Goal: Task Accomplishment & Management: Complete application form

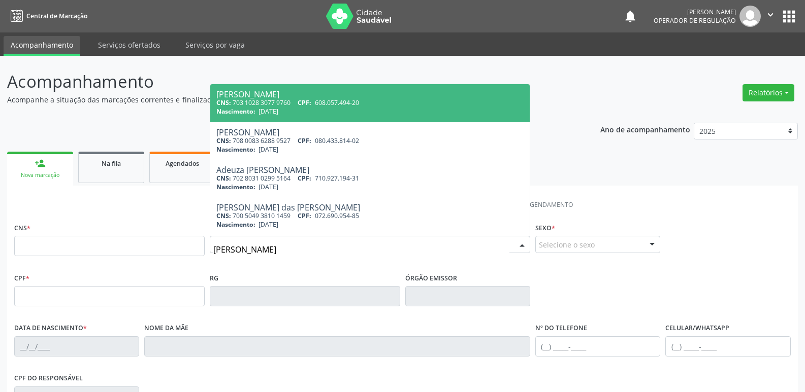
type input "maria leandr"
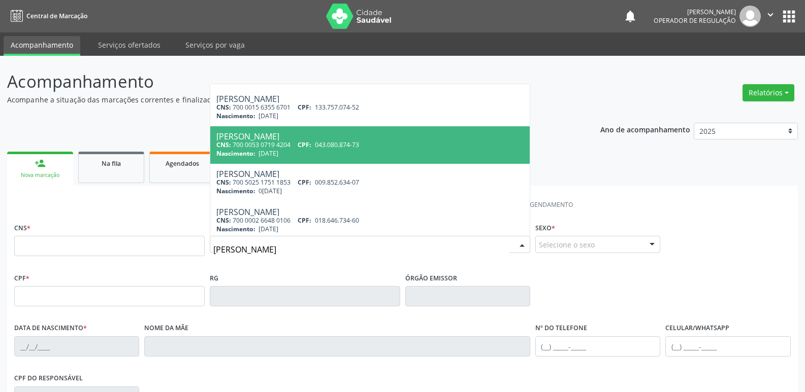
scroll to position [51, 0]
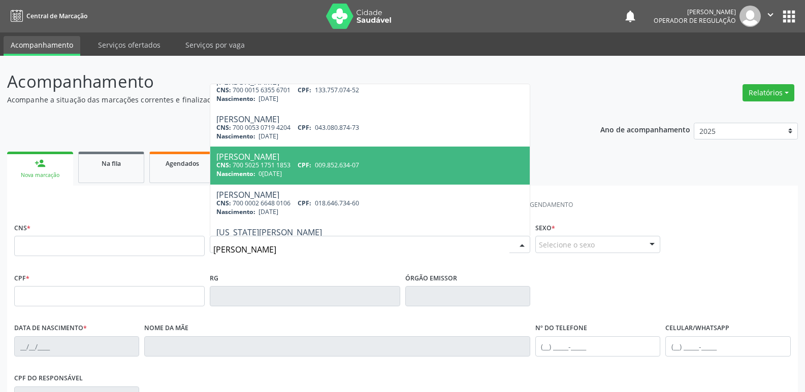
click at [305, 164] on span "CPF:" at bounding box center [305, 165] width 14 height 9
type input "700 5025 1751 1853"
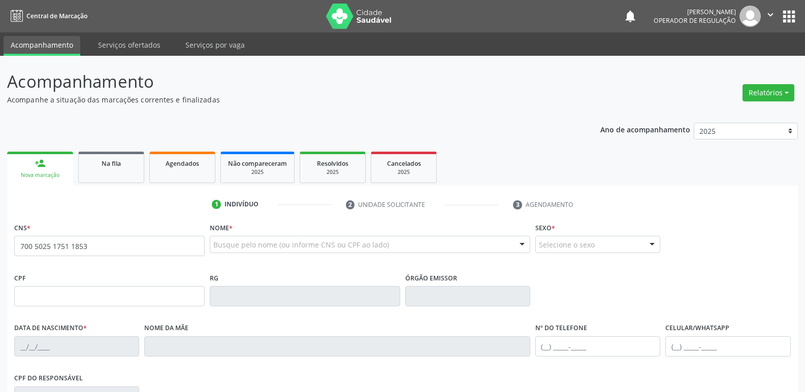
scroll to position [0, 0]
type input "009.852.634-07"
type input "03/04/1948"
type input "Maria Firmino da Conceição"
type input "(83) 99341-6570"
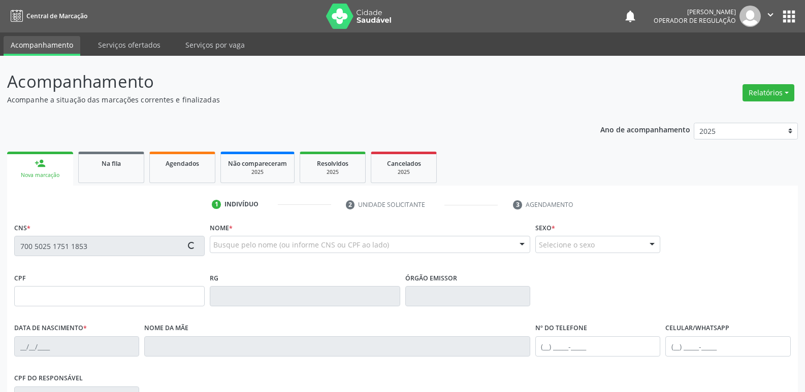
type input "45"
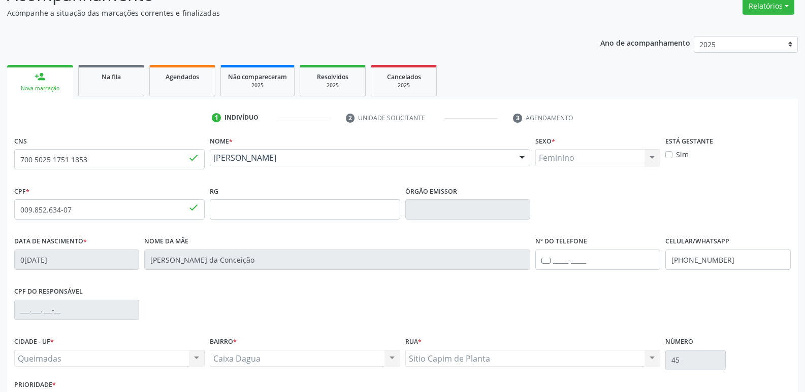
scroll to position [158, 0]
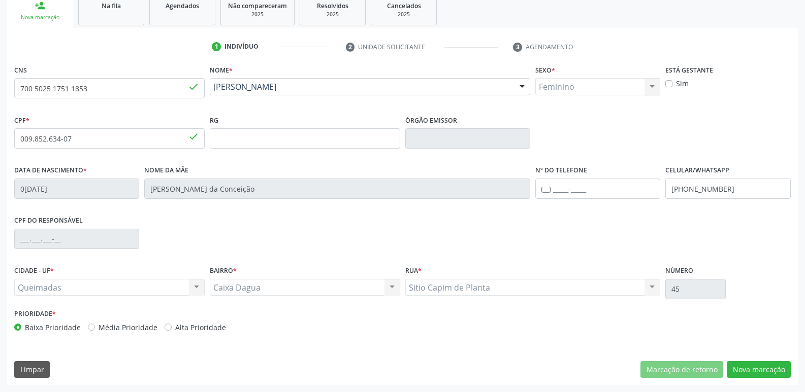
click at [751, 358] on div "CNS 700 5025 1751 1853 done Nome * Maria Leandro Silva Maria Leandro Silva CNS:…" at bounding box center [402, 223] width 790 height 323
click at [745, 374] on button "Nova marcação" at bounding box center [759, 369] width 64 height 17
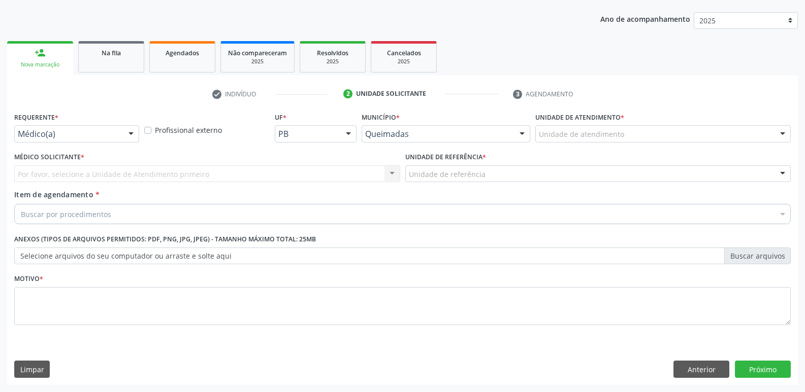
drag, startPoint x: 123, startPoint y: 130, endPoint x: 122, endPoint y: 137, distance: 6.2
click at [123, 136] on div "Médico(a) Médico(a) Enfermeiro(a) Paciente Nenhum resultado encontrado para: " …" at bounding box center [76, 133] width 125 height 17
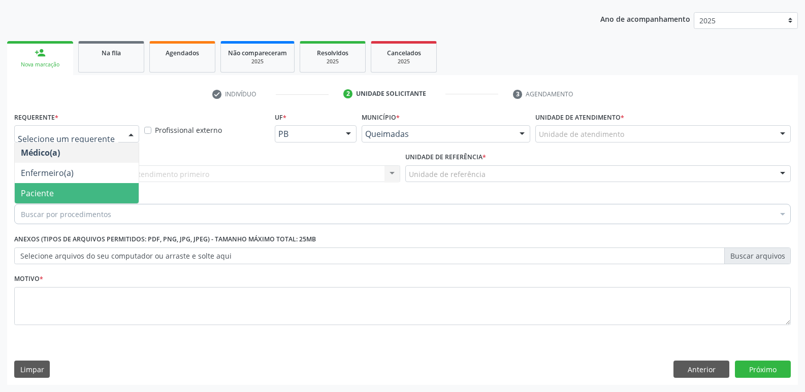
drag, startPoint x: 89, startPoint y: 189, endPoint x: 140, endPoint y: 172, distance: 53.6
click at [90, 188] on span "Paciente" at bounding box center [77, 193] width 124 height 20
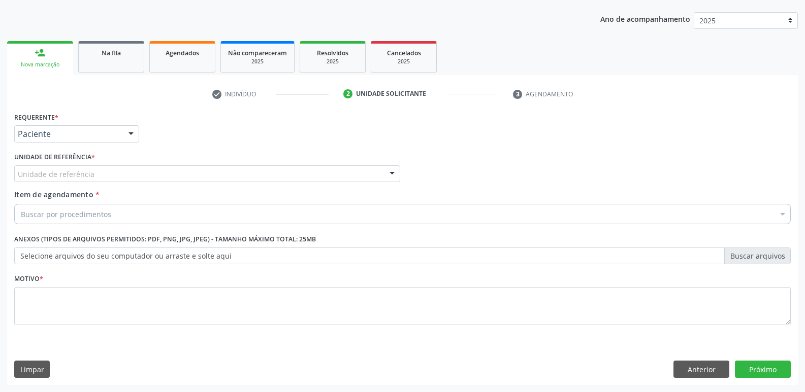
click at [148, 171] on div "Unidade de referência" at bounding box center [207, 174] width 386 height 17
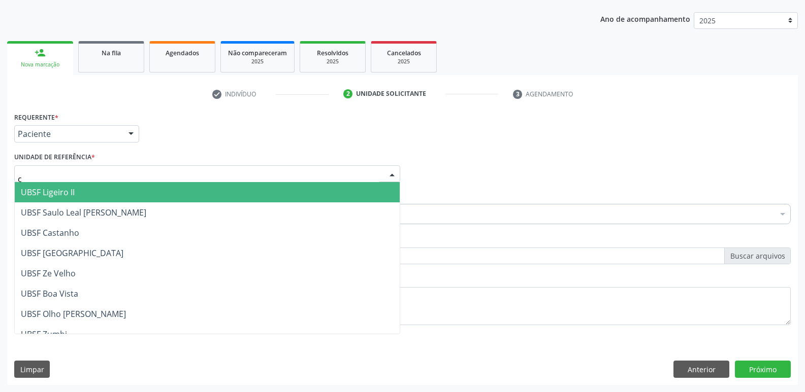
type input "ca"
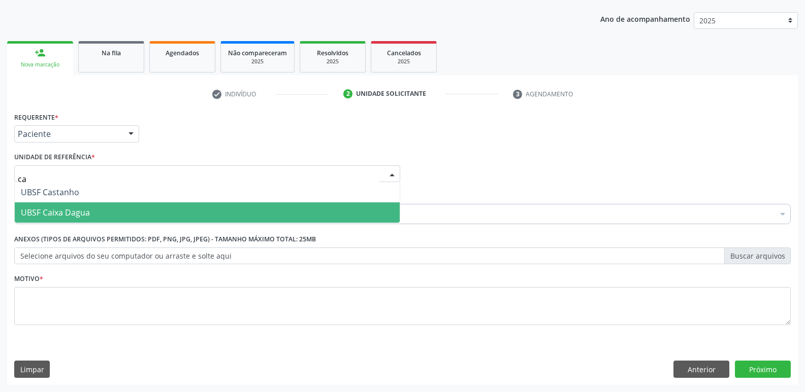
click at [102, 210] on span "UBSF Caixa Dagua" at bounding box center [207, 213] width 385 height 20
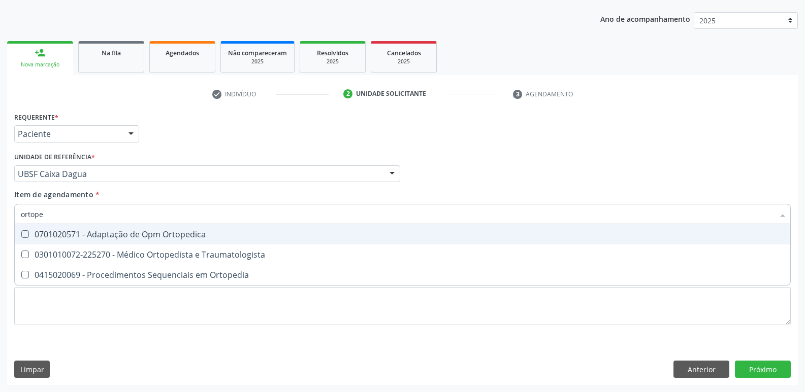
type input "ortoped"
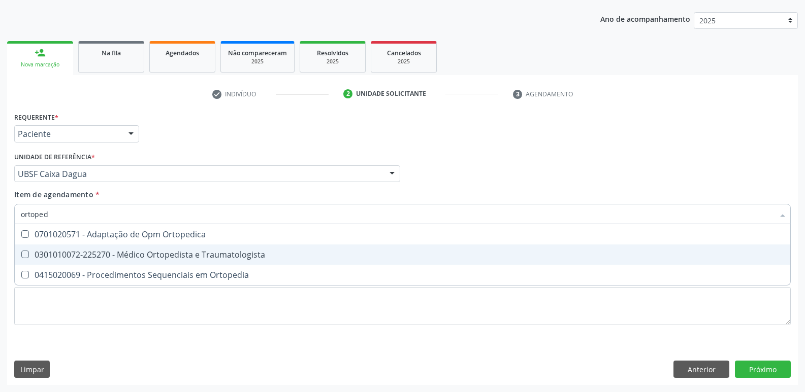
click at [148, 256] on div "0301010072-225270 - Médico Ortopedista e Traumatologista" at bounding box center [402, 255] width 763 height 8
checkbox Traumatologista "true"
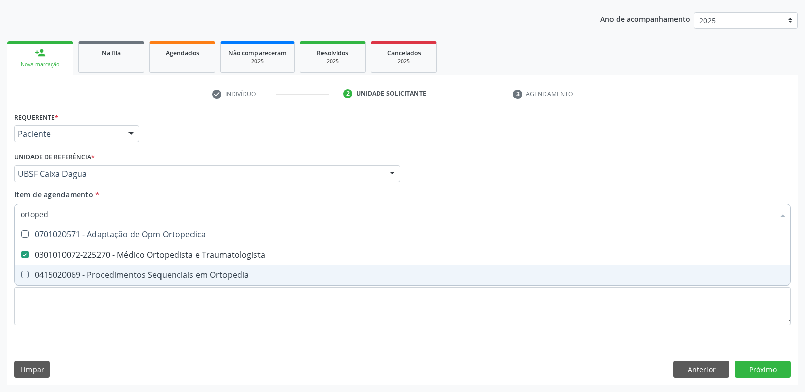
click at [103, 326] on div "Requerente * Paciente Médico(a) Enfermeiro(a) Paciente Nenhum resultado encontr…" at bounding box center [402, 225] width 776 height 230
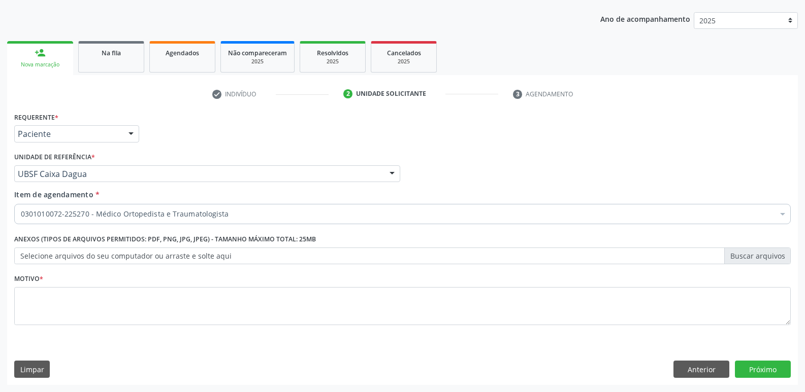
click at [107, 312] on div "Requerente * Paciente Médico(a) Enfermeiro(a) Paciente Nenhum resultado encontr…" at bounding box center [402, 225] width 776 height 230
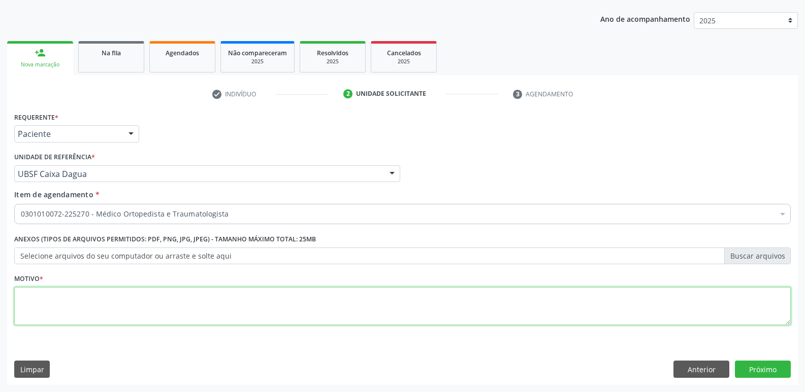
click at [107, 312] on textarea at bounding box center [402, 306] width 776 height 39
drag, startPoint x: 106, startPoint y: 312, endPoint x: 0, endPoint y: 270, distance: 114.2
click at [0, 270] on div "Acompanhamento Acompanhe a situação das marcações correntes e finalizadas Relat…" at bounding box center [402, 168] width 805 height 447
type textarea "avaliação"
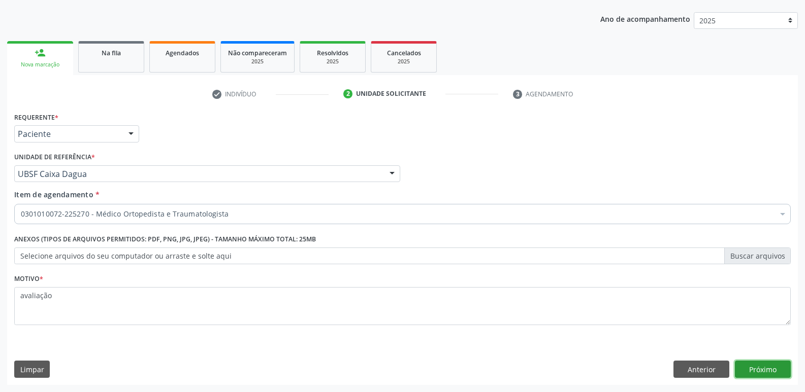
click at [746, 366] on button "Próximo" at bounding box center [763, 369] width 56 height 17
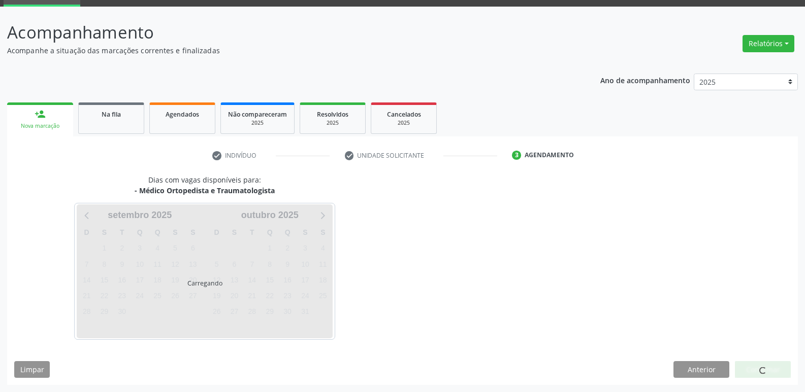
scroll to position [49, 0]
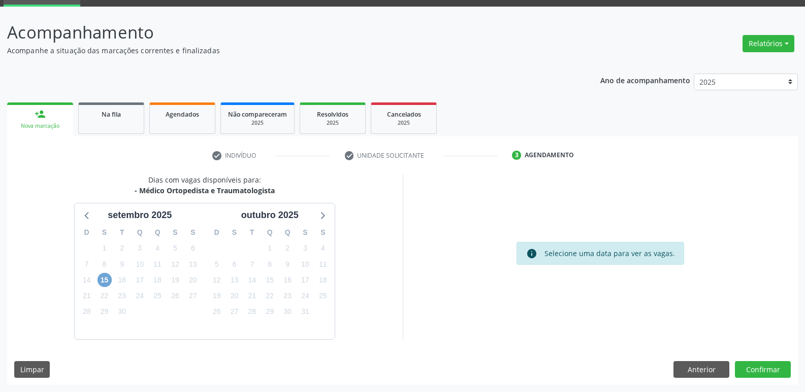
click at [107, 278] on span "15" at bounding box center [104, 280] width 14 height 14
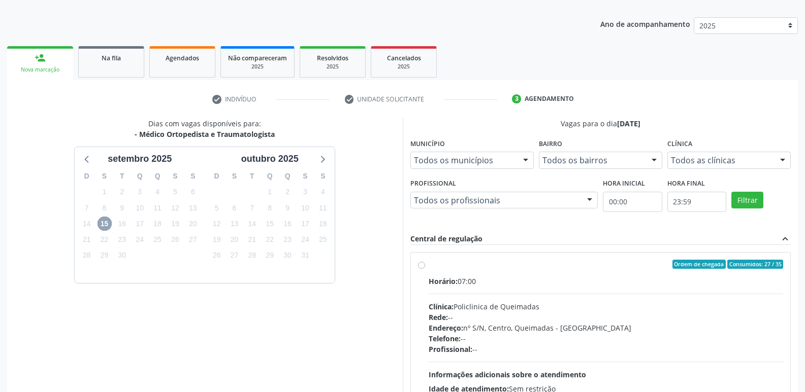
scroll to position [214, 0]
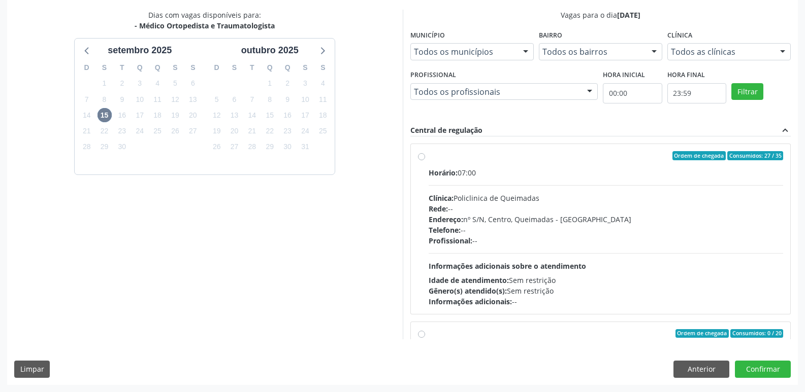
click at [708, 254] on div "Horário: 07:00 Clínica: Policlinica de Queimadas Rede: -- Endereço: nº S/N, Cen…" at bounding box center [605, 238] width 355 height 140
click at [425, 160] on input "Ordem de chegada Consumidos: 27 / 35 Horário: 07:00 Clínica: Policlinica de Que…" at bounding box center [421, 155] width 7 height 9
radio input "true"
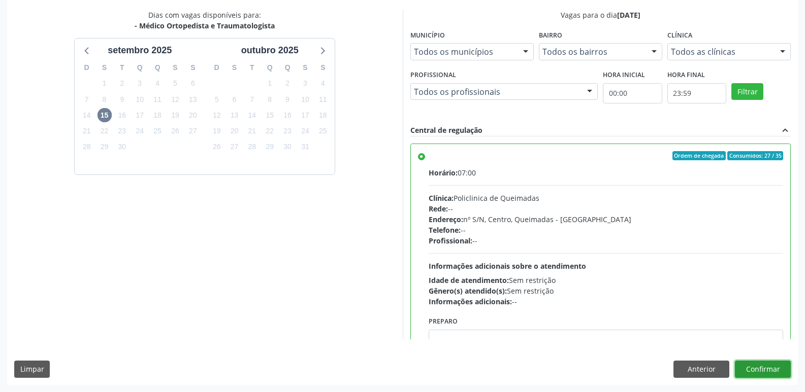
click at [765, 372] on button "Confirmar" at bounding box center [763, 369] width 56 height 17
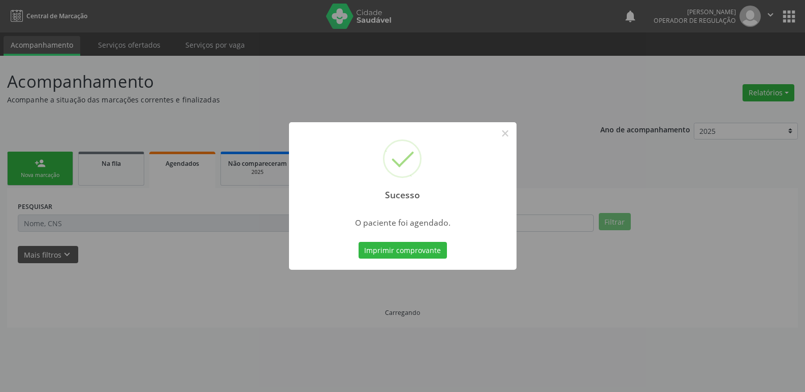
scroll to position [0, 0]
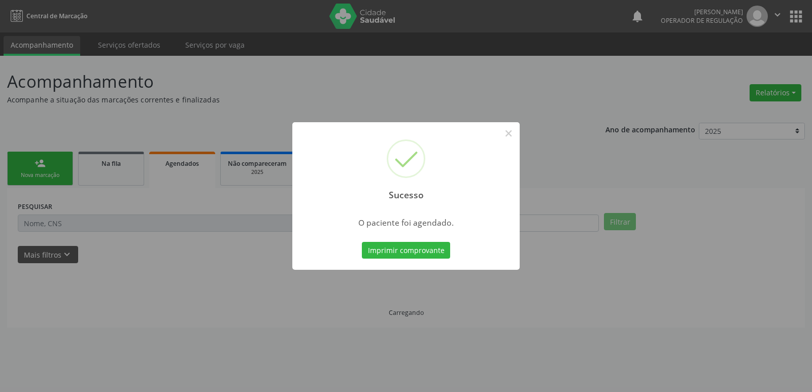
click at [362, 242] on button "Imprimir comprovante" at bounding box center [406, 250] width 88 height 17
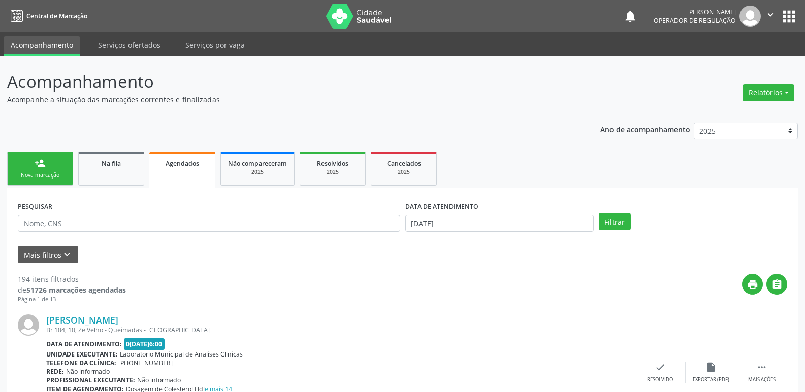
click at [434, 381] on div "Profissional executante: Não informado" at bounding box center [340, 380] width 588 height 9
click at [47, 174] on div "Nova marcação" at bounding box center [40, 176] width 51 height 8
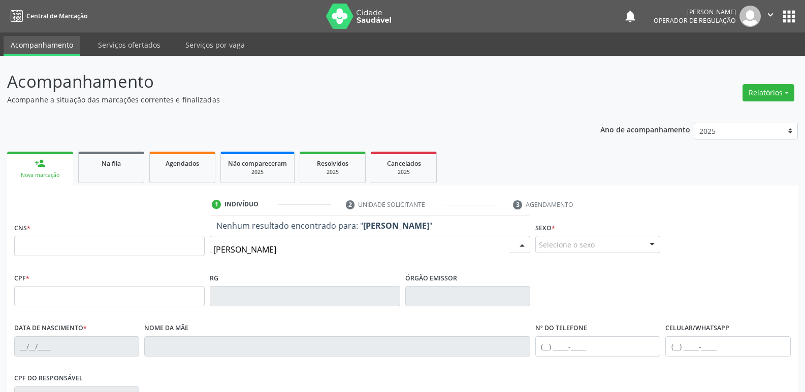
type input "elaine machad"
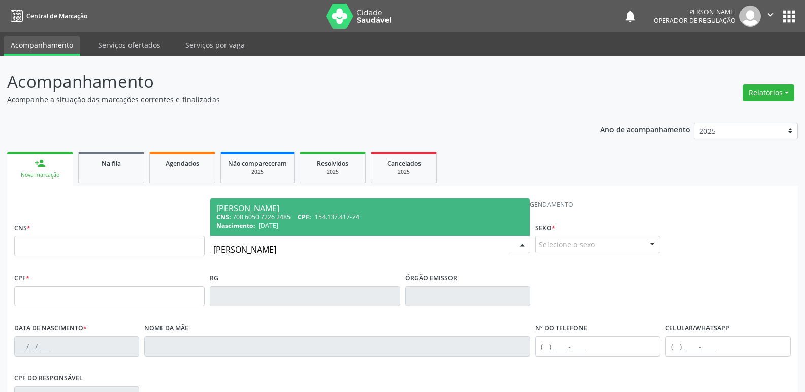
drag, startPoint x: 315, startPoint y: 218, endPoint x: 318, endPoint y: 208, distance: 10.8
click at [317, 213] on div "CNS: 708 6050 7226 2485 CPF: 154.137.417-74" at bounding box center [369, 217] width 307 height 9
type input "708 6050 7226 2485"
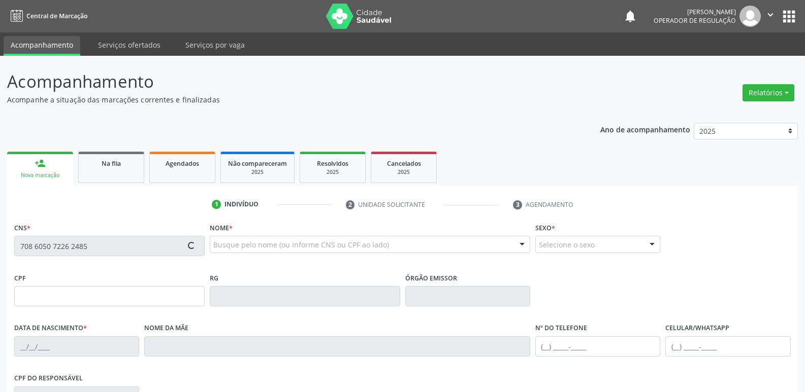
type input "154.137.417-74"
type input "04/02/1994"
type input "Liduina Machado da Silva"
type input "(83) 99968-4535"
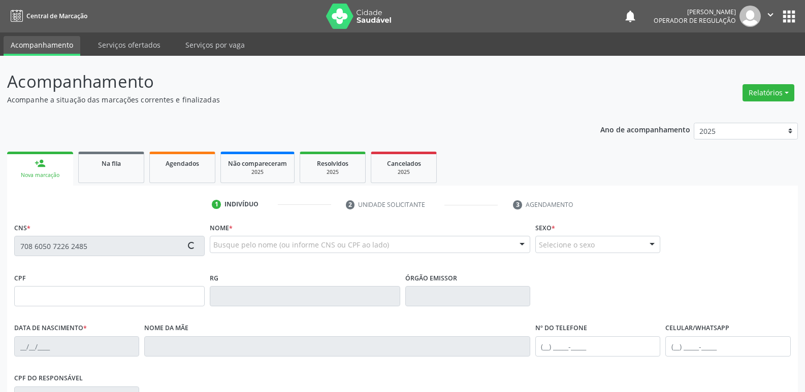
type input "860.269.337-00"
type input "70"
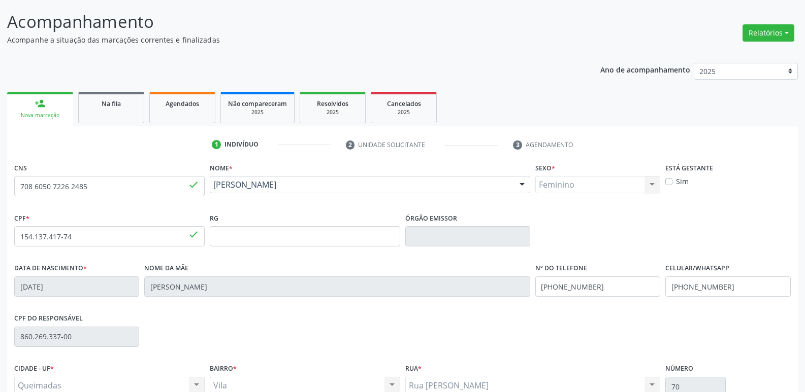
scroll to position [158, 0]
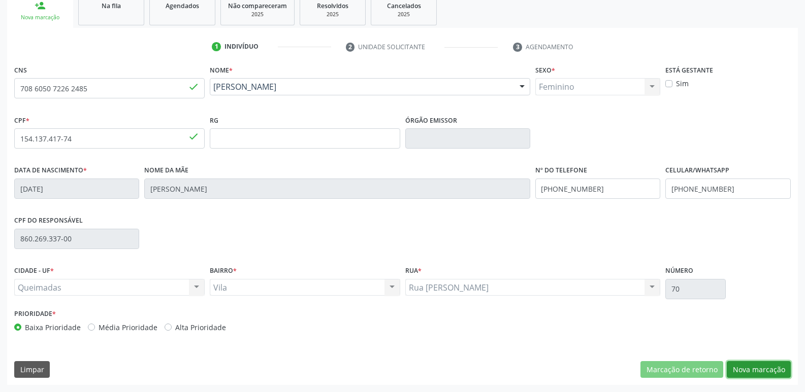
click at [767, 370] on button "Nova marcação" at bounding box center [759, 369] width 64 height 17
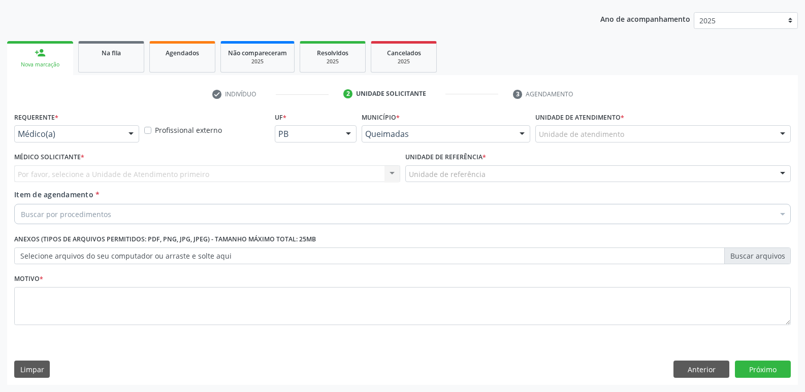
drag, startPoint x: 50, startPoint y: 134, endPoint x: 38, endPoint y: 172, distance: 40.0
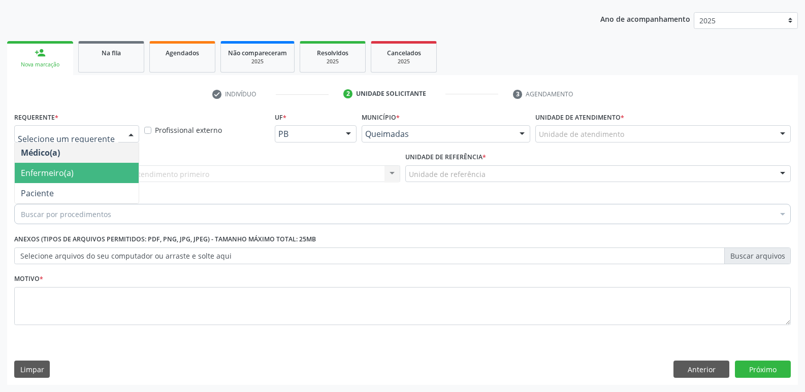
click at [39, 182] on span "Enfermeiro(a)" at bounding box center [77, 173] width 124 height 20
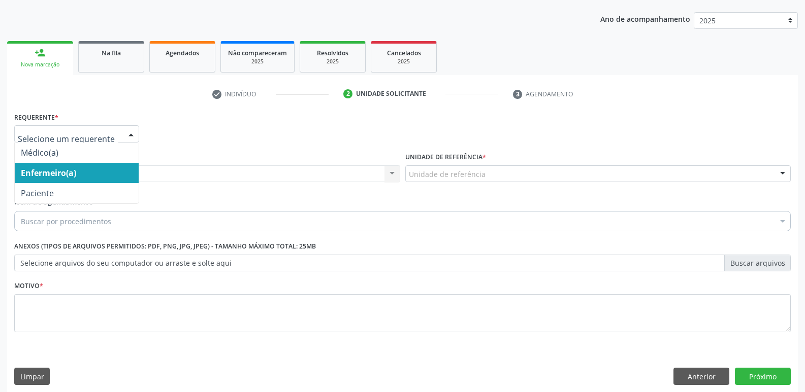
click at [54, 127] on div at bounding box center [76, 133] width 125 height 17
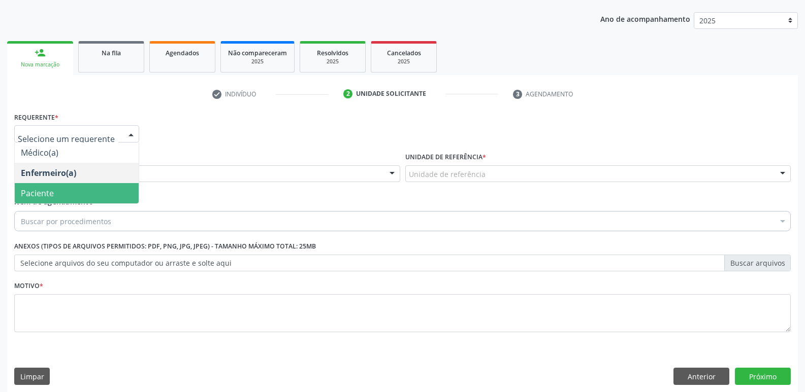
click at [28, 190] on span "Paciente" at bounding box center [37, 193] width 33 height 11
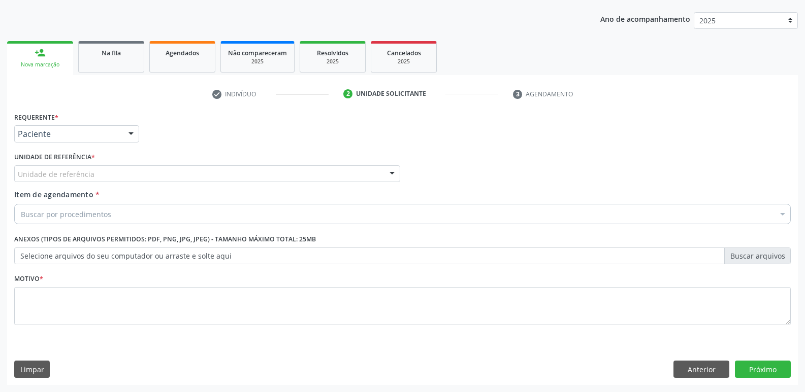
click at [70, 180] on div "Unidade de referência" at bounding box center [207, 174] width 386 height 17
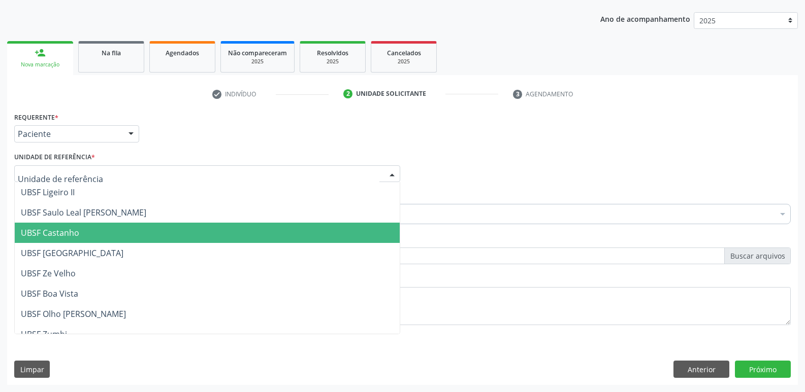
click at [79, 223] on span "UBSF Castanho" at bounding box center [207, 233] width 385 height 20
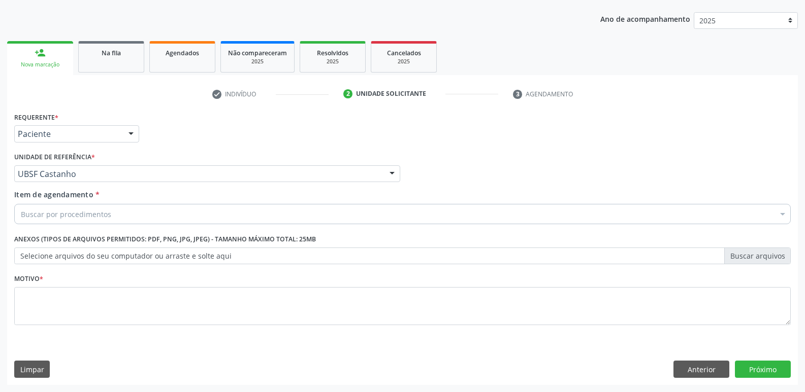
click at [80, 224] on div "Buscar por procedimentos" at bounding box center [402, 214] width 776 height 20
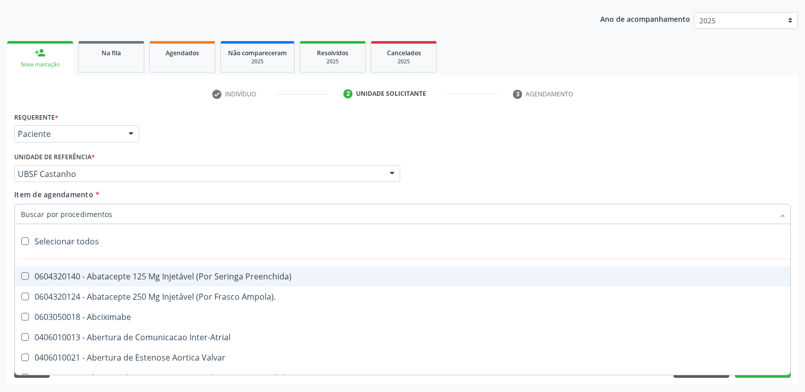
click at [87, 220] on input "Item de agendamento *" at bounding box center [397, 214] width 753 height 20
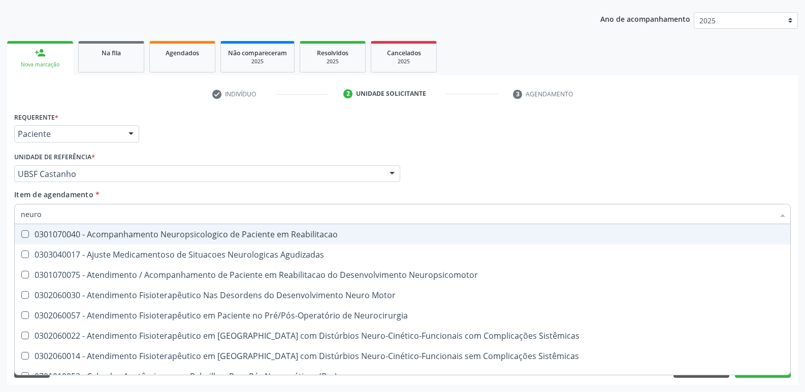
type input "neurop"
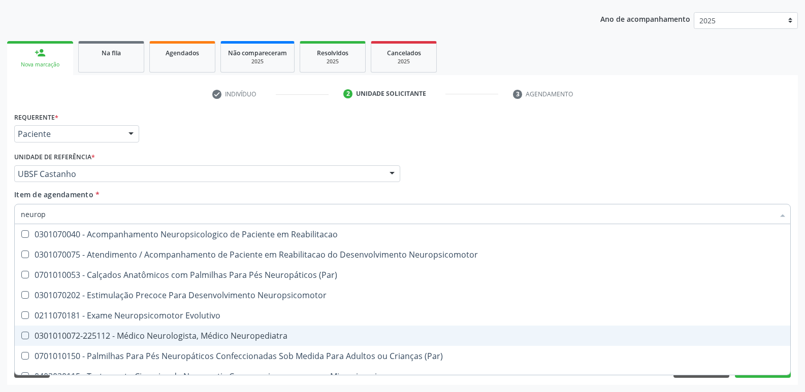
click at [155, 334] on div "0301010072-225112 - Médico Neurologista, Médico Neuropediatra" at bounding box center [402, 336] width 763 height 8
checkbox Neuropediatra "true"
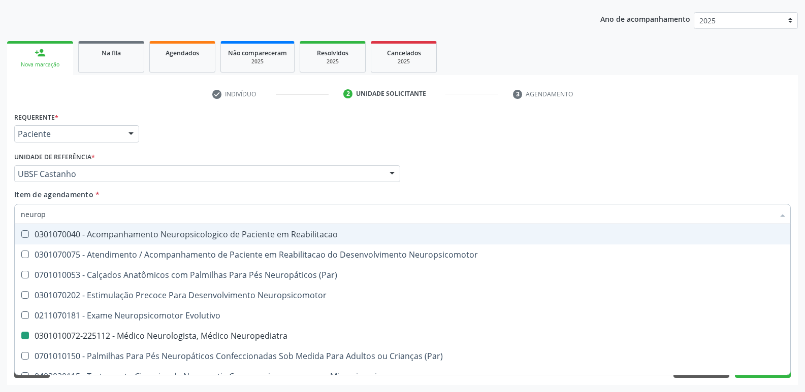
click at [543, 143] on div "Requerente * Paciente Médico(a) Enfermeiro(a) Paciente Nenhum resultado encontr…" at bounding box center [402, 130] width 781 height 40
checkbox Neuropsicomotor "true"
checkbox Neuropediatra "false"
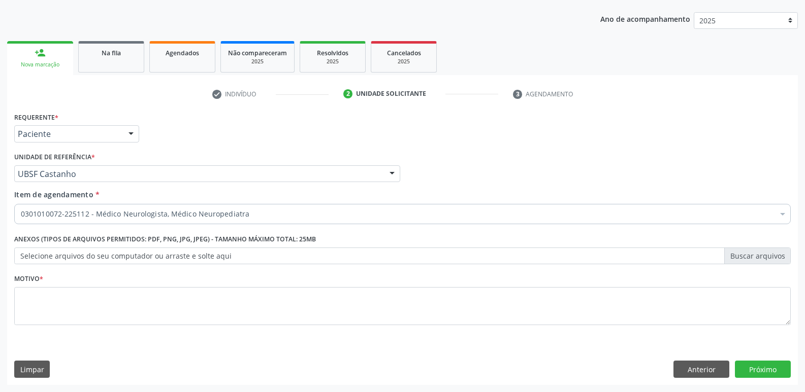
drag, startPoint x: 278, startPoint y: 345, endPoint x: 308, endPoint y: 303, distance: 52.0
click at [280, 336] on div "Requerente * Paciente Médico(a) Enfermeiro(a) Paciente Nenhum resultado encontr…" at bounding box center [402, 248] width 790 height 276
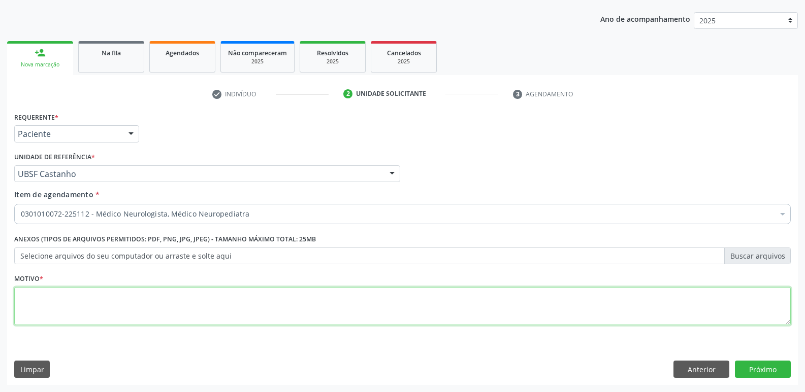
click at [308, 303] on textarea at bounding box center [402, 306] width 776 height 39
type textarea "fg"
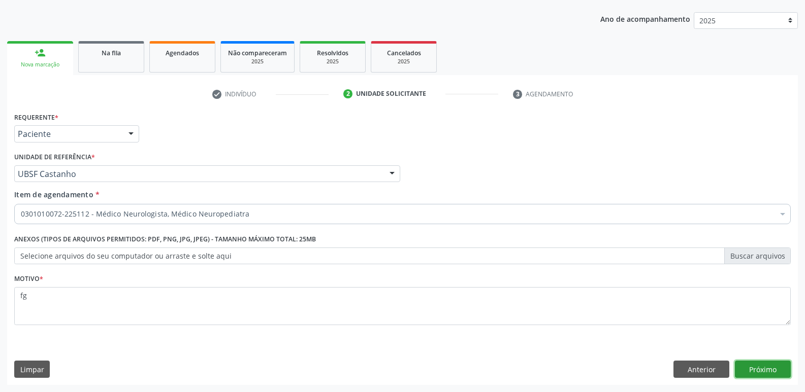
click at [746, 367] on button "Próximo" at bounding box center [763, 369] width 56 height 17
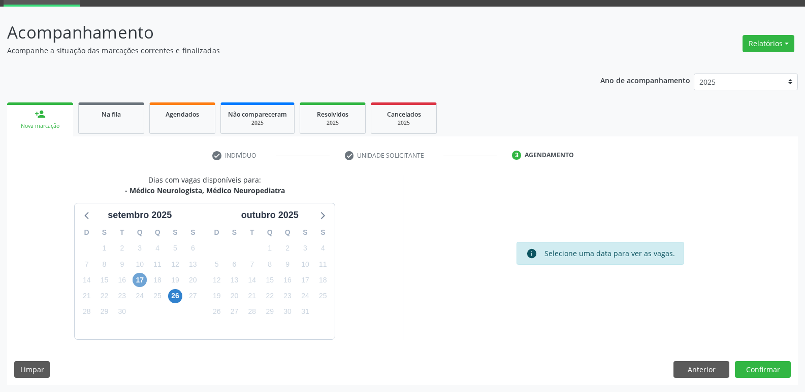
click at [141, 275] on span "17" at bounding box center [140, 280] width 14 height 14
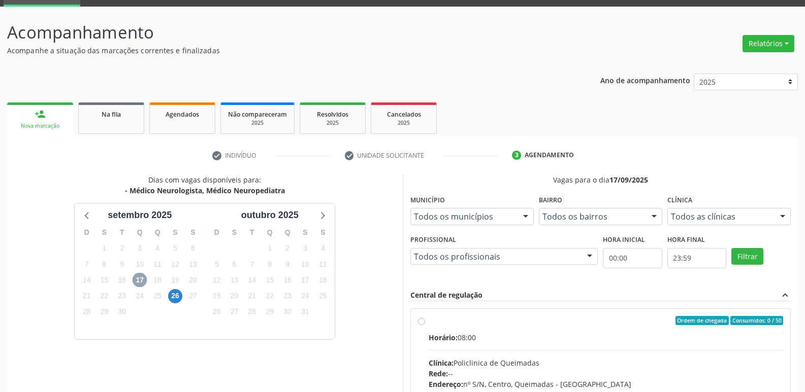
scroll to position [196, 0]
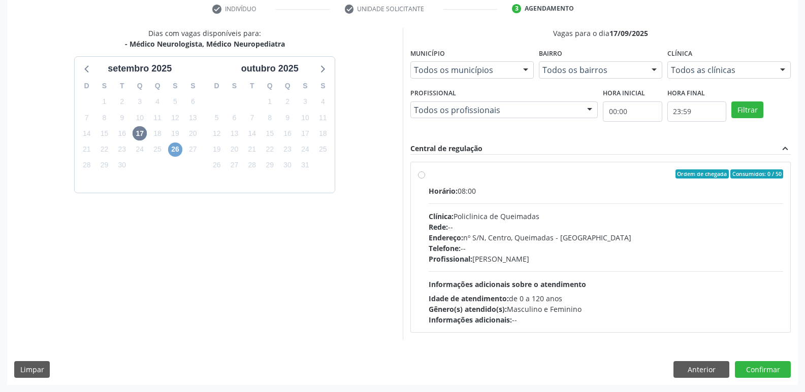
click at [175, 150] on span "26" at bounding box center [175, 150] width 14 height 14
click at [717, 371] on button "Anterior" at bounding box center [701, 369] width 56 height 17
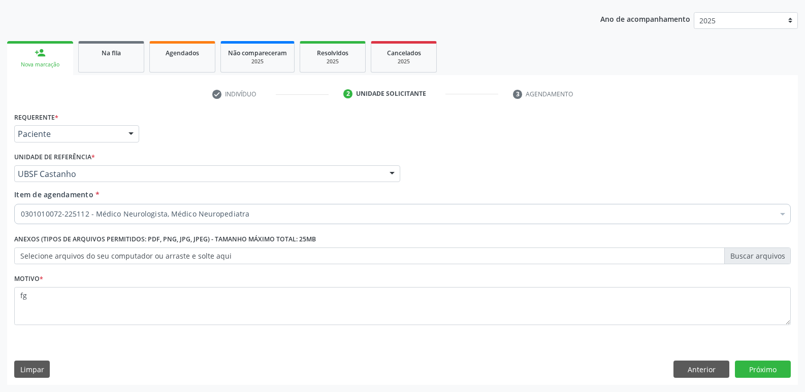
scroll to position [111, 0]
click at [750, 369] on button "Próximo" at bounding box center [763, 369] width 56 height 17
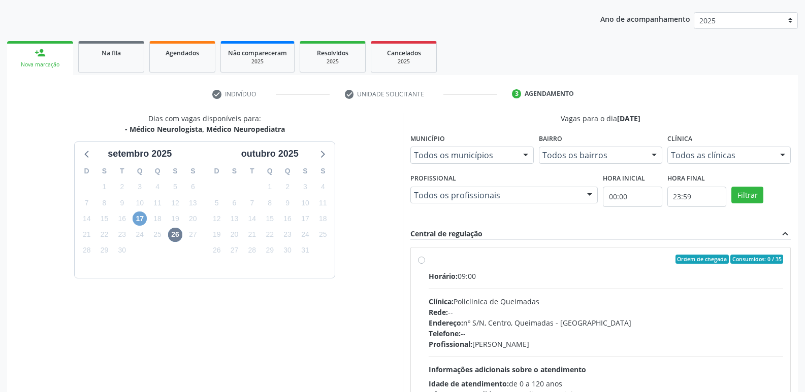
click at [138, 214] on span "17" at bounding box center [140, 219] width 14 height 14
click at [176, 235] on span "26" at bounding box center [175, 235] width 14 height 14
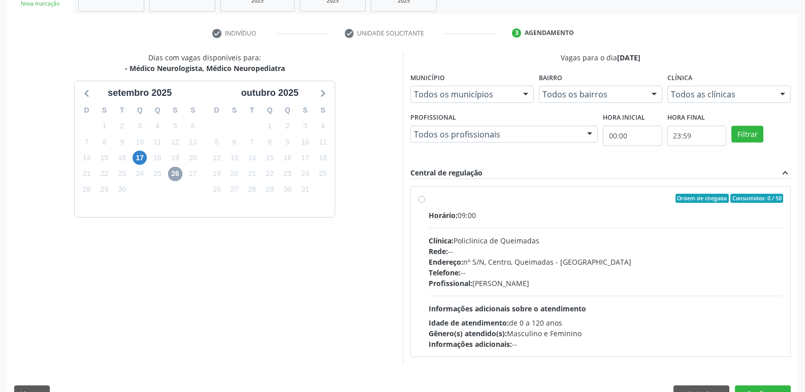
scroll to position [196, 0]
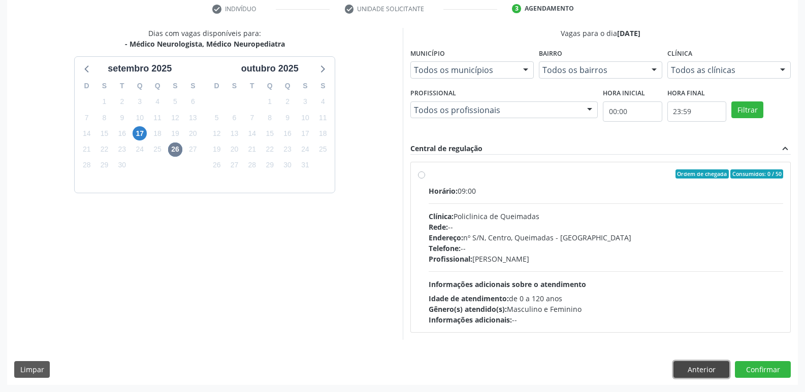
click at [689, 364] on button "Anterior" at bounding box center [701, 369] width 56 height 17
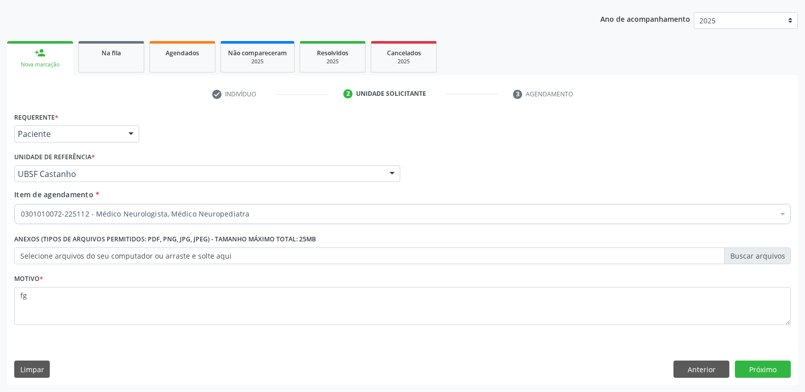
scroll to position [111, 0]
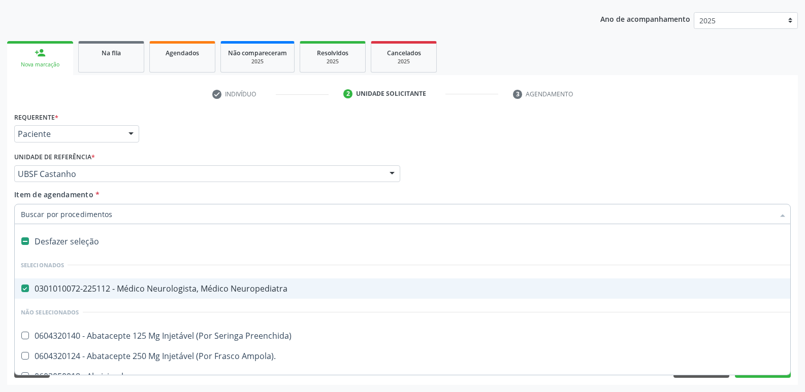
click at [192, 289] on div "0301010072-225112 - Médico Neurologista, Médico Neuropediatra" at bounding box center [416, 289] width 790 height 8
checkbox Neuropediatra "false"
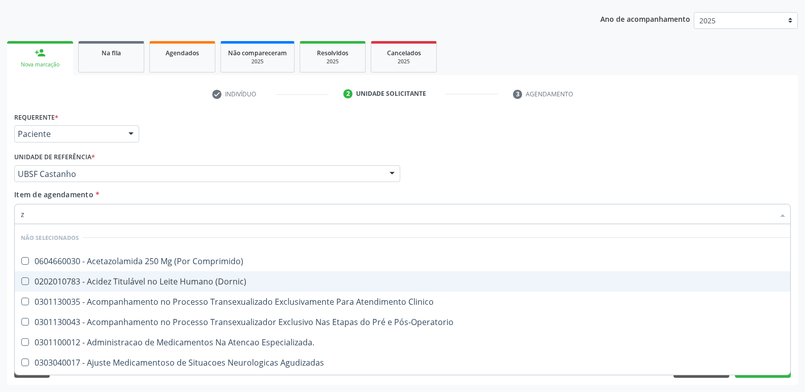
type input "ze"
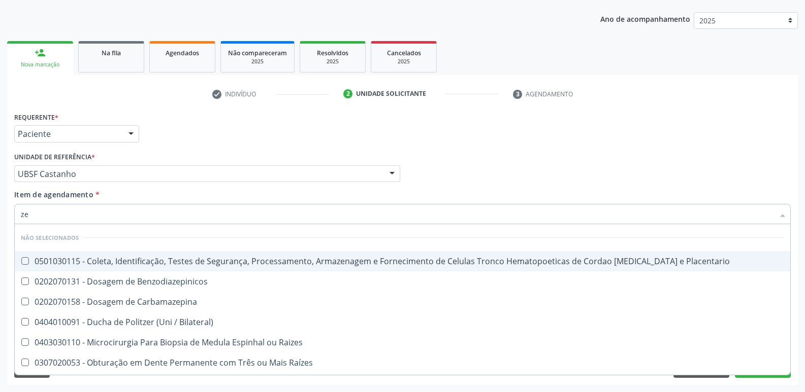
click at [18, 170] on input "text" at bounding box center [18, 179] width 0 height 20
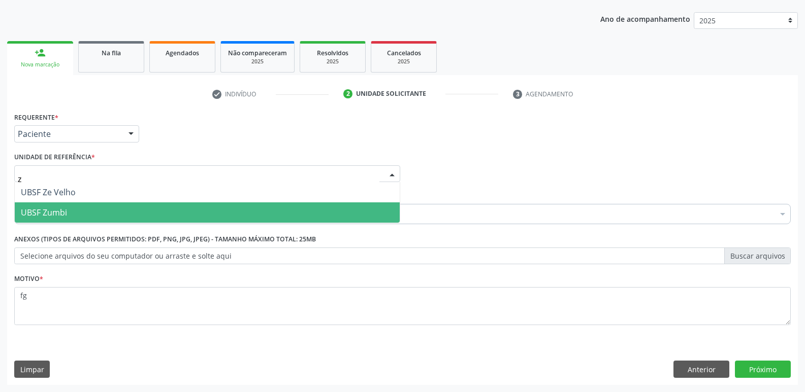
type input "ze"
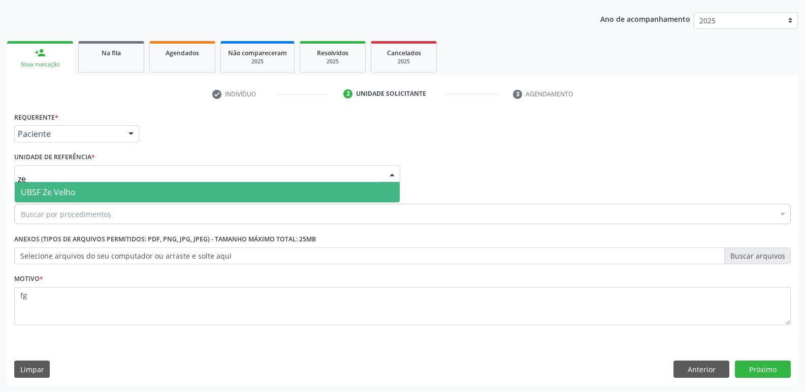
click at [63, 198] on span "UBSF Ze Velho" at bounding box center [48, 192] width 55 height 11
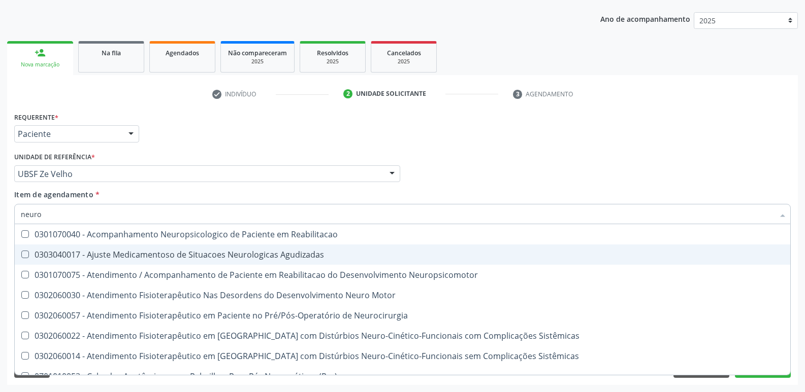
type input "neurop"
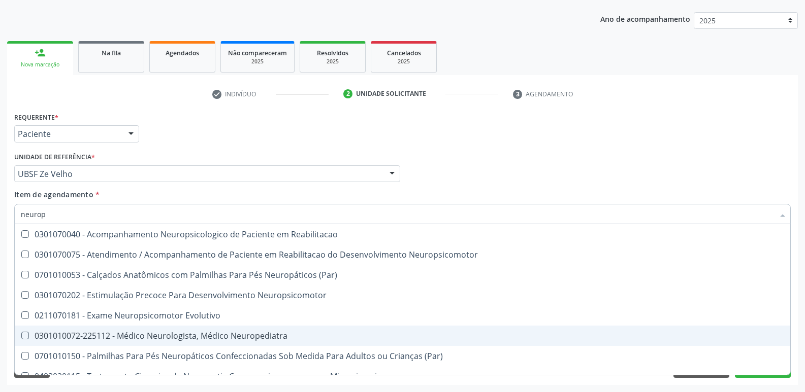
click at [223, 335] on div "0301010072-225112 - Médico Neurologista, Médico Neuropediatra" at bounding box center [402, 336] width 763 height 8
checkbox Neuropediatra "true"
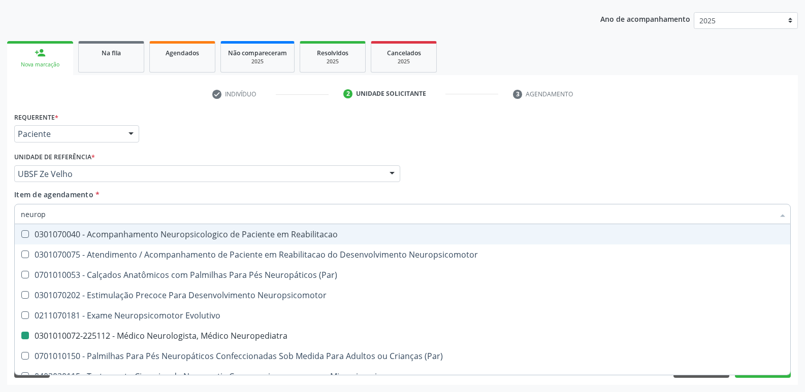
click at [723, 126] on div "Requerente * Paciente Médico(a) Enfermeiro(a) Paciente Nenhum resultado encontr…" at bounding box center [402, 130] width 781 height 40
checkbox Neuropsicomotor "true"
checkbox Neuropediatra "false"
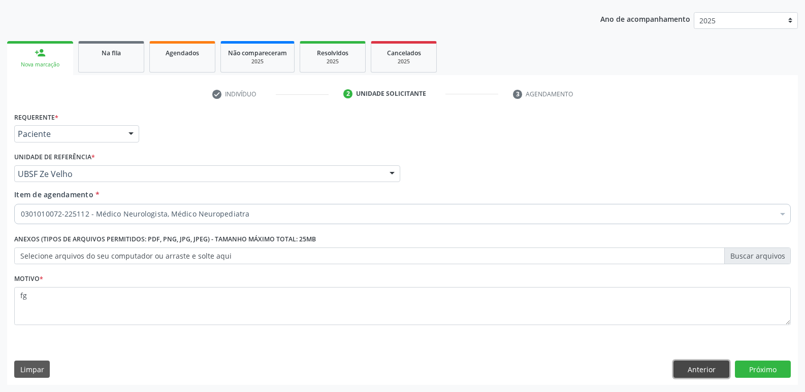
click at [709, 368] on button "Anterior" at bounding box center [701, 369] width 56 height 17
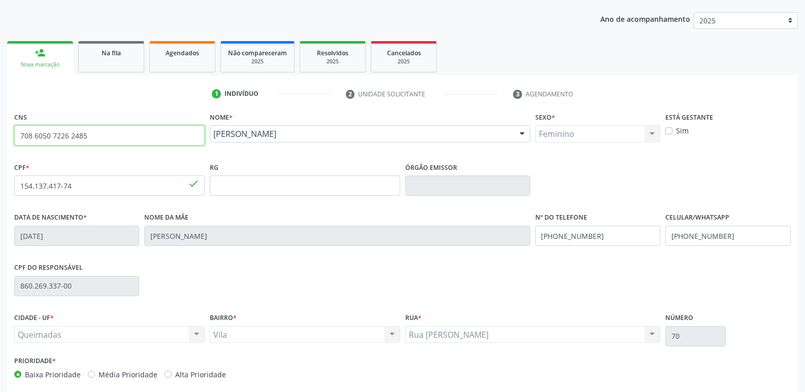
drag, startPoint x: 113, startPoint y: 137, endPoint x: 0, endPoint y: 140, distance: 112.8
click at [0, 140] on div "Acompanhamento Acompanhe a situação das marcações correntes e finalizadas Relat…" at bounding box center [402, 192] width 805 height 494
type input "707 4030 0441 4673"
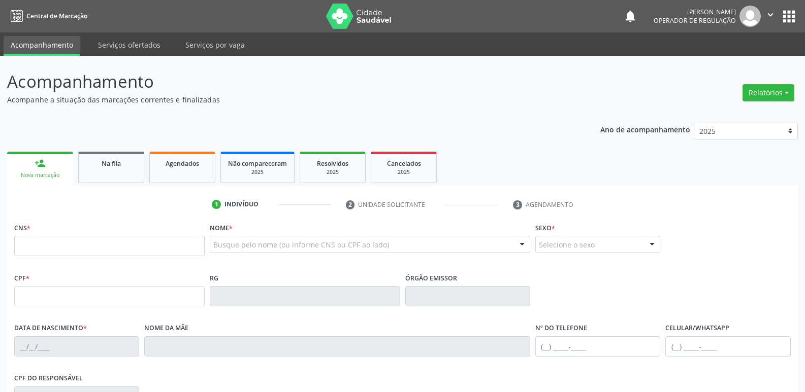
scroll to position [144, 0]
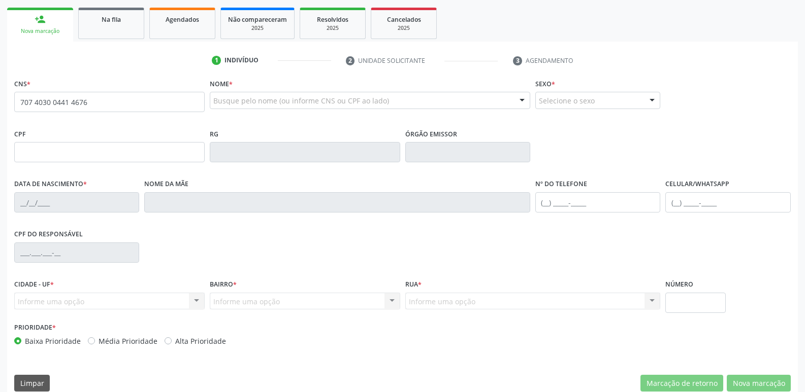
type input "707 4030 0441 4676"
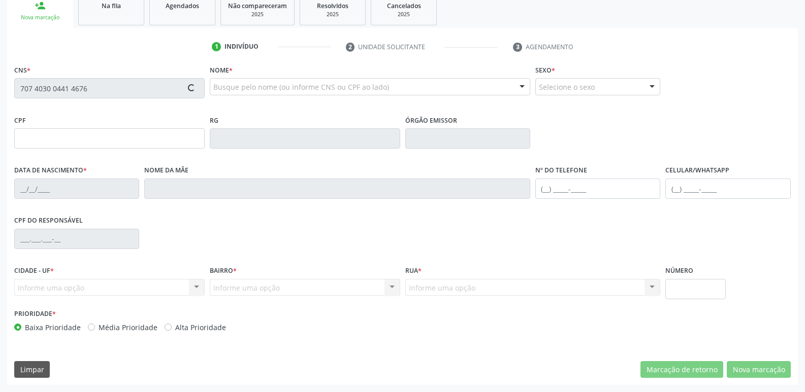
type input "157.412.794-22"
type input "[DATE]"
type input "[PERSON_NAME]"
type input "[PHONE_NUMBER]"
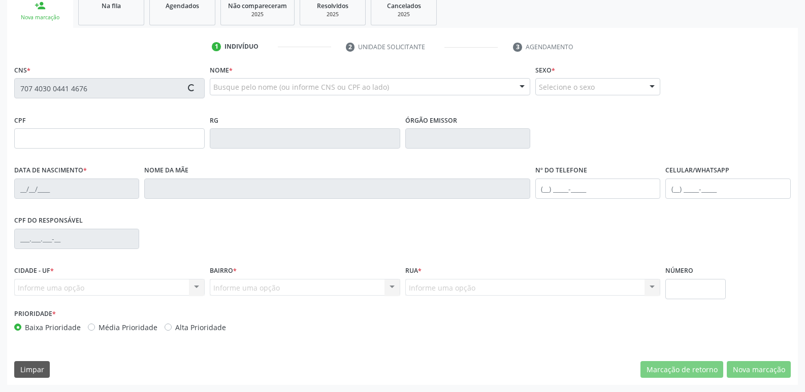
type input "028.196.904-32"
type input "S/N"
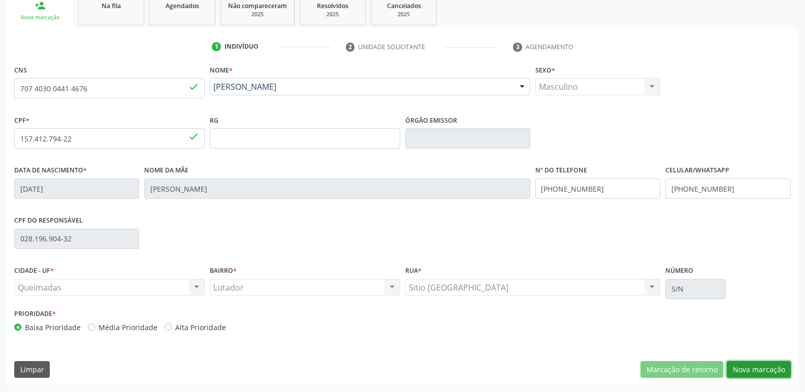
click at [764, 367] on button "Nova marcação" at bounding box center [759, 369] width 64 height 17
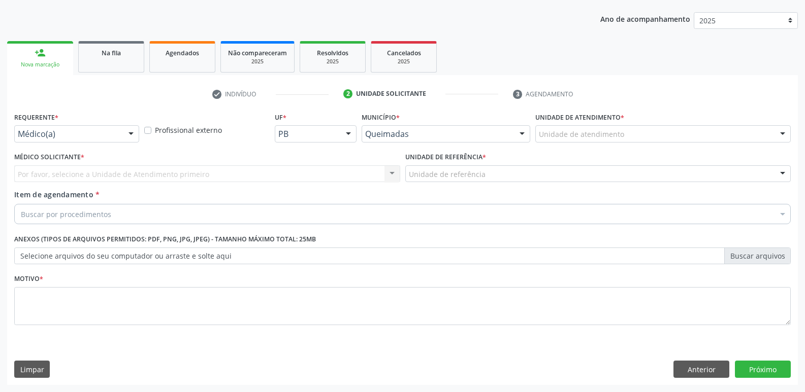
scroll to position [111, 0]
drag, startPoint x: 107, startPoint y: 108, endPoint x: 108, endPoint y: 120, distance: 12.2
click at [108, 116] on div "check Indivíduo 2 Unidade solicitante 3 Agendamento CNS 707 4030 0441 4676 done…" at bounding box center [402, 236] width 790 height 300
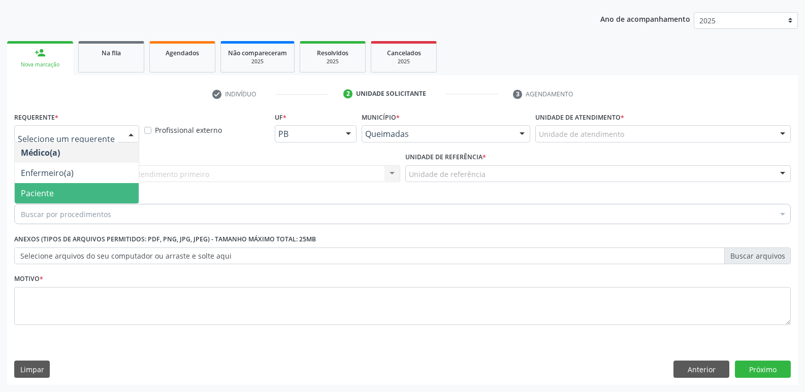
click at [76, 190] on span "Paciente" at bounding box center [77, 193] width 124 height 20
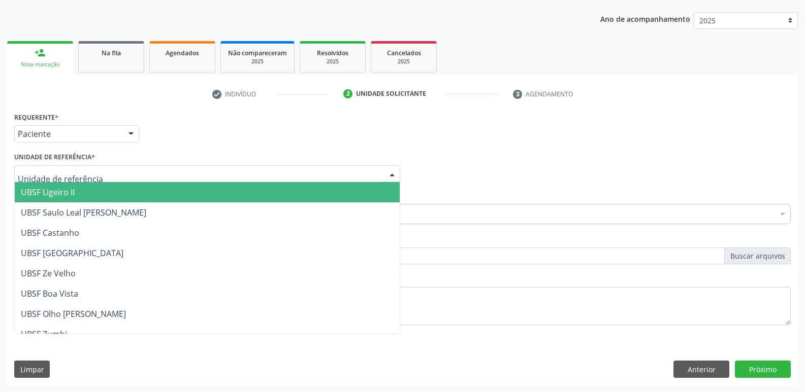
click at [98, 170] on div at bounding box center [207, 174] width 386 height 17
type input "\"
type input "z"
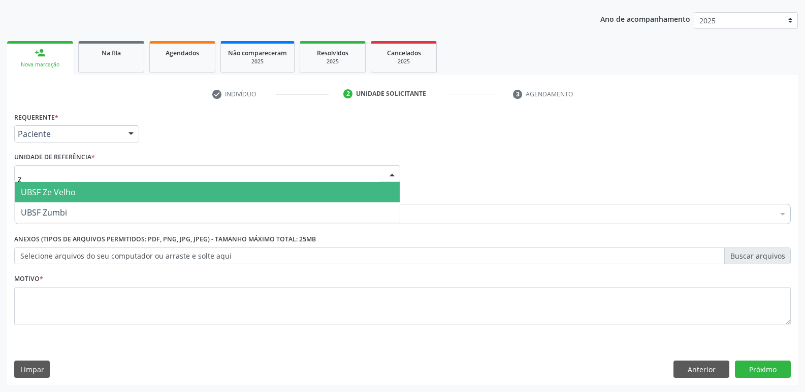
click at [95, 189] on span "UBSF Ze Velho" at bounding box center [207, 192] width 385 height 20
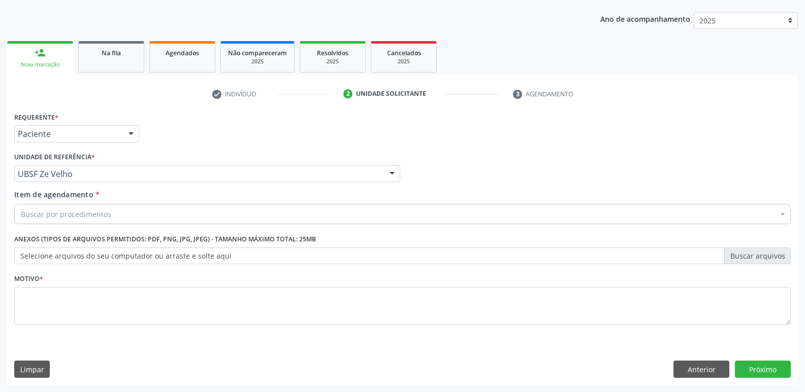
click at [89, 208] on div "Buscar por procedimentos" at bounding box center [402, 214] width 776 height 20
type input "n"
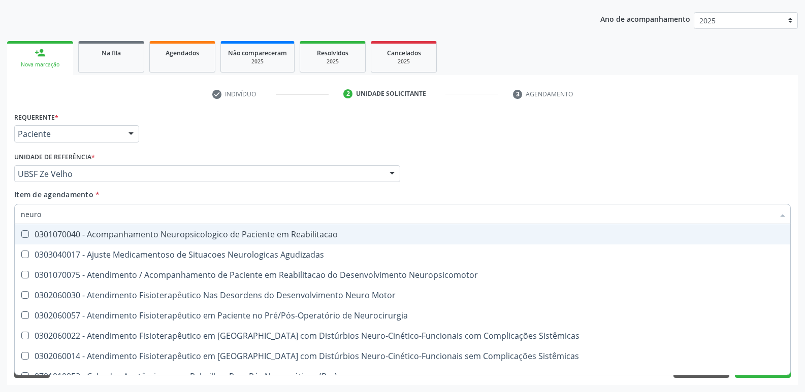
type input "neurop"
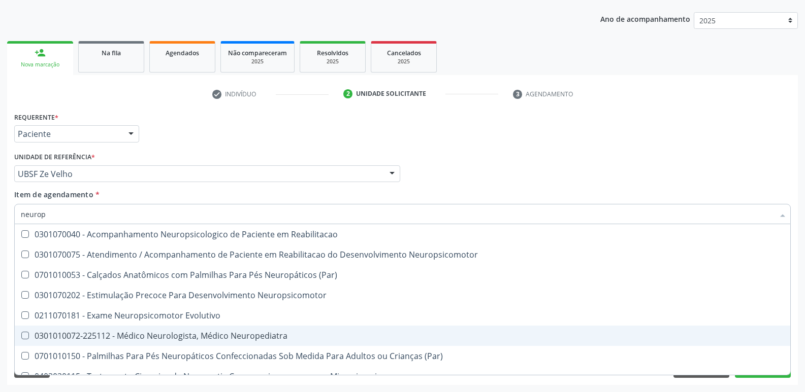
click at [216, 333] on div "0301010072-225112 - Médico Neurologista, Médico Neuropediatra" at bounding box center [402, 336] width 763 height 8
checkbox Neuropediatra "true"
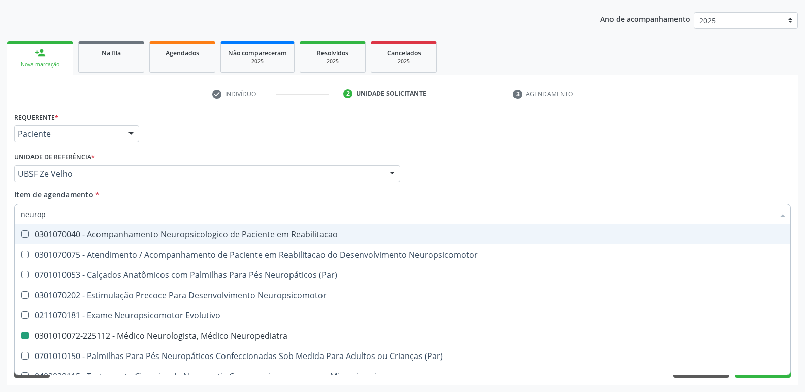
click at [457, 184] on div "Médico Solicitante Por favor, selecione a Unidade de Atendimento primeiro Nenhu…" at bounding box center [402, 170] width 781 height 40
checkbox Neuropsicomotor "true"
checkbox Neuropediatra "false"
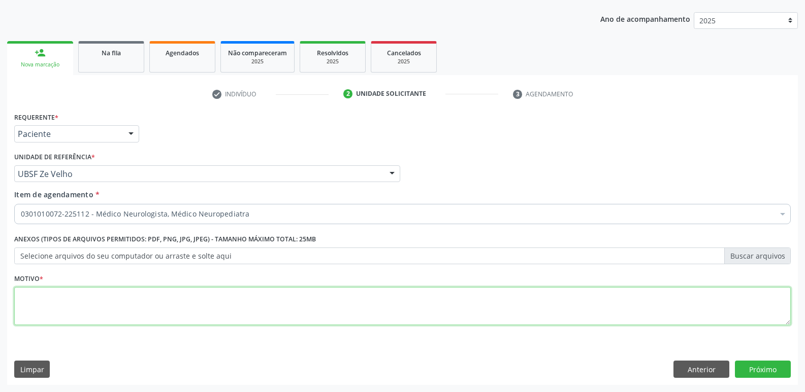
click at [188, 303] on textarea at bounding box center [402, 306] width 776 height 39
paste textarea "avaliação"
type textarea "avaliação"
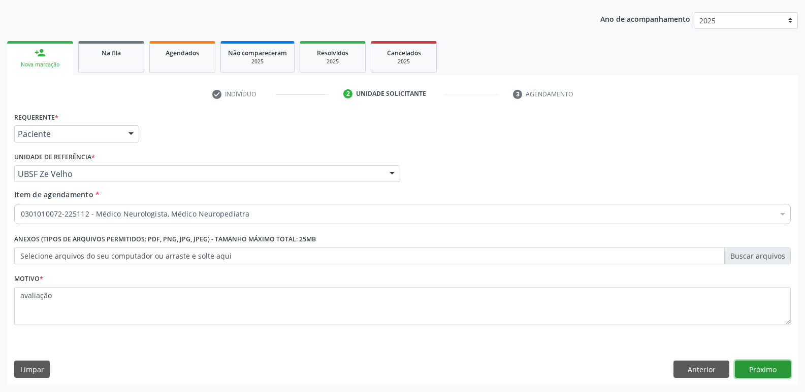
click at [772, 368] on button "Próximo" at bounding box center [763, 369] width 56 height 17
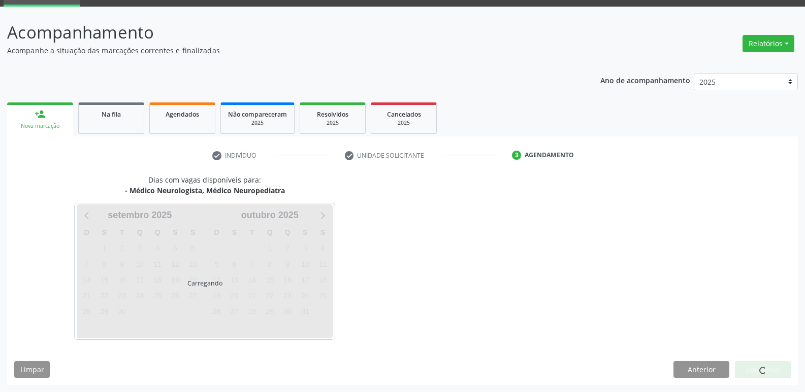
scroll to position [49, 0]
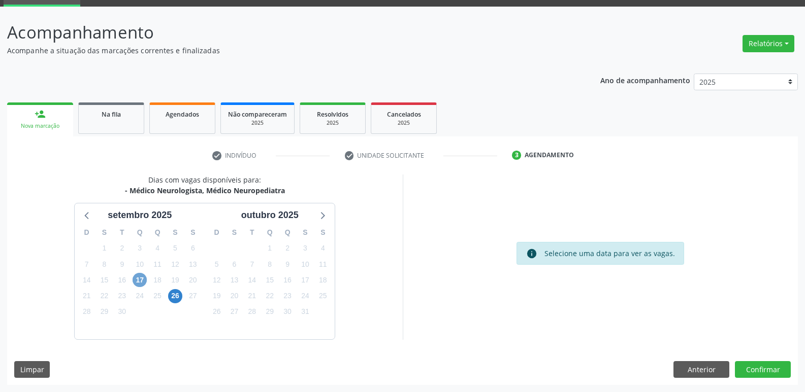
drag, startPoint x: 144, startPoint y: 280, endPoint x: 166, endPoint y: 277, distance: 22.6
click at [146, 280] on span "17" at bounding box center [140, 280] width 14 height 14
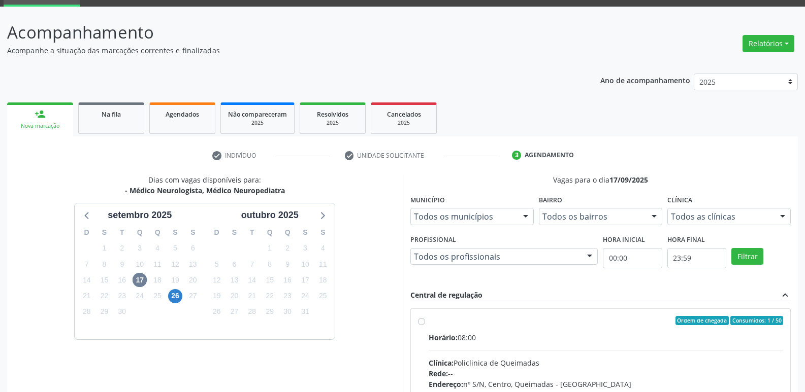
drag, startPoint x: 710, startPoint y: 338, endPoint x: 711, endPoint y: 331, distance: 7.2
click at [711, 333] on div "Horário: 08:00" at bounding box center [605, 338] width 355 height 11
click at [425, 325] on input "Ordem de chegada Consumidos: 1 / 50 Horário: 08:00 Clínica: Policlinica de Quei…" at bounding box center [421, 320] width 7 height 9
radio input "true"
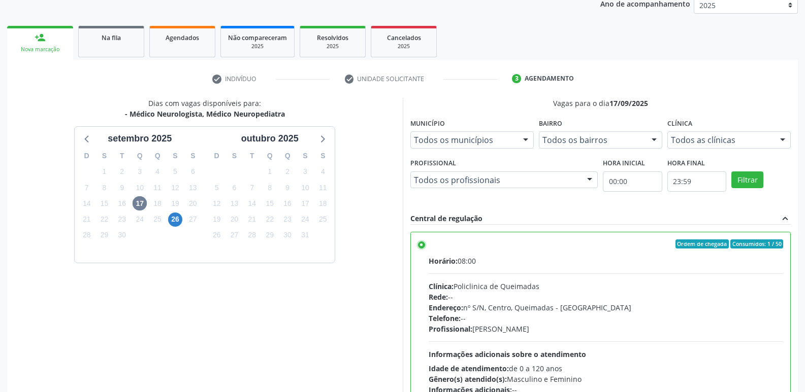
scroll to position [214, 0]
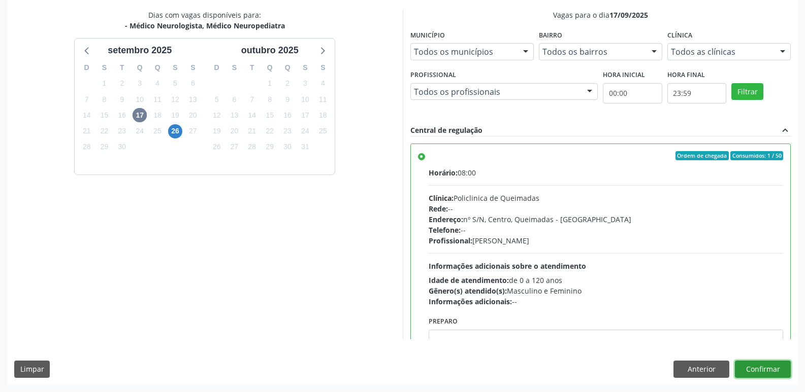
click at [771, 366] on button "Confirmar" at bounding box center [763, 369] width 56 height 17
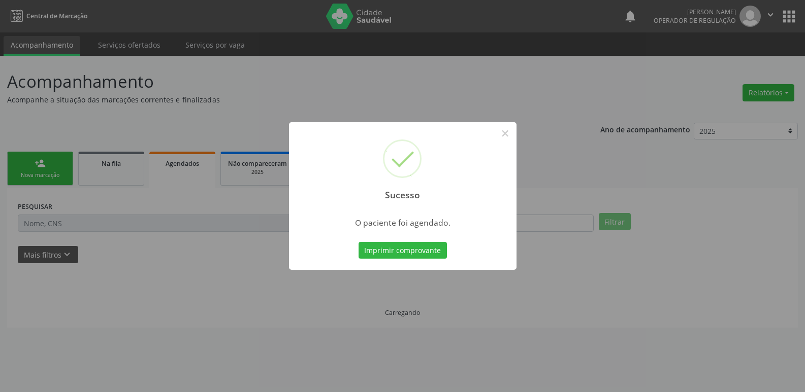
scroll to position [0, 0]
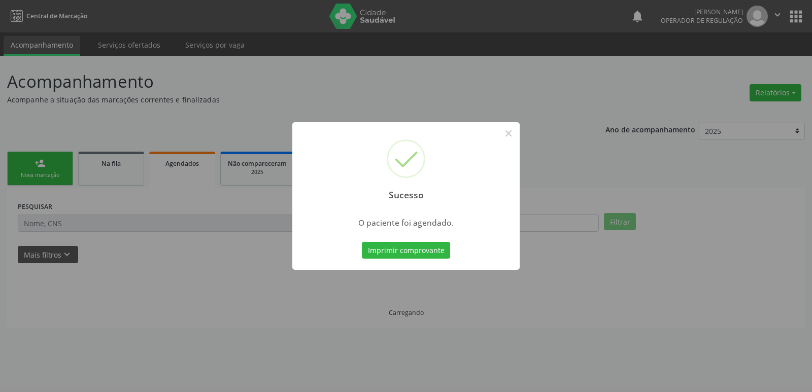
click at [362, 242] on button "Imprimir comprovante" at bounding box center [406, 250] width 88 height 17
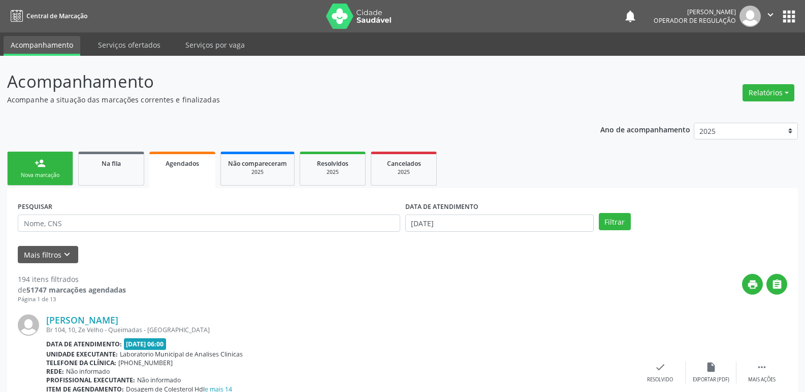
click at [55, 171] on link "person_add Nova marcação" at bounding box center [40, 169] width 66 height 34
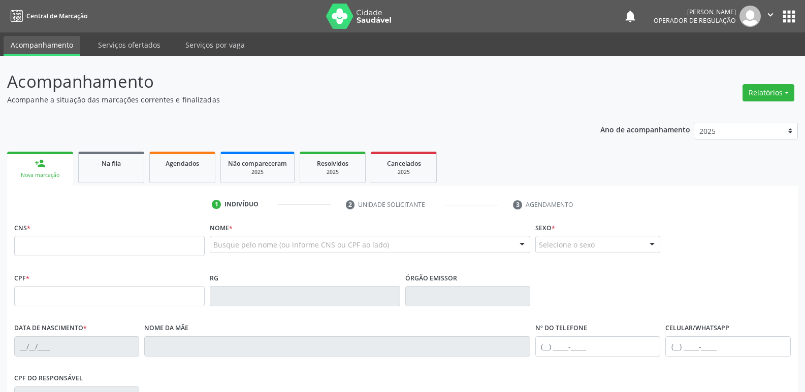
click at [50, 269] on div "CNS *" at bounding box center [109, 245] width 195 height 50
click at [67, 250] on input "text" at bounding box center [109, 246] width 190 height 20
type input "706 5083 5135 6491"
type input "719.424.524-89"
type input "[DATE]"
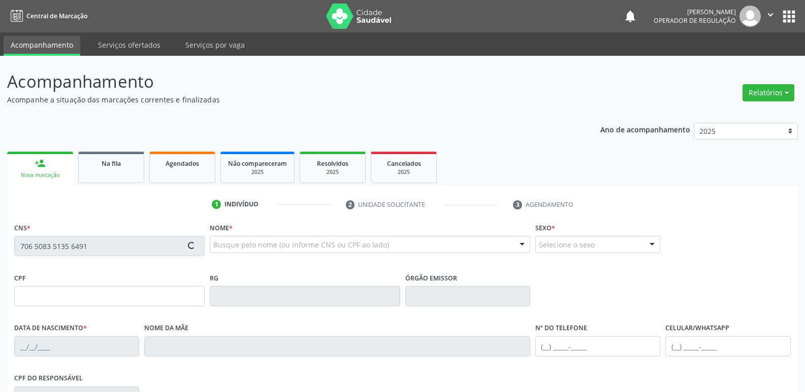
type input "[PERSON_NAME]"
type input "[PHONE_NUMBER]"
type input "027.926.464-03"
type input "112"
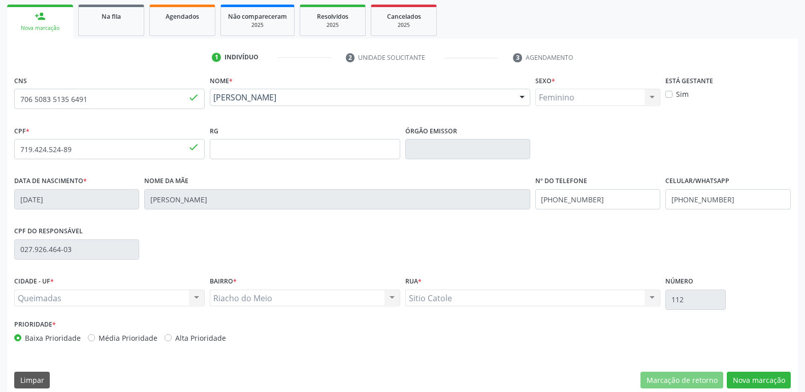
scroll to position [158, 0]
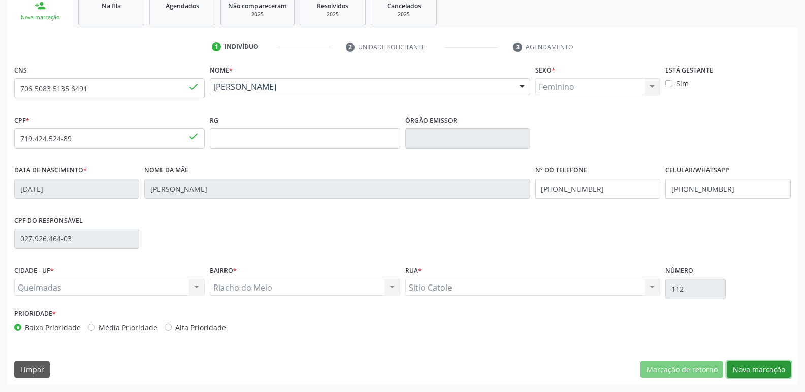
click at [748, 368] on button "Nova marcação" at bounding box center [759, 369] width 64 height 17
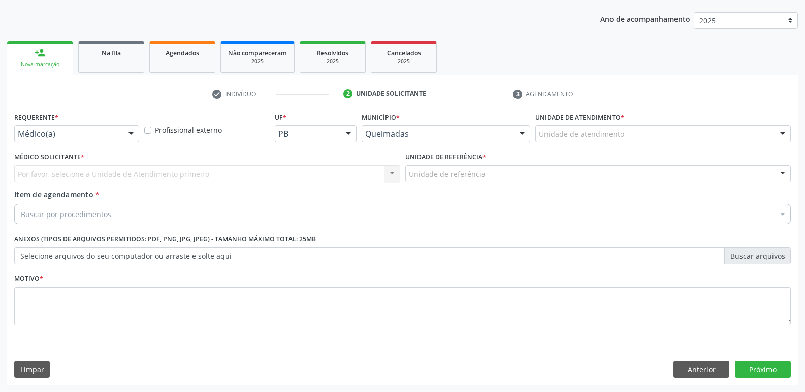
scroll to position [111, 0]
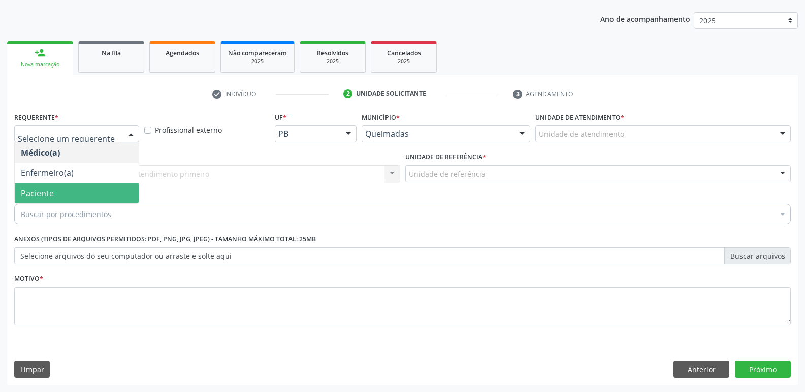
drag, startPoint x: 82, startPoint y: 188, endPoint x: 107, endPoint y: 178, distance: 27.3
click at [85, 188] on span "Paciente" at bounding box center [77, 193] width 124 height 20
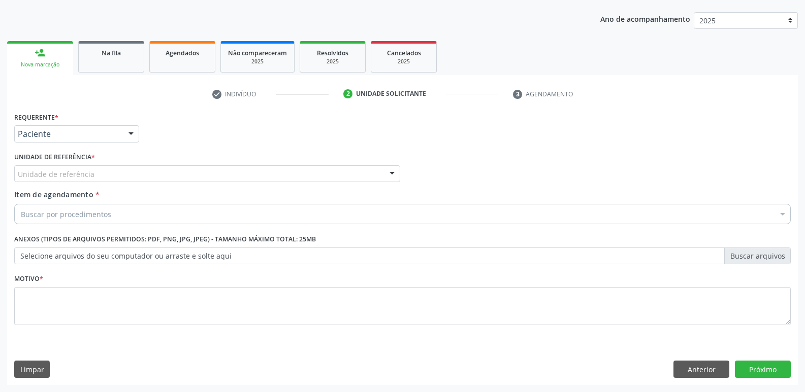
click at [114, 175] on div "Unidade de referência" at bounding box center [207, 174] width 386 height 17
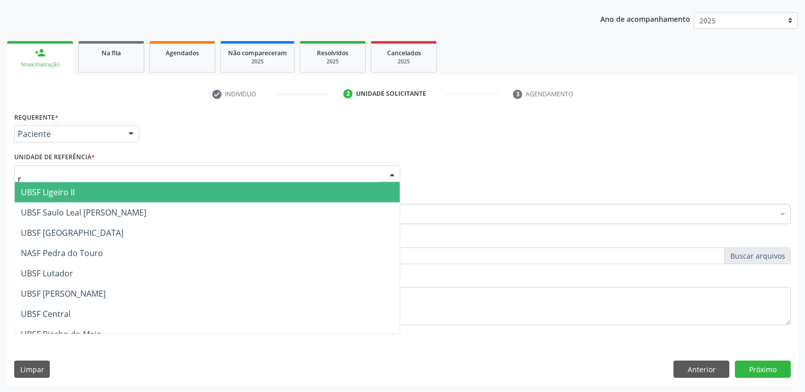
type input "ri"
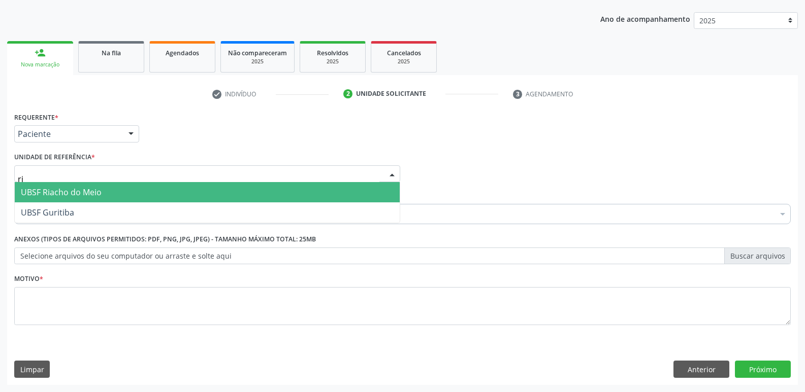
drag, startPoint x: 92, startPoint y: 190, endPoint x: 86, endPoint y: 193, distance: 7.3
click at [92, 189] on span "UBSF Riacho do Meio" at bounding box center [61, 192] width 81 height 11
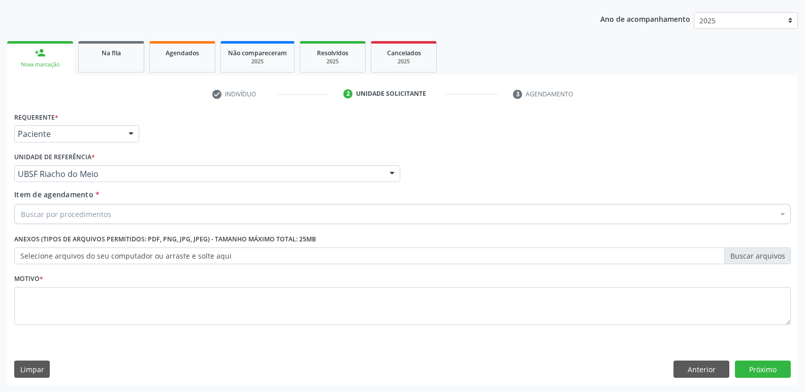
click at [75, 208] on div "Buscar por procedimentos" at bounding box center [402, 214] width 776 height 20
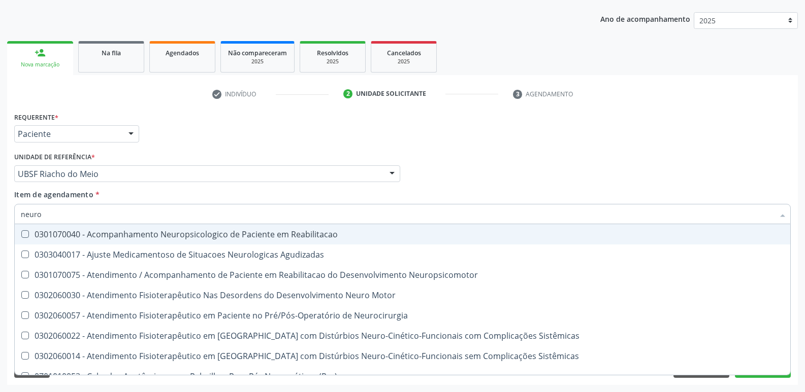
type input "neuroc"
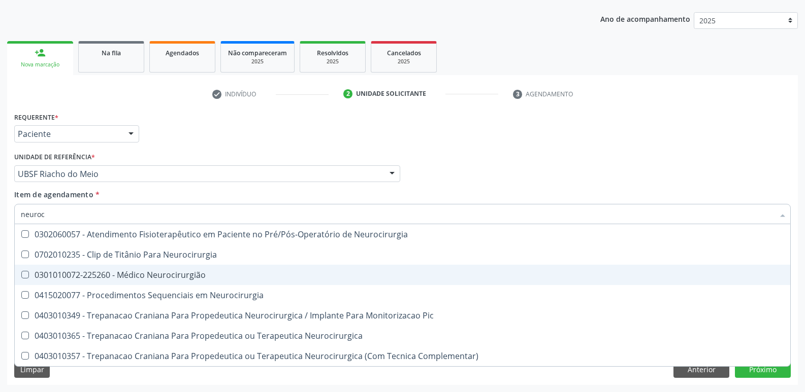
click at [185, 271] on div "0301010072-225260 - Médico Neurocirurgião" at bounding box center [402, 275] width 763 height 8
checkbox Neurocirurgião "true"
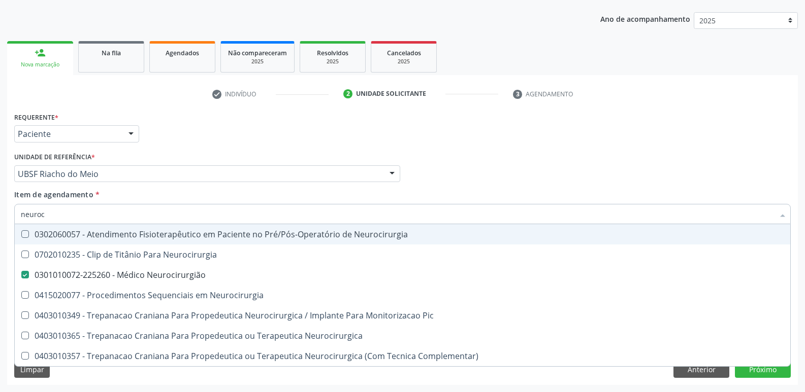
click at [458, 173] on div "Médico Solicitante Por favor, selecione a Unidade de Atendimento primeiro Nenhu…" at bounding box center [402, 170] width 781 height 40
checkbox Neurocirurgia "true"
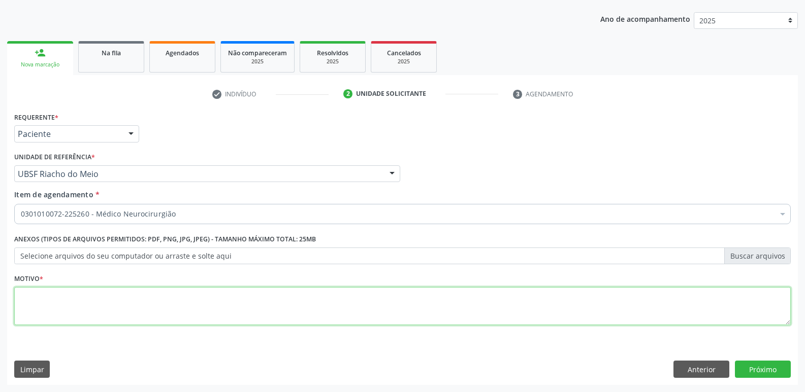
click at [48, 298] on textarea at bounding box center [402, 306] width 776 height 39
paste textarea "avaliação"
type textarea "avaliação"
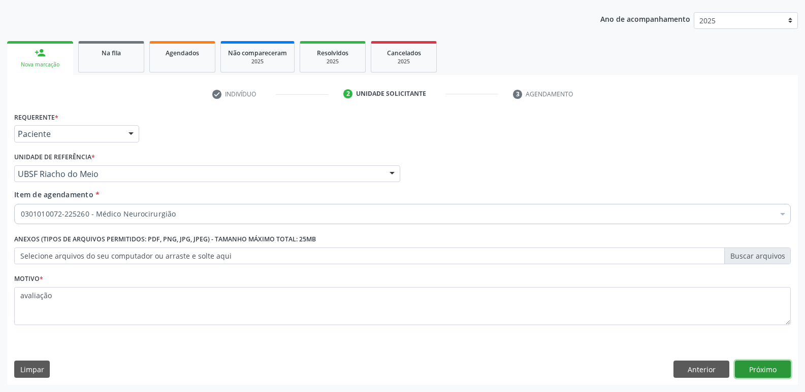
click at [768, 362] on button "Próximo" at bounding box center [763, 369] width 56 height 17
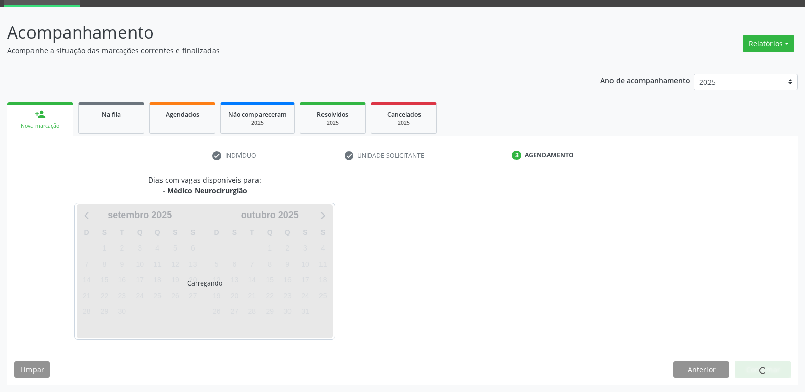
scroll to position [49, 0]
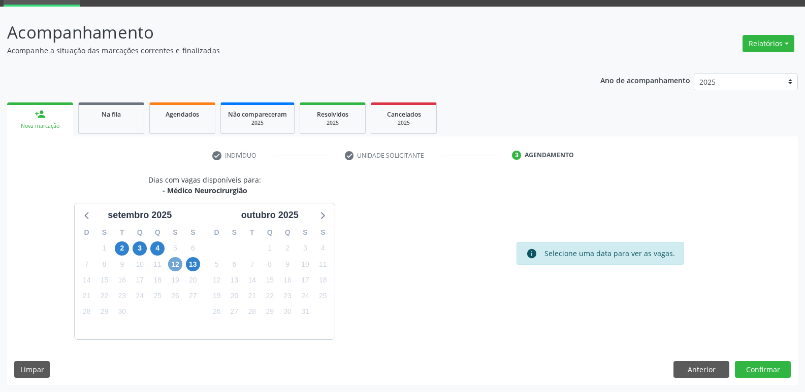
click at [175, 267] on span "12" at bounding box center [175, 264] width 14 height 14
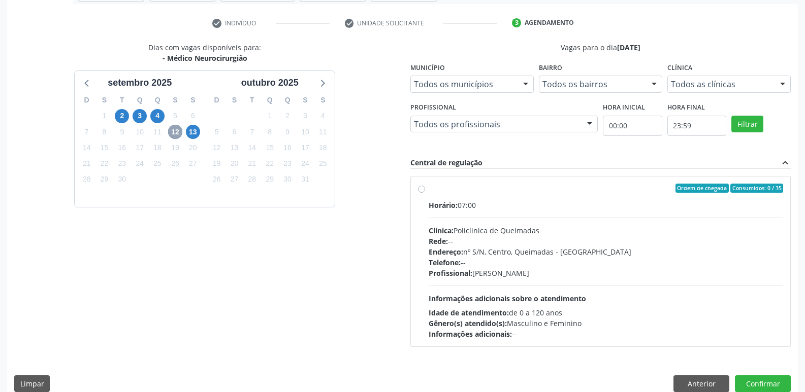
scroll to position [196, 0]
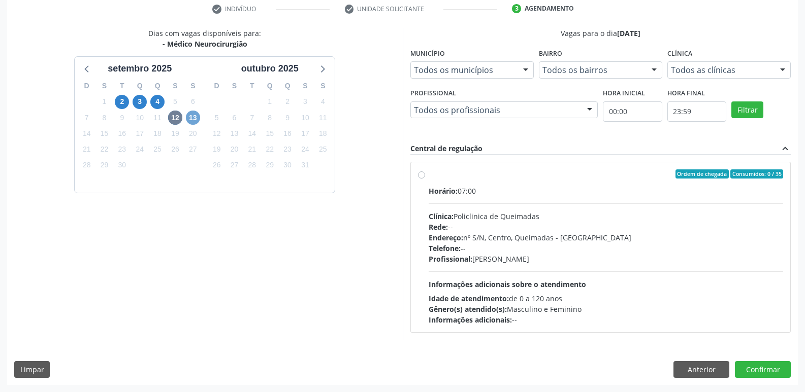
click at [190, 116] on span "13" at bounding box center [193, 118] width 14 height 14
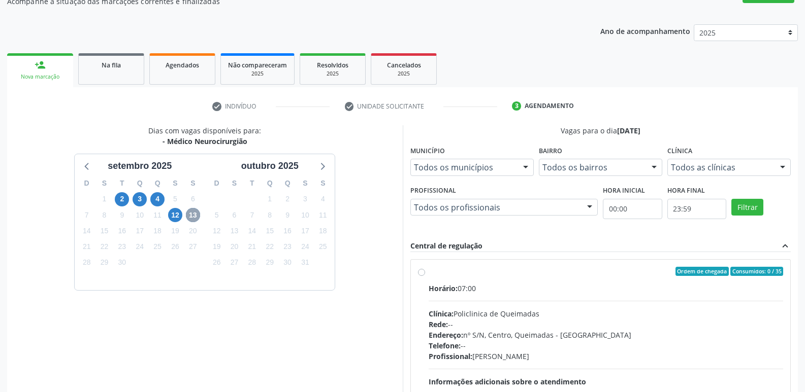
scroll to position [94, 0]
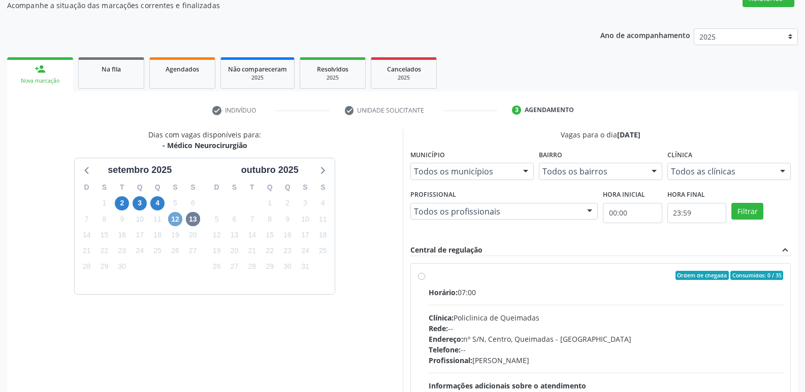
click at [174, 221] on span "12" at bounding box center [175, 219] width 14 height 14
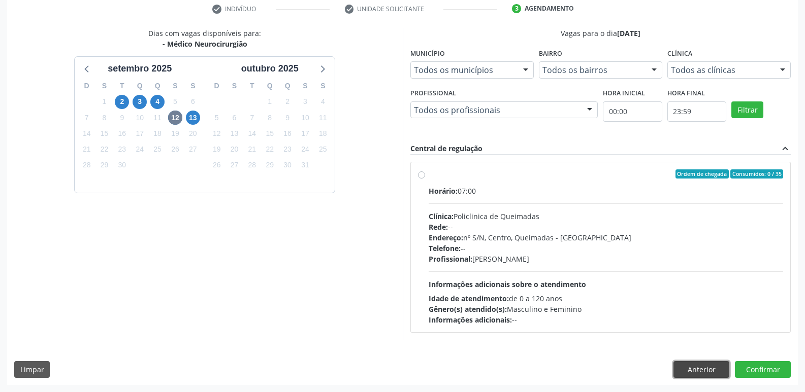
click at [709, 376] on button "Anterior" at bounding box center [701, 369] width 56 height 17
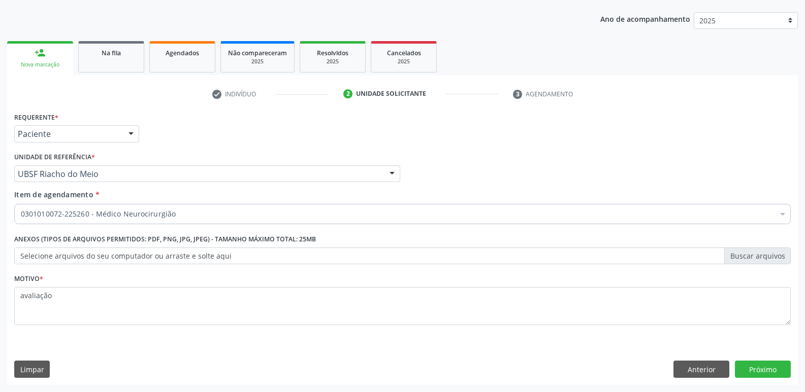
scroll to position [111, 0]
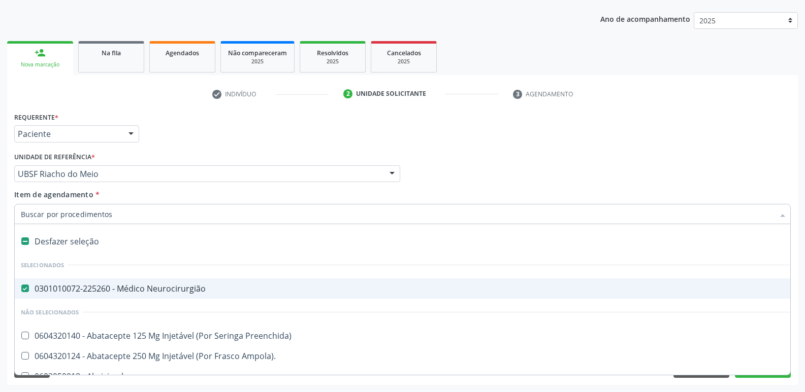
click at [142, 285] on div "0301010072-225260 - Médico Neurocirurgião" at bounding box center [416, 289] width 790 height 8
checkbox Neurocirurgião "false"
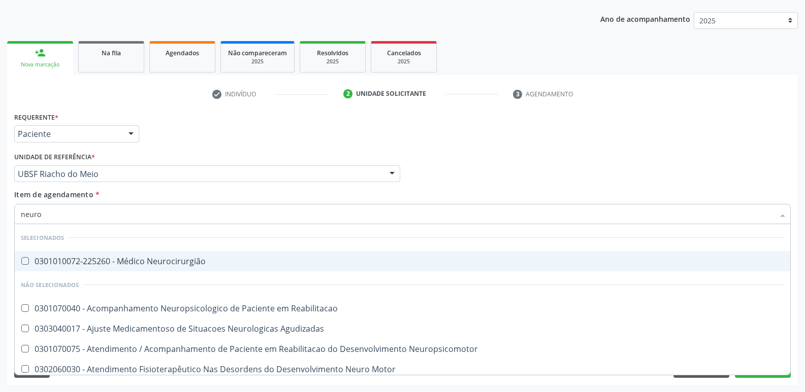
type input "neurop"
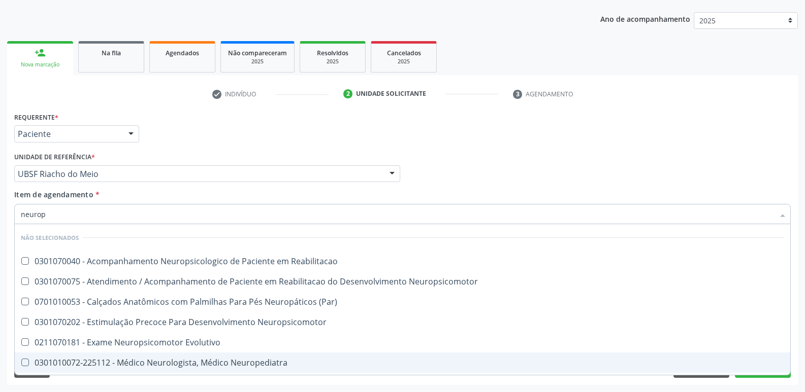
click at [193, 363] on div "0301010072-225112 - Médico Neurologista, Médico Neuropediatra" at bounding box center [402, 363] width 763 height 8
checkbox Neuropediatra "true"
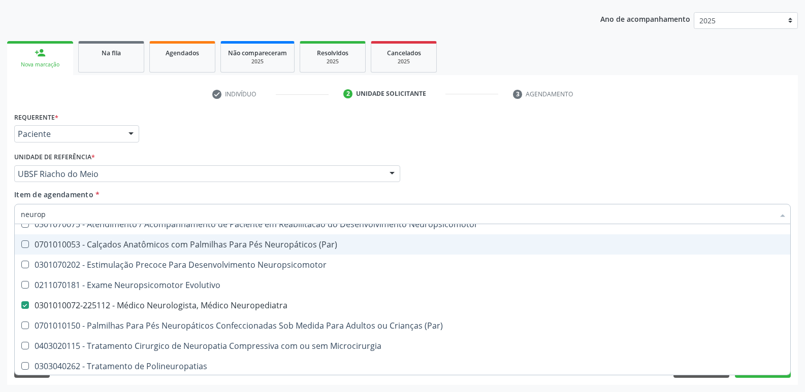
scroll to position [59, 0]
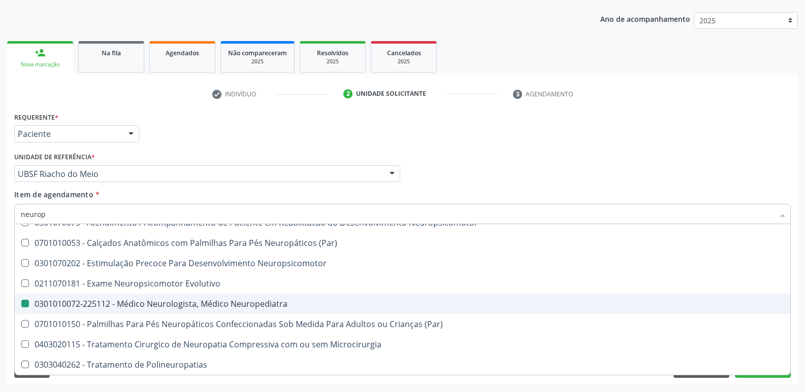
drag, startPoint x: 710, startPoint y: 117, endPoint x: 716, endPoint y: 159, distance: 42.5
click at [710, 118] on div "Requerente * Paciente Médico(a) Enfermeiro(a) Paciente Nenhum resultado encontr…" at bounding box center [402, 130] width 781 height 40
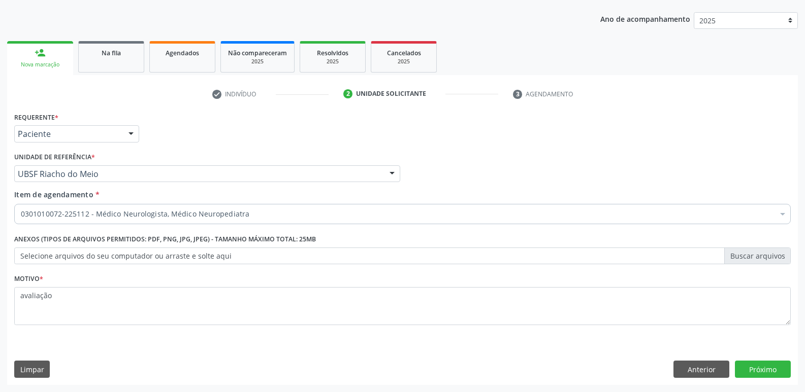
scroll to position [0, 0]
click at [752, 365] on button "Próximo" at bounding box center [763, 369] width 56 height 17
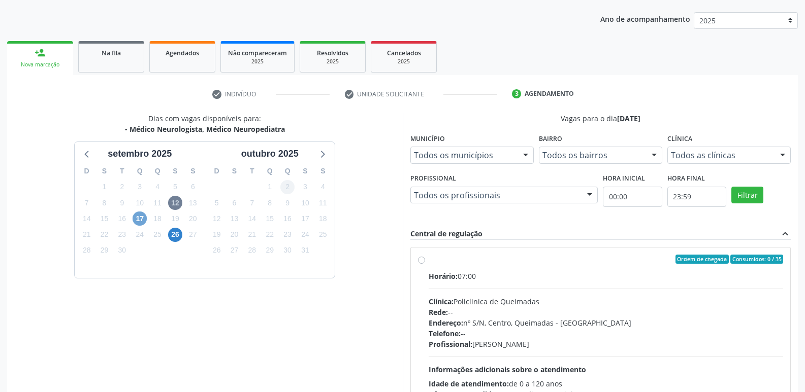
drag, startPoint x: 143, startPoint y: 221, endPoint x: 287, endPoint y: 249, distance: 147.0
click at [142, 221] on span "17" at bounding box center [140, 219] width 14 height 14
drag, startPoint x: 668, startPoint y: 327, endPoint x: 706, endPoint y: 247, distance: 88.1
click at [677, 312] on div "Horário: 08:00 Clínica: Policlinica de Queimadas Rede: -- Endereço: nº S/N, Cen…" at bounding box center [605, 341] width 355 height 140
radio input "true"
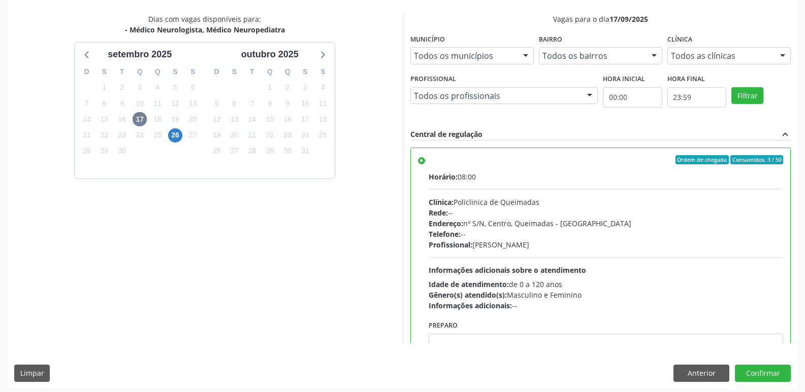
scroll to position [214, 0]
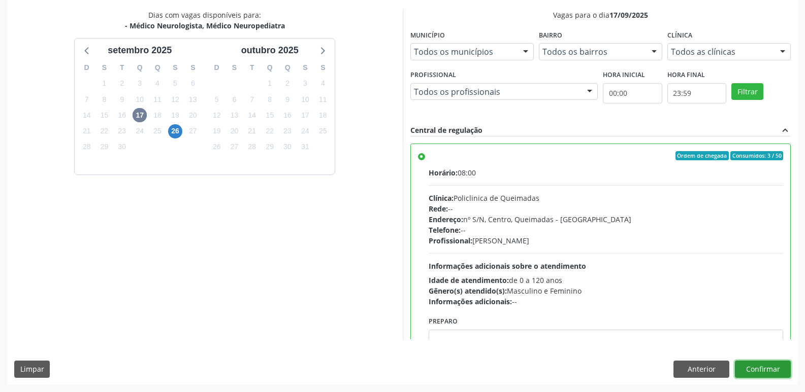
click at [758, 367] on button "Confirmar" at bounding box center [763, 369] width 56 height 17
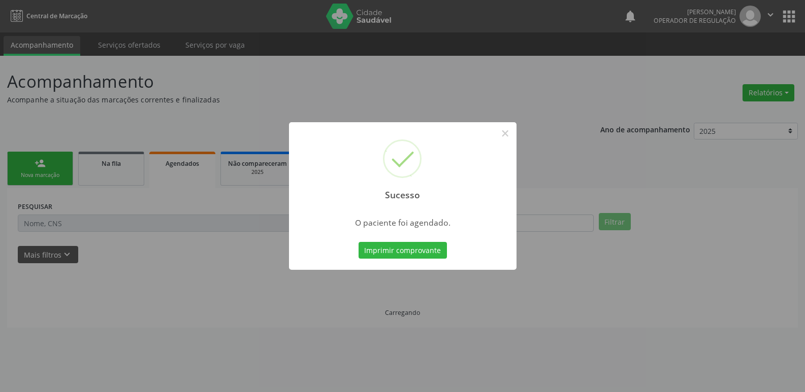
scroll to position [0, 0]
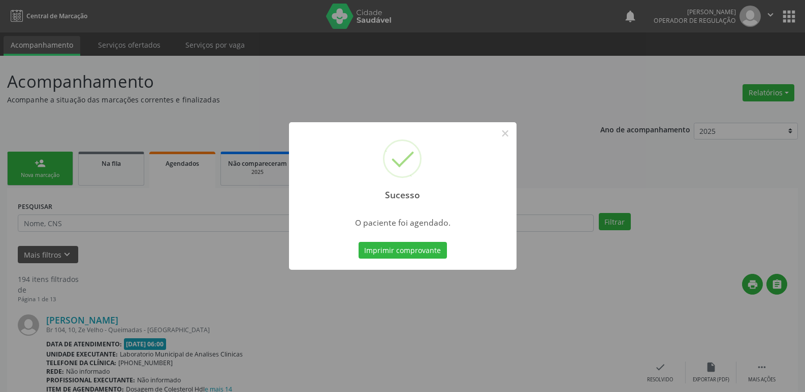
click at [358, 242] on button "Imprimir comprovante" at bounding box center [402, 250] width 88 height 17
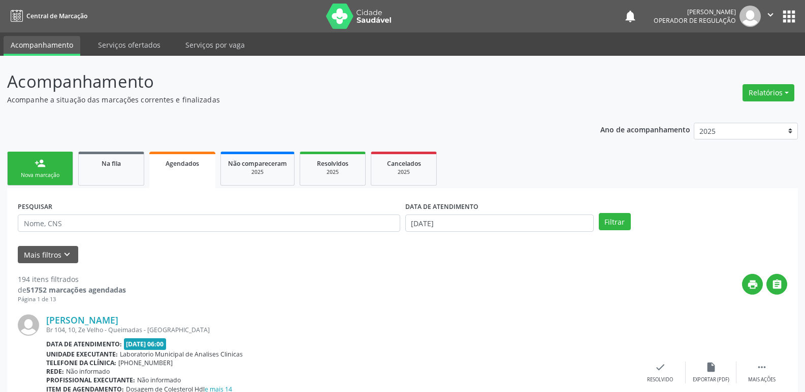
click at [43, 175] on div "Nova marcação" at bounding box center [40, 176] width 51 height 8
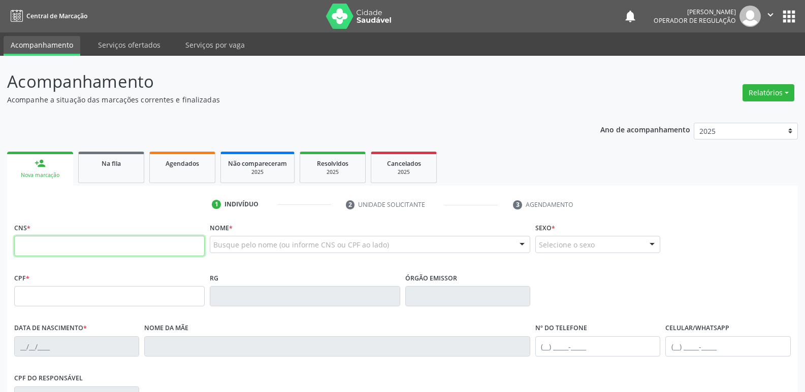
drag, startPoint x: 82, startPoint y: 242, endPoint x: 86, endPoint y: 238, distance: 6.1
click at [82, 242] on input "text" at bounding box center [109, 246] width 190 height 20
type input "701 8092 8129 0974"
type input "137.428.104-21"
type input "[DATE]"
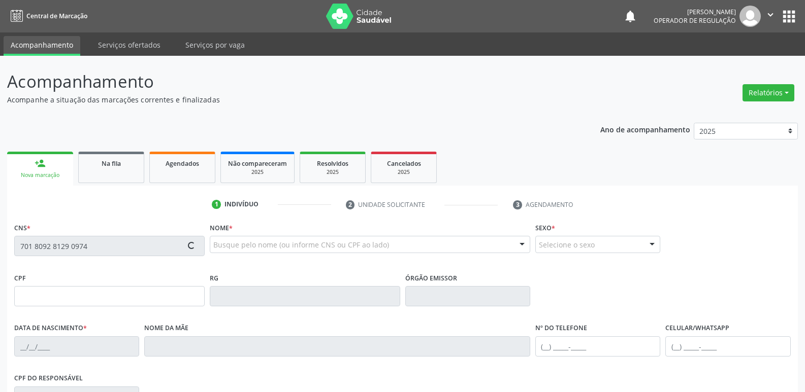
type input "[PERSON_NAME]"
type input "[PHONE_NUMBER]"
type input "015.783.034-94"
type input "22"
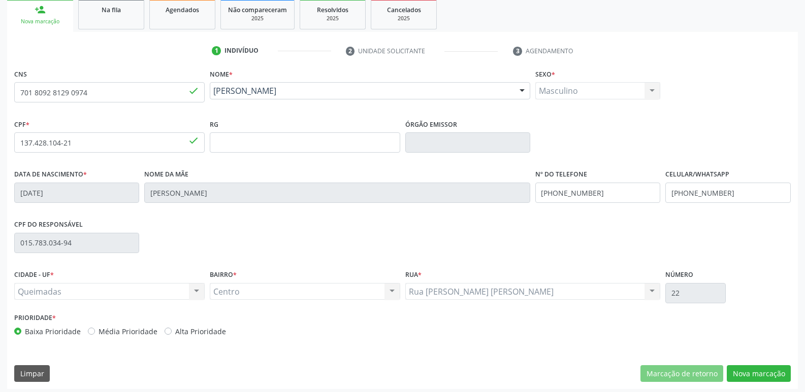
scroll to position [158, 0]
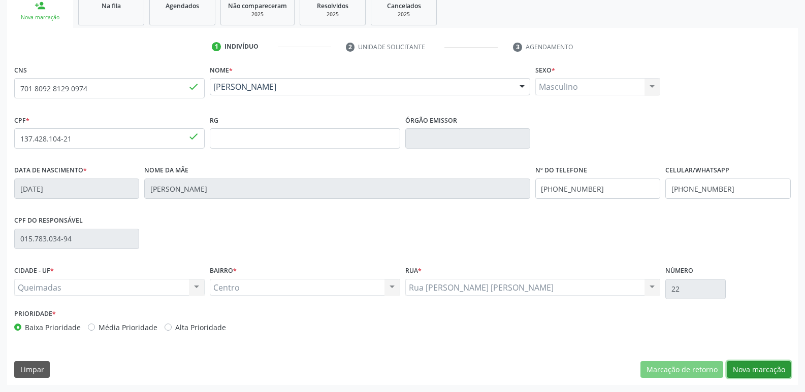
click at [770, 375] on button "Nova marcação" at bounding box center [759, 369] width 64 height 17
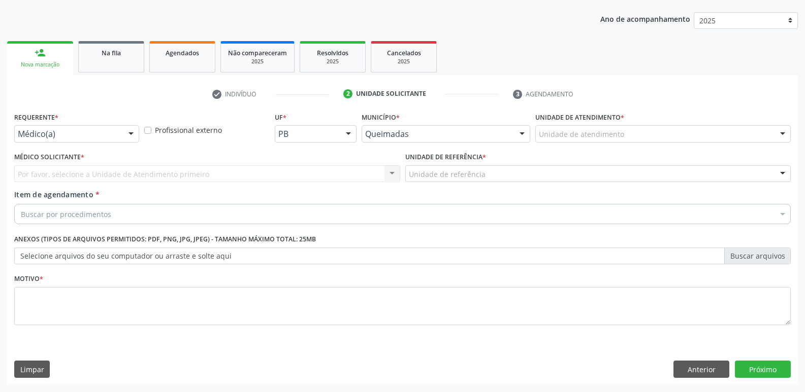
scroll to position [111, 0]
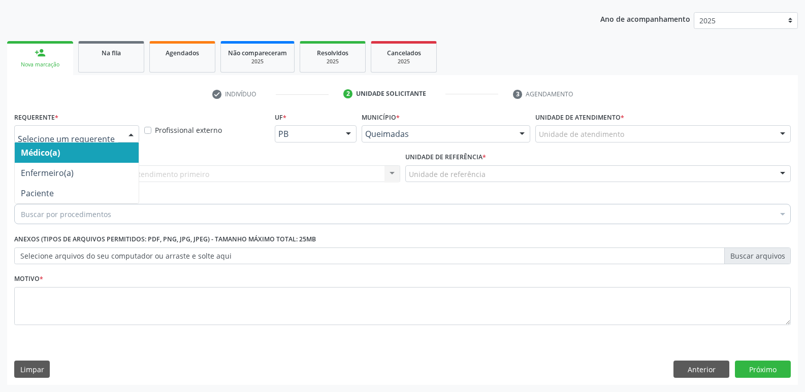
click at [128, 132] on div at bounding box center [130, 134] width 15 height 17
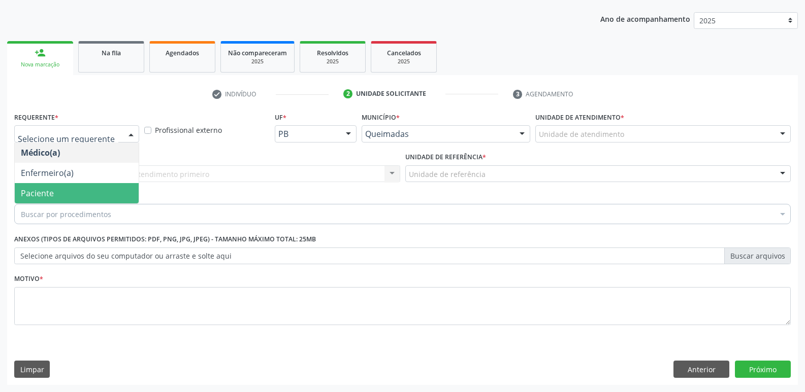
click at [65, 191] on span "Paciente" at bounding box center [77, 193] width 124 height 20
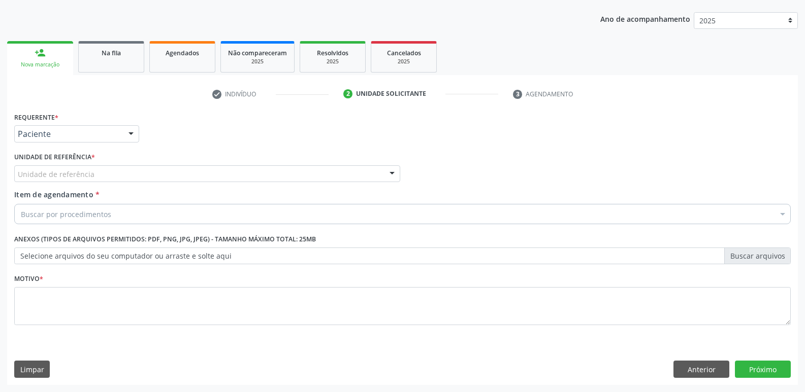
click at [110, 176] on div "Unidade de referência" at bounding box center [207, 174] width 386 height 17
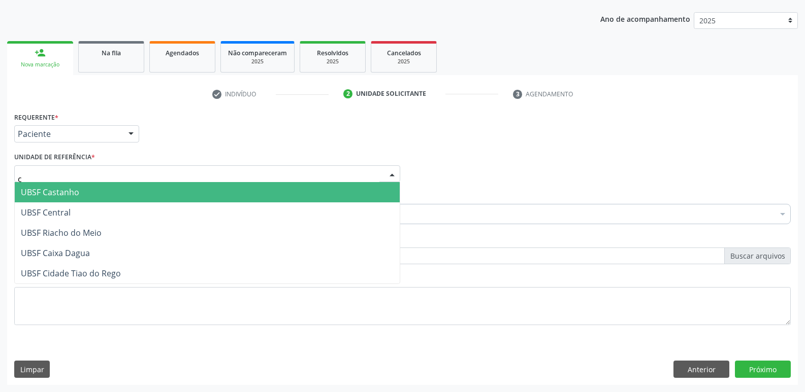
type input "ce"
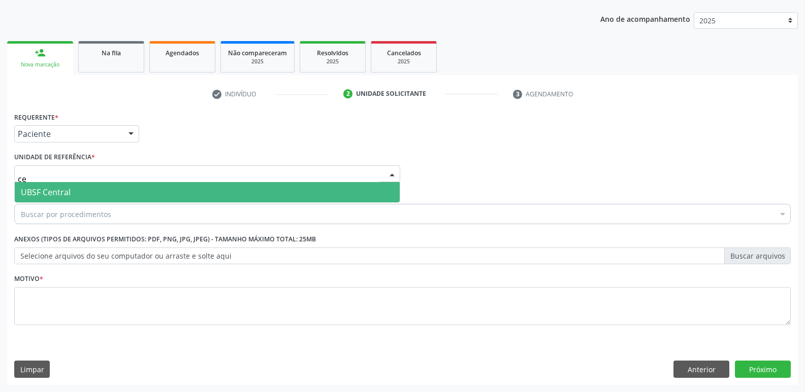
drag, startPoint x: 76, startPoint y: 193, endPoint x: 74, endPoint y: 202, distance: 9.3
click at [75, 193] on span "UBSF Central" at bounding box center [207, 192] width 385 height 20
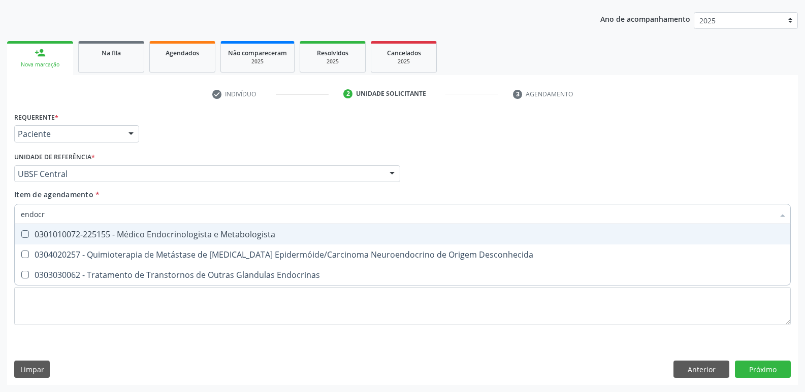
type input "endocri"
click at [153, 236] on div "0301010072-225155 - Médico Endocrinologista e Metabologista" at bounding box center [402, 234] width 763 height 8
checkbox Metabologista "true"
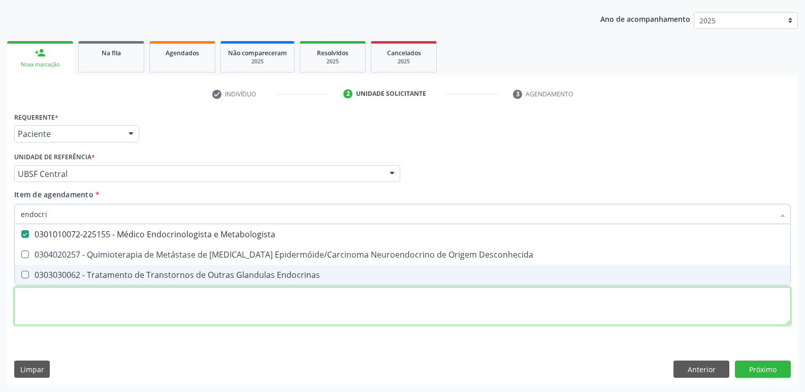
click at [94, 317] on div "Requerente * Paciente Médico(a) Enfermeiro(a) Paciente Nenhum resultado encontr…" at bounding box center [402, 225] width 776 height 230
paste textarea "avaliação"
checkbox Desconhecida "true"
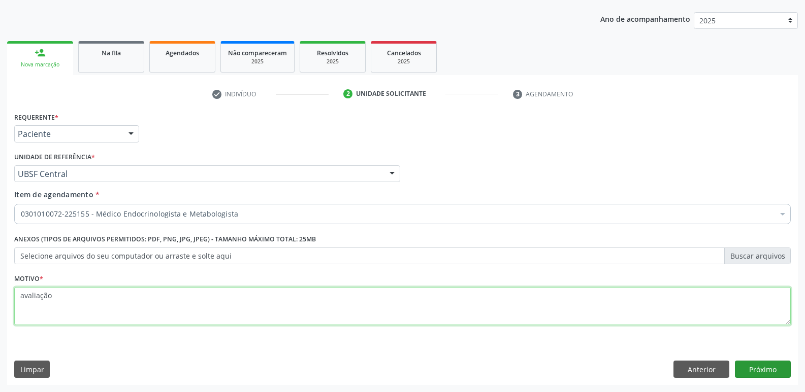
type textarea "avaliação"
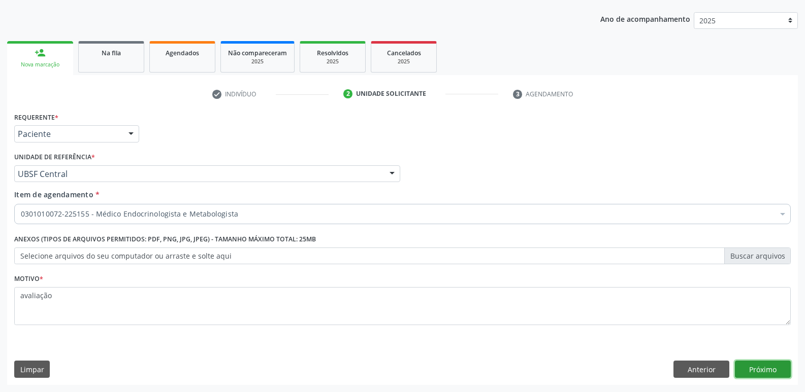
click at [757, 369] on button "Próximo" at bounding box center [763, 369] width 56 height 17
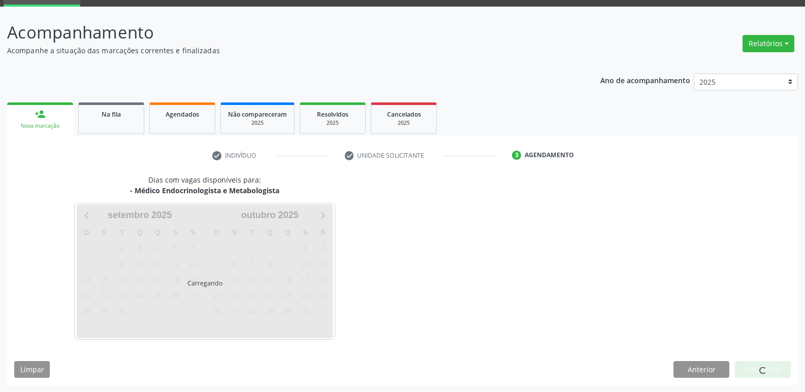
scroll to position [49, 0]
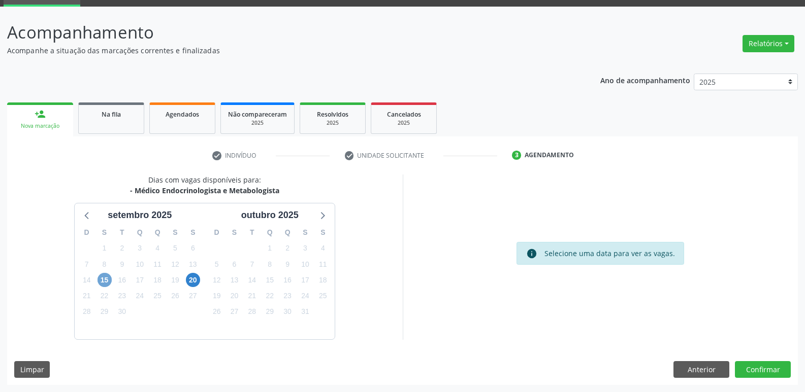
click at [106, 280] on span "15" at bounding box center [104, 280] width 14 height 14
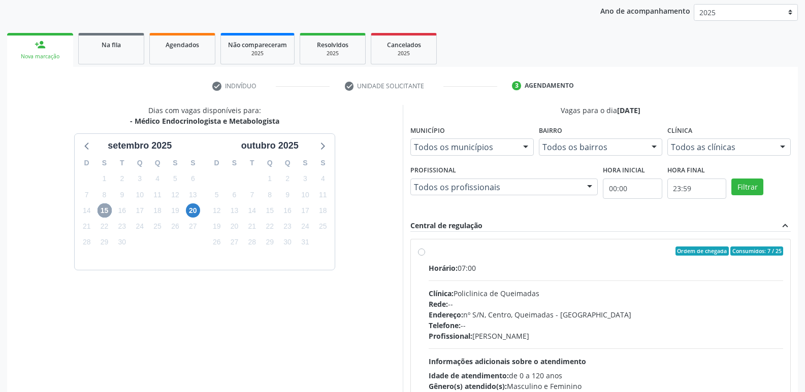
scroll to position [196, 0]
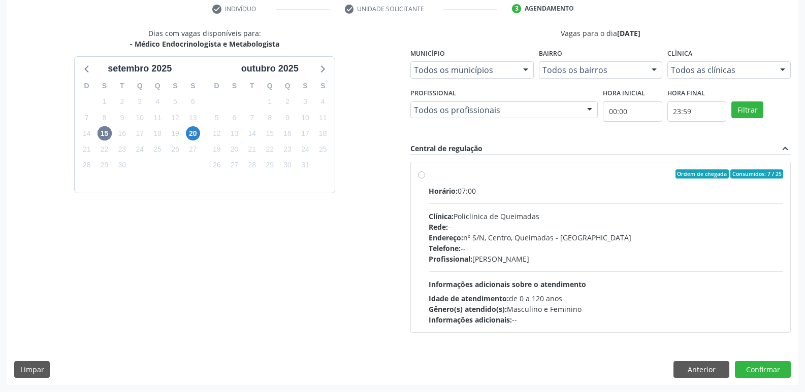
drag, startPoint x: 745, startPoint y: 272, endPoint x: 748, endPoint y: 285, distance: 13.7
click at [745, 273] on div "Horário: 07:00 Clínica: Policlinica de Queimadas Rede: -- Endereço: nº S/N, Cen…" at bounding box center [605, 256] width 355 height 140
click at [425, 179] on input "Ordem de chegada Consumidos: 7 / 25 Horário: 07:00 Clínica: Policlinica de Quei…" at bounding box center [421, 174] width 7 height 9
radio input "true"
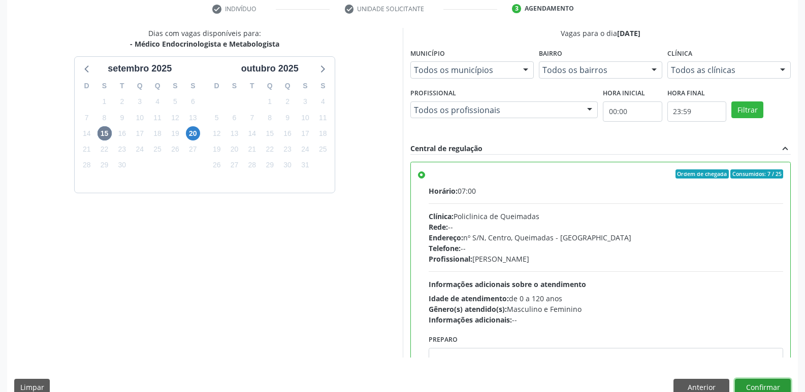
click at [752, 383] on button "Confirmar" at bounding box center [763, 387] width 56 height 17
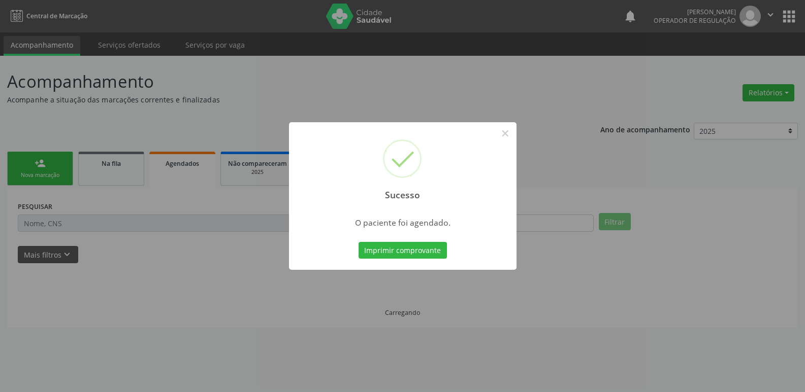
scroll to position [0, 0]
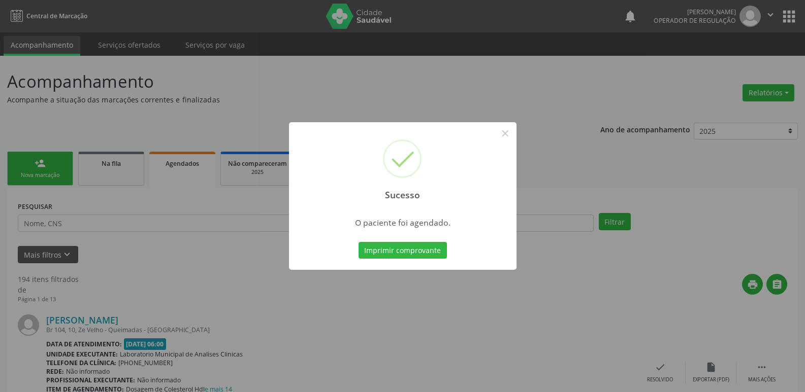
click at [358, 242] on button "Imprimir comprovante" at bounding box center [402, 250] width 88 height 17
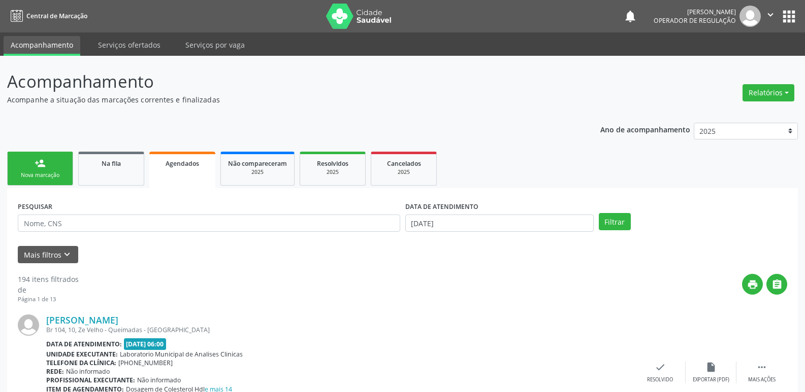
click at [50, 173] on div "Nova marcação" at bounding box center [40, 176] width 51 height 8
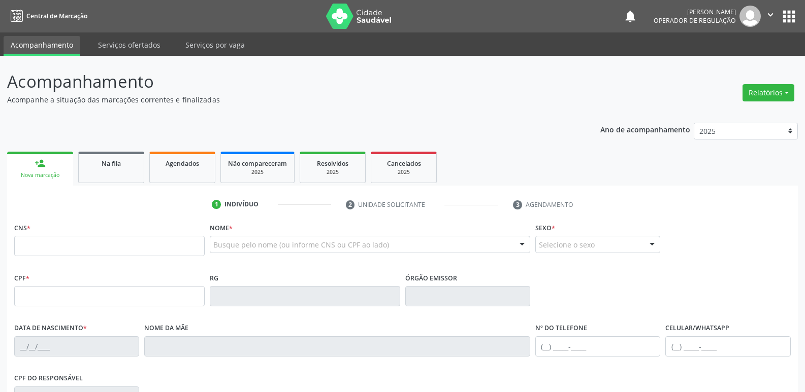
click at [119, 233] on div "CNS *" at bounding box center [109, 238] width 190 height 36
click at [128, 246] on input "text" at bounding box center [109, 246] width 190 height 20
type input "704 1051 6428 5475"
type input "010.803.687-10"
type input "[DATE]"
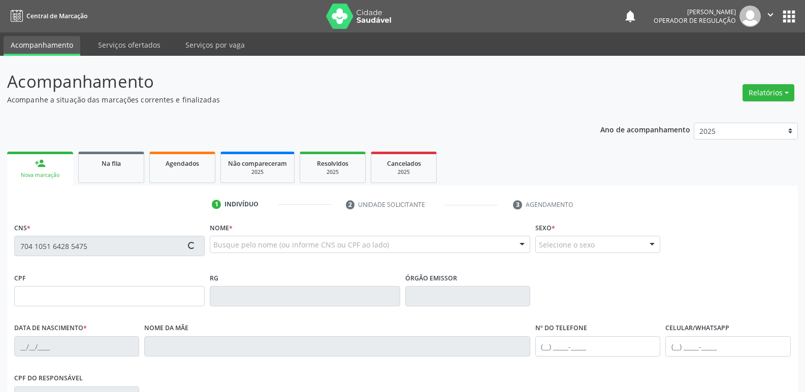
type input "Marizete de [PERSON_NAME]"
type input "[PHONE_NUMBER]"
type input "036.593.744-40"
type input "S/N"
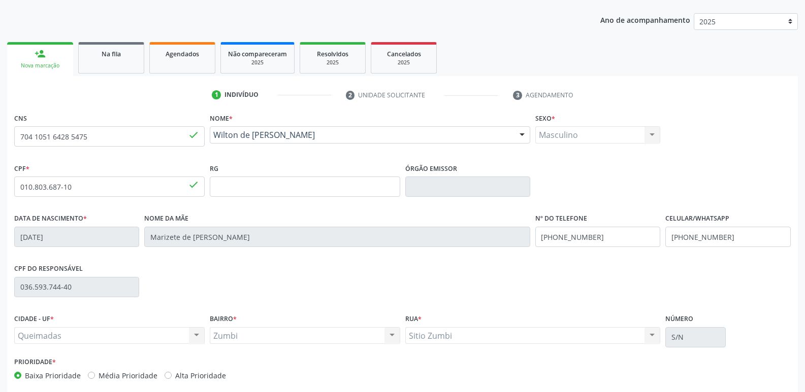
scroll to position [158, 0]
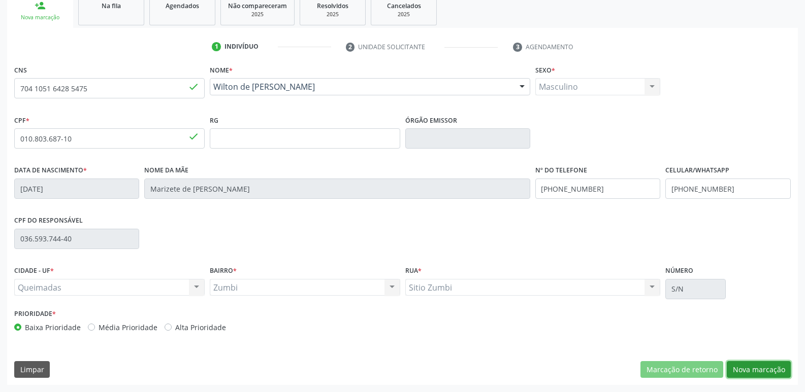
drag, startPoint x: 746, startPoint y: 365, endPoint x: 628, endPoint y: 333, distance: 122.5
click at [745, 366] on button "Nova marcação" at bounding box center [759, 369] width 64 height 17
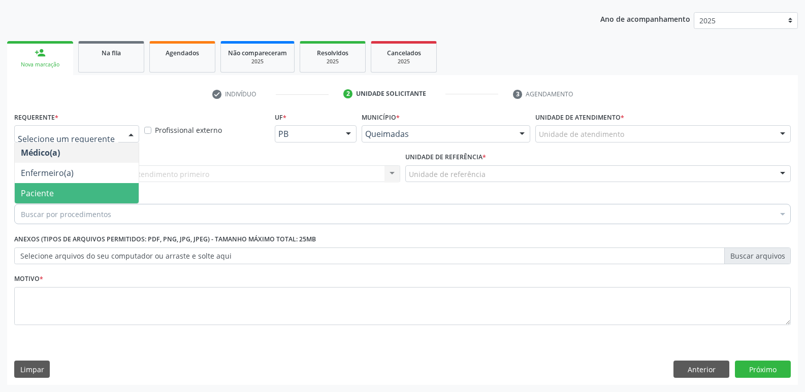
drag, startPoint x: 87, startPoint y: 190, endPoint x: 89, endPoint y: 185, distance: 5.2
click at [86, 188] on span "Paciente" at bounding box center [77, 193] width 124 height 20
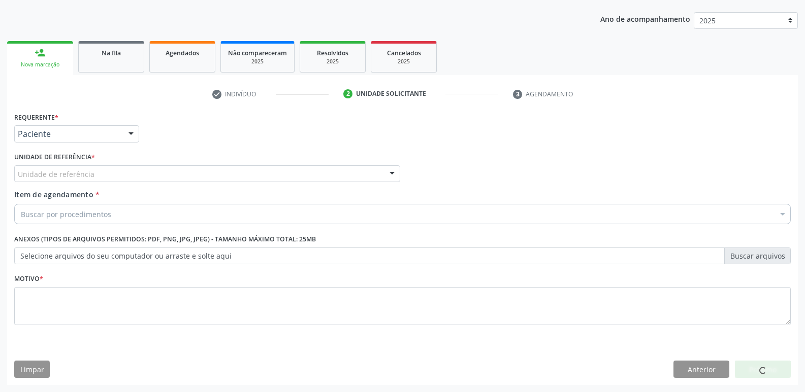
click at [98, 176] on div "Unidade de referência" at bounding box center [207, 174] width 386 height 17
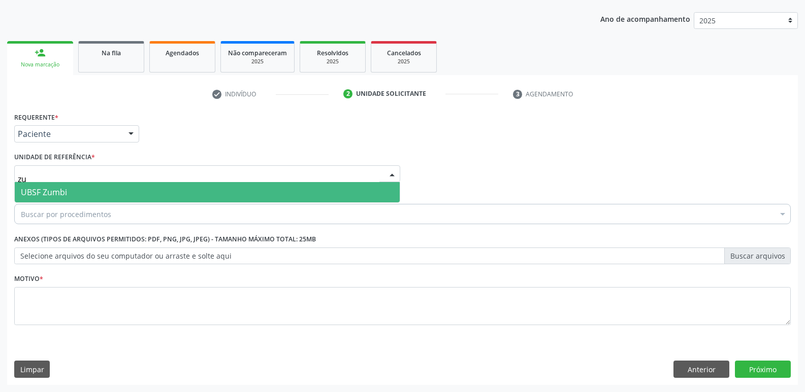
type input "zum"
click at [68, 196] on span "UBSF Zumbi" at bounding box center [207, 192] width 385 height 20
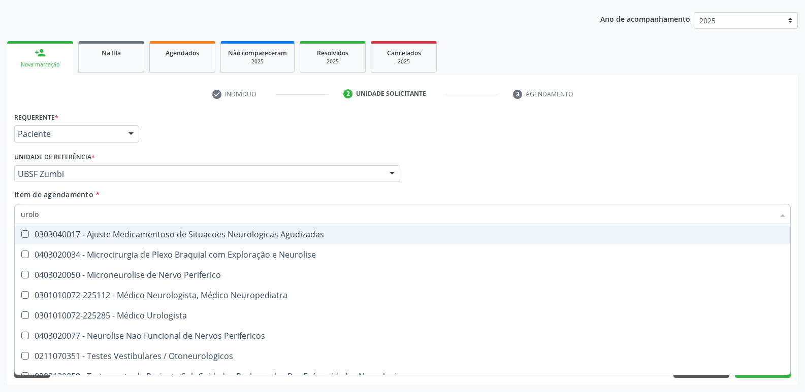
type input "urolog"
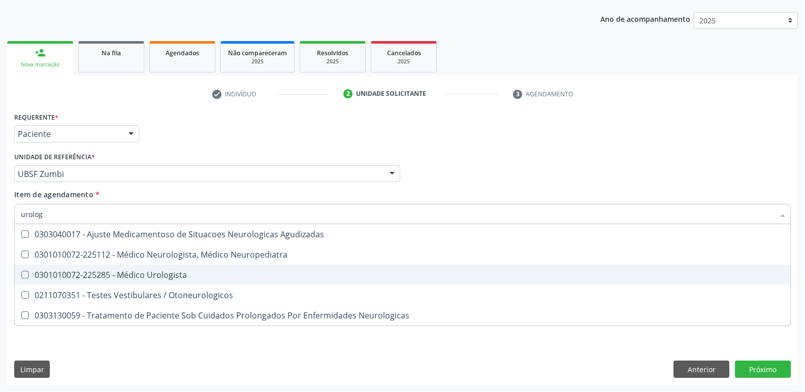
click at [227, 267] on span "0301010072-225285 - Médico Urologista" at bounding box center [402, 275] width 775 height 20
checkbox Urologista "true"
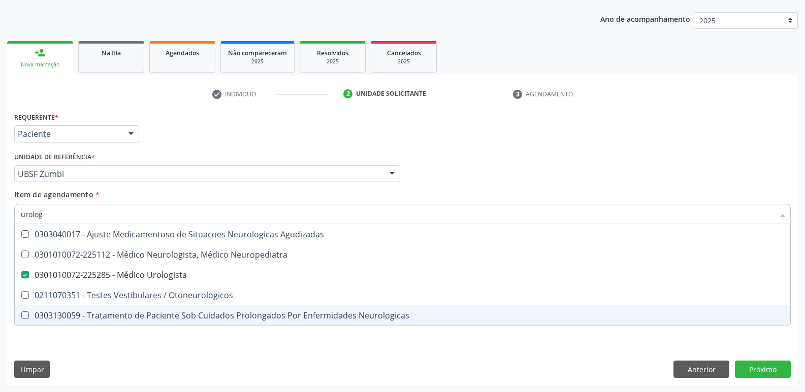
drag, startPoint x: 286, startPoint y: 353, endPoint x: 213, endPoint y: 324, distance: 78.3
click at [285, 352] on div "Requerente * Paciente Médico(a) Enfermeiro(a) Paciente Nenhum resultado encontr…" at bounding box center [402, 248] width 790 height 276
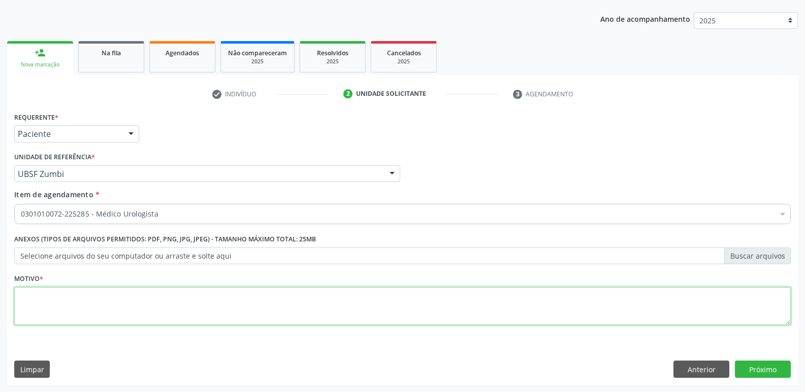
click at [179, 310] on textarea at bounding box center [402, 306] width 776 height 39
paste textarea "avaliação"
type textarea "avaliação"
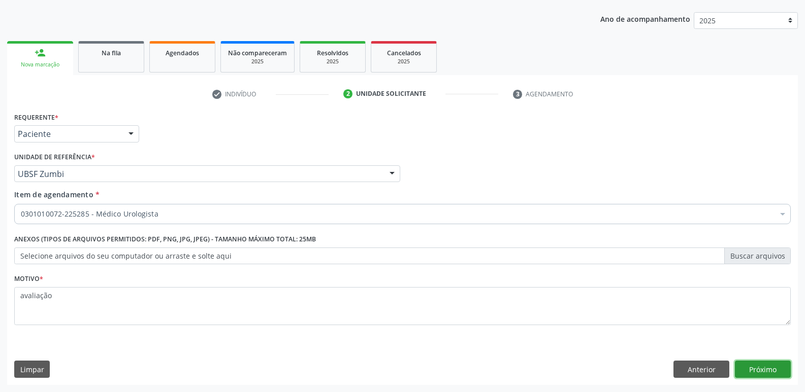
click at [768, 373] on button "Próximo" at bounding box center [763, 369] width 56 height 17
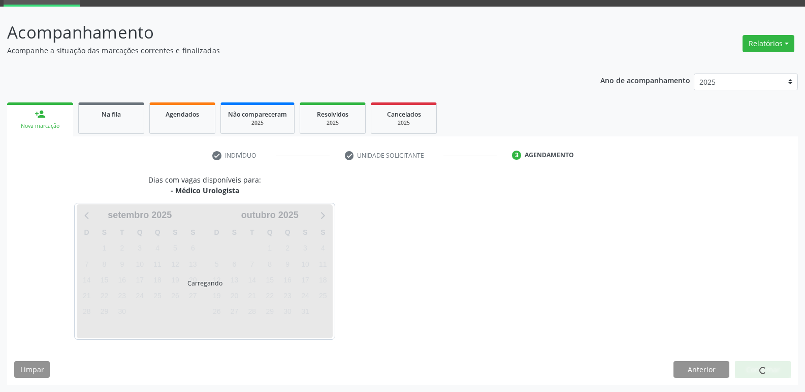
scroll to position [49, 0]
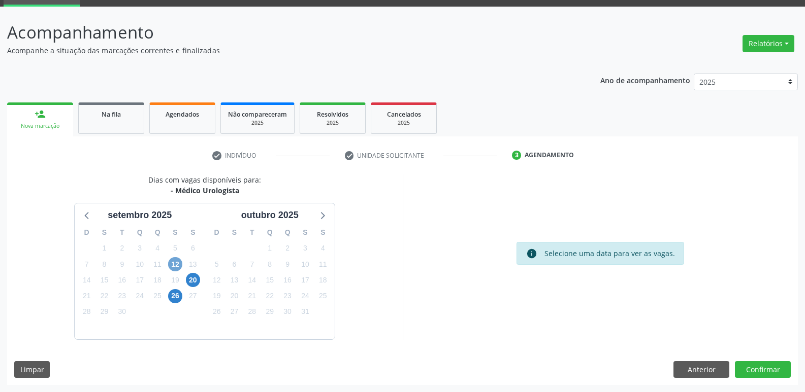
click at [177, 268] on span "12" at bounding box center [175, 264] width 14 height 14
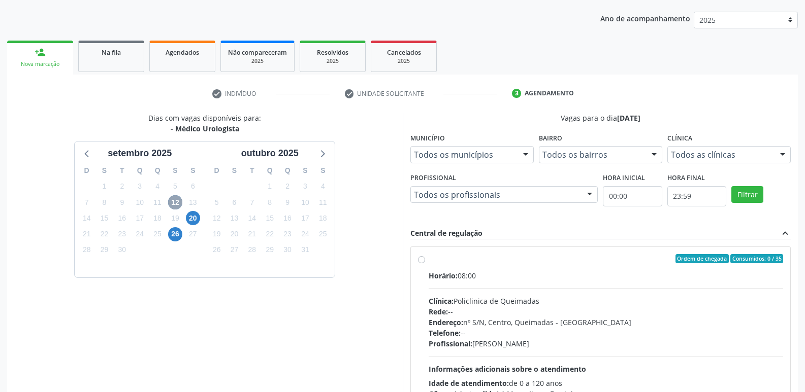
scroll to position [196, 0]
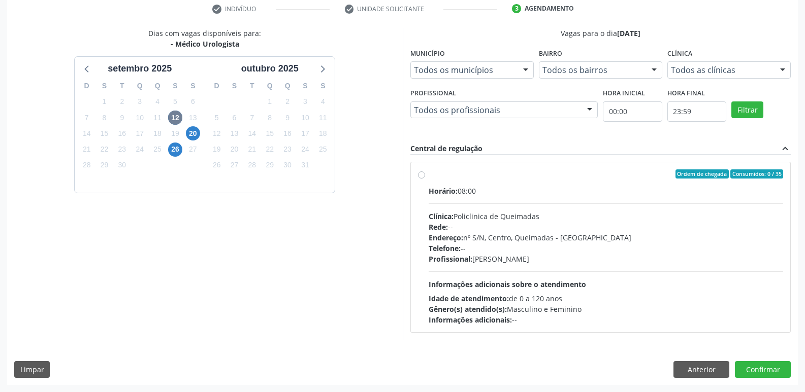
drag, startPoint x: 631, startPoint y: 231, endPoint x: 672, endPoint y: 295, distance: 76.2
click at [631, 233] on div "Horário: 08:00 Clínica: Policlinica de Queimadas Rede: -- Endereço: nº S/N, Cen…" at bounding box center [605, 256] width 355 height 140
radio input "true"
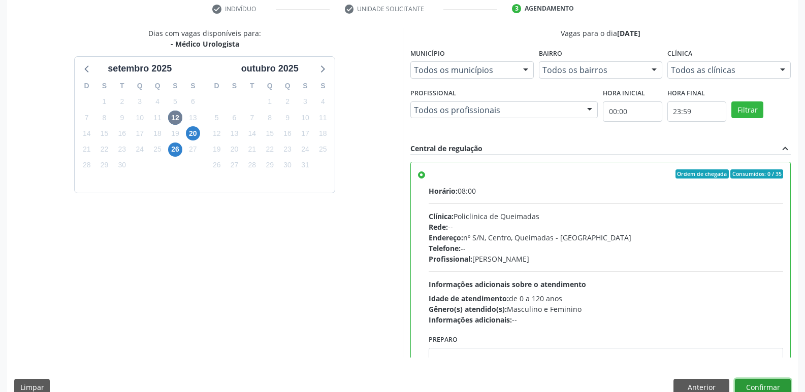
click at [764, 384] on button "Confirmar" at bounding box center [763, 387] width 56 height 17
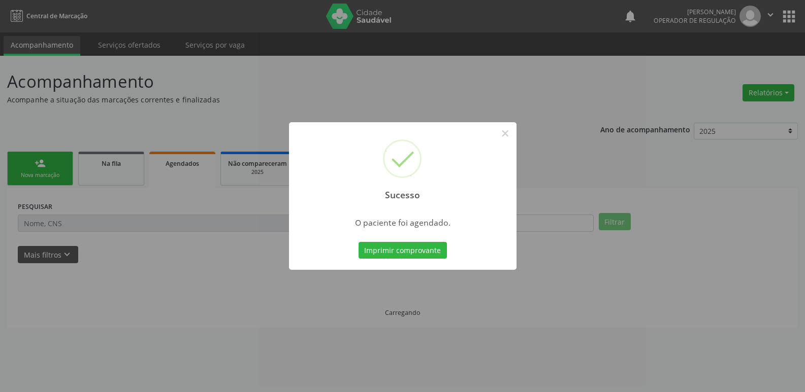
scroll to position [0, 0]
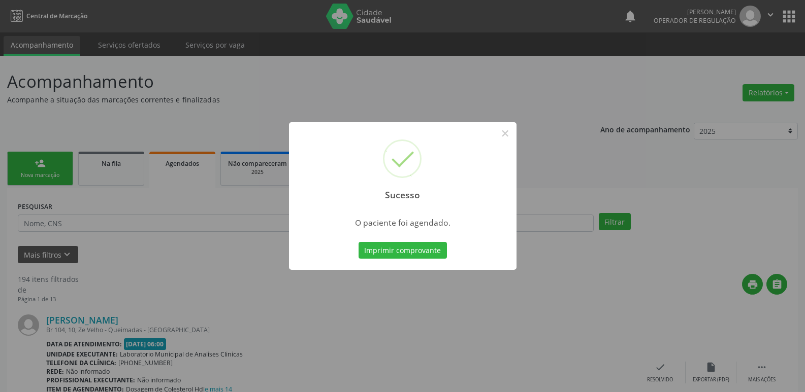
click at [358, 242] on button "Imprimir comprovante" at bounding box center [402, 250] width 88 height 17
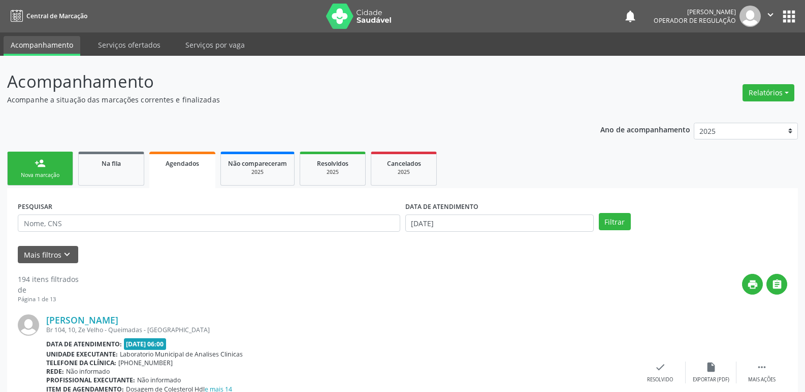
click at [43, 154] on link "person_add Nova marcação" at bounding box center [40, 169] width 66 height 34
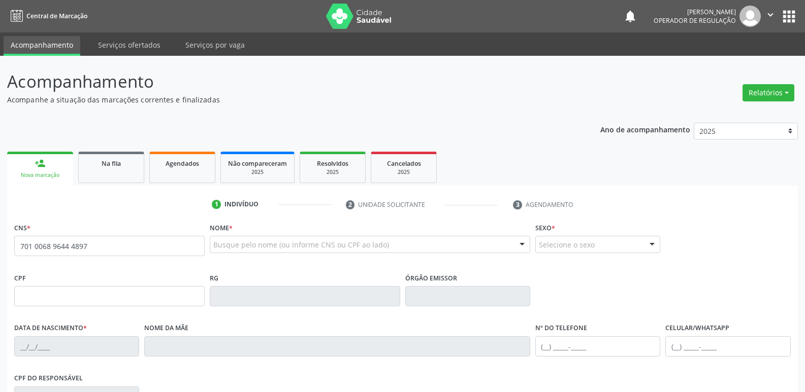
type input "701 0068 9644 4897"
type input "022.960.024-71"
type input "13/11/1974"
type input "Josefa Firmino Belo"
type input "(83) 99151-4971"
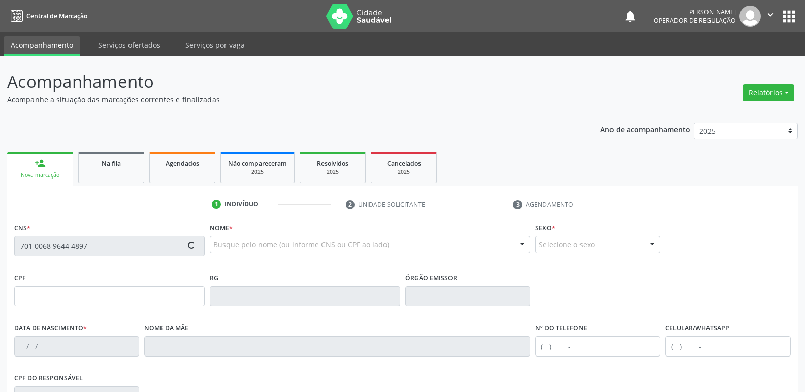
type input "(83) 99185-5433"
type input "S/N"
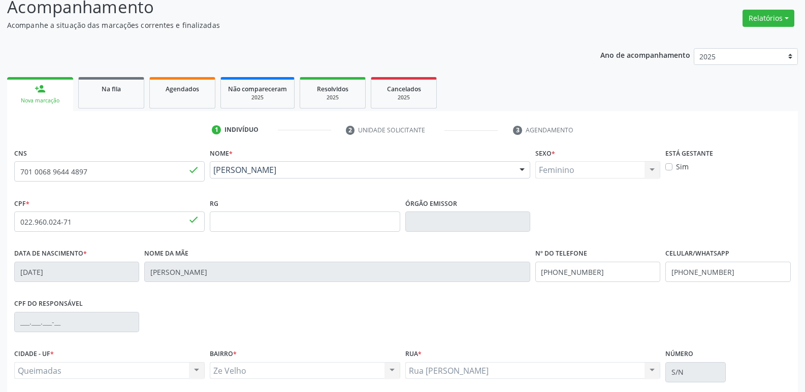
scroll to position [158, 0]
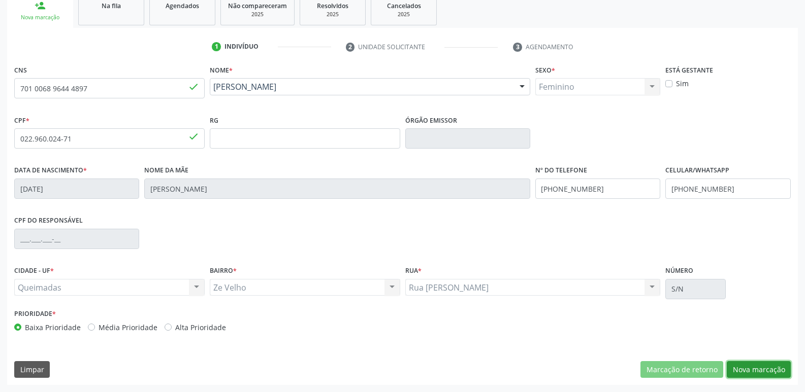
click at [734, 367] on button "Nova marcação" at bounding box center [759, 369] width 64 height 17
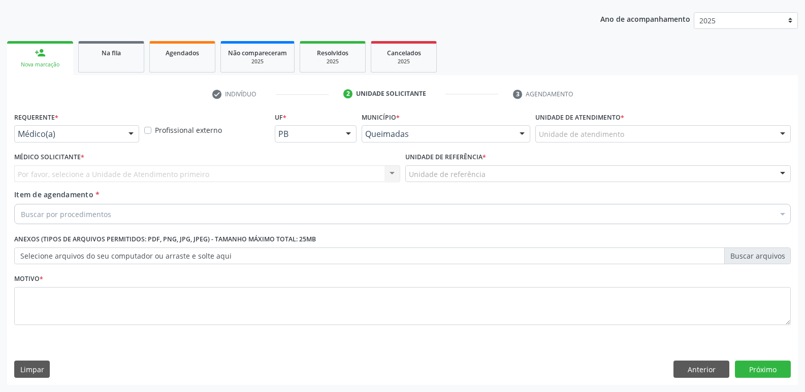
scroll to position [111, 0]
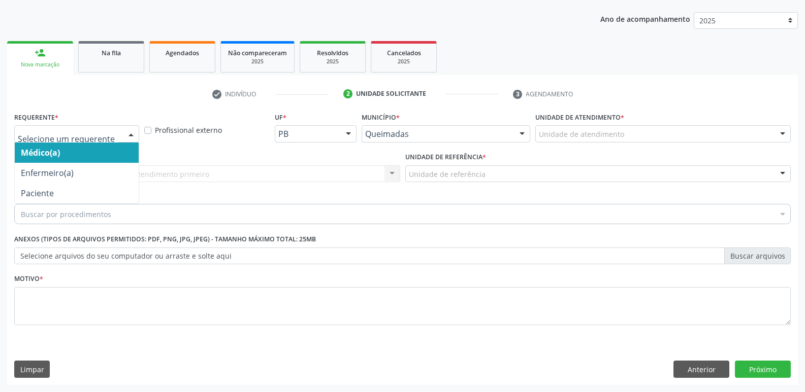
drag, startPoint x: 97, startPoint y: 135, endPoint x: 81, endPoint y: 175, distance: 42.6
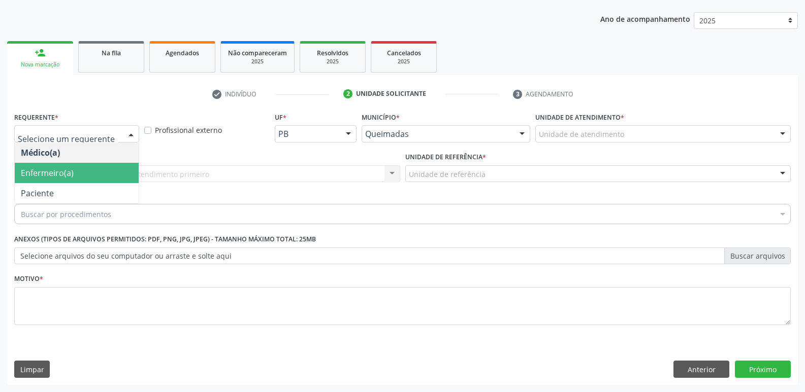
click at [76, 181] on span "Enfermeiro(a)" at bounding box center [77, 173] width 124 height 20
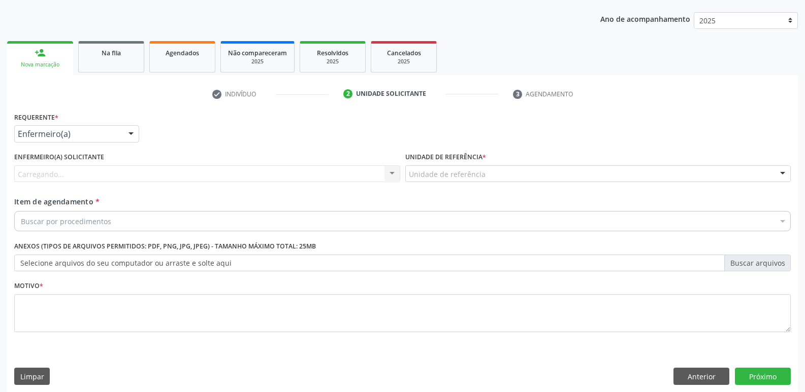
drag, startPoint x: 106, startPoint y: 128, endPoint x: 94, endPoint y: 148, distance: 22.7
click at [105, 129] on div "Enfermeiro(a)" at bounding box center [76, 133] width 125 height 17
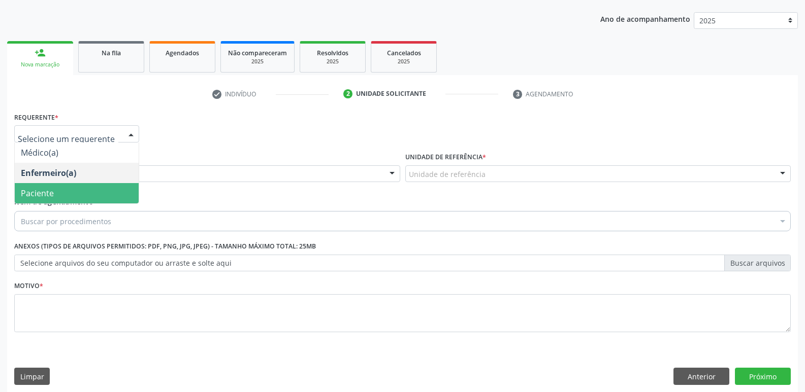
drag, startPoint x: 69, startPoint y: 197, endPoint x: 84, endPoint y: 186, distance: 18.9
click at [68, 197] on span "Paciente" at bounding box center [77, 193] width 124 height 20
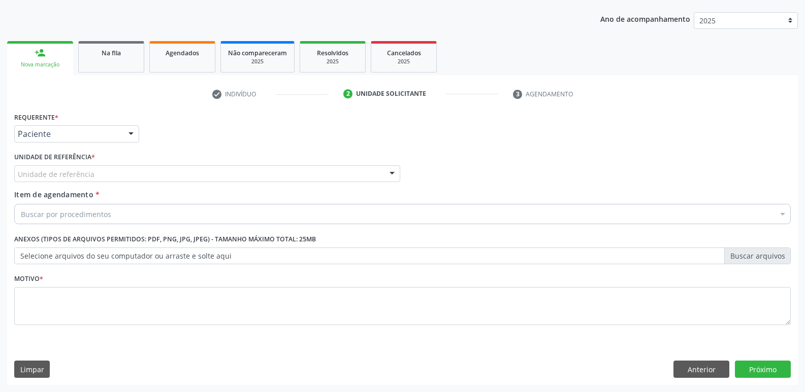
click at [93, 176] on div "Unidade de referência" at bounding box center [207, 174] width 386 height 17
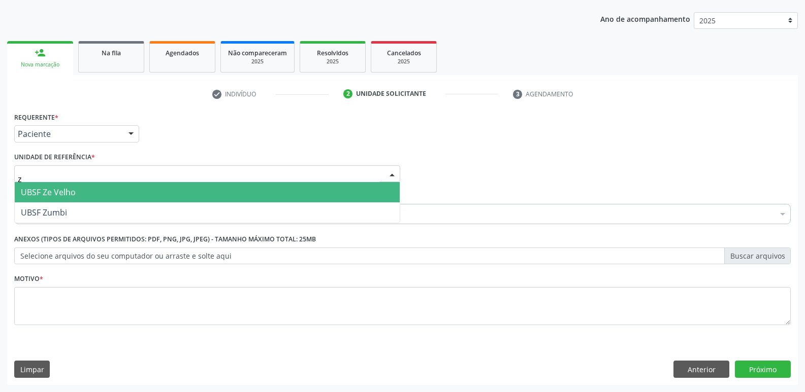
type input "ze"
click at [62, 190] on span "UBSF Ze Velho" at bounding box center [48, 192] width 55 height 11
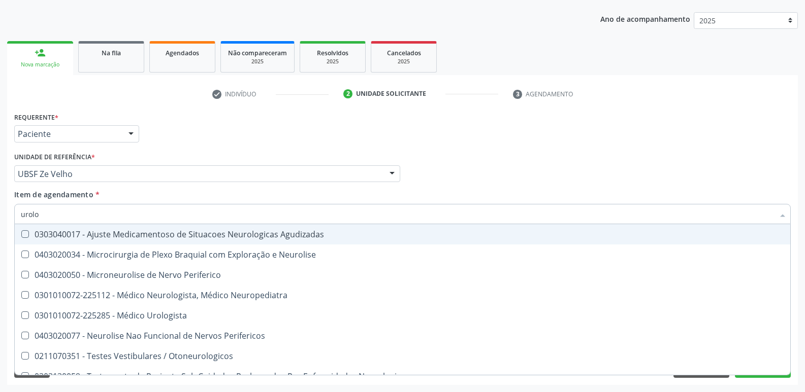
type input "urolog"
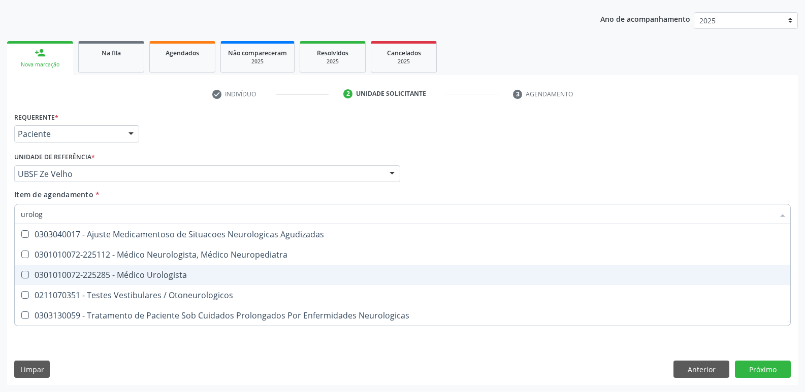
click at [185, 272] on div "0301010072-225285 - Médico Urologista" at bounding box center [402, 275] width 763 height 8
checkbox Urologista "true"
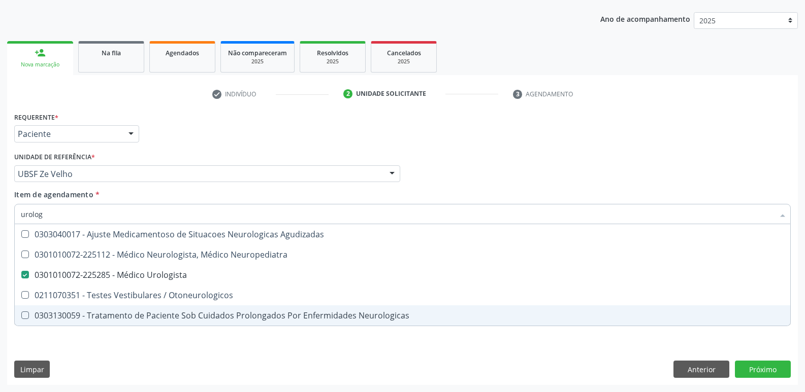
click at [152, 345] on div "Requerente * Paciente Médico(a) Enfermeiro(a) Paciente Nenhum resultado encontr…" at bounding box center [402, 248] width 790 height 276
checkbox Neuropediatra "true"
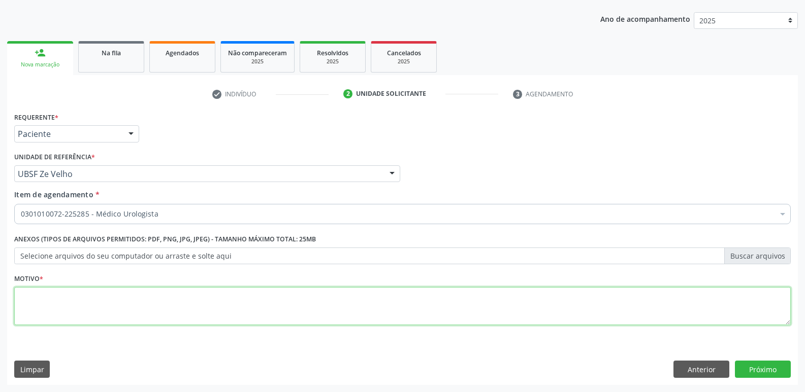
click at [155, 312] on textarea at bounding box center [402, 306] width 776 height 39
paste textarea "avaliação"
type textarea "avaliação"
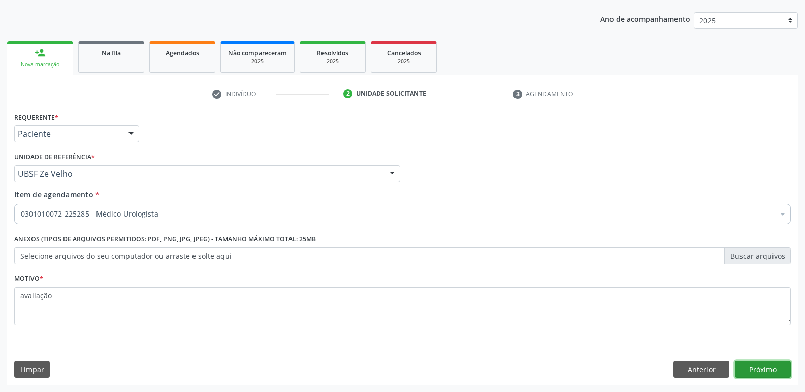
click at [766, 371] on button "Próximo" at bounding box center [763, 369] width 56 height 17
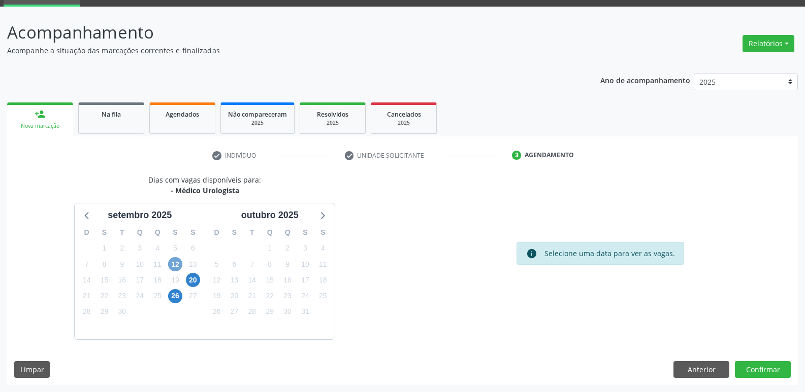
click at [176, 263] on span "12" at bounding box center [175, 264] width 14 height 14
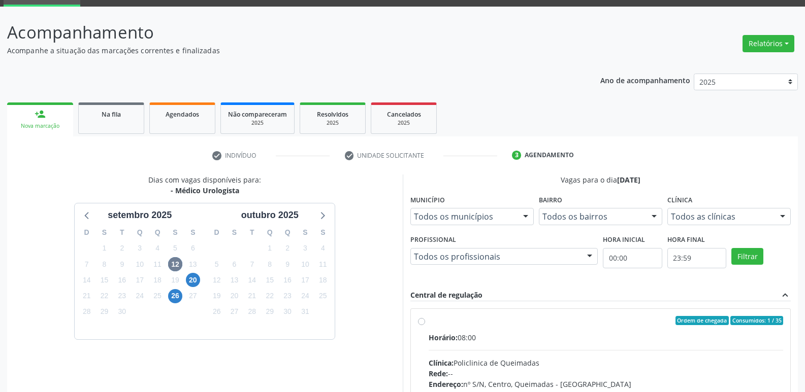
drag, startPoint x: 688, startPoint y: 343, endPoint x: 705, endPoint y: 300, distance: 46.3
radio input "true"
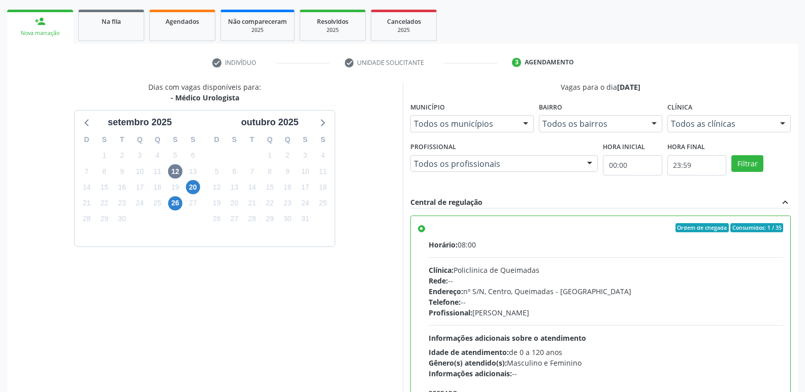
scroll to position [214, 0]
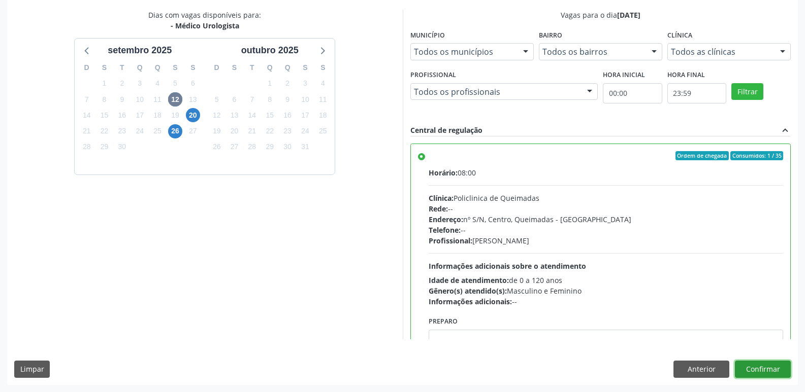
click at [754, 361] on button "Confirmar" at bounding box center [763, 369] width 56 height 17
click at [753, 366] on div at bounding box center [763, 369] width 56 height 17
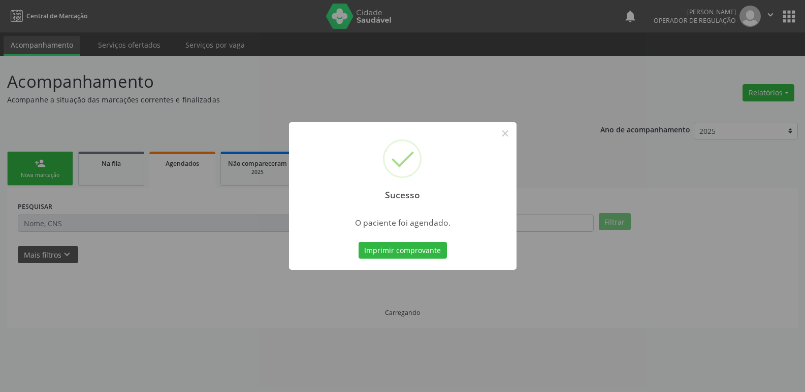
scroll to position [0, 0]
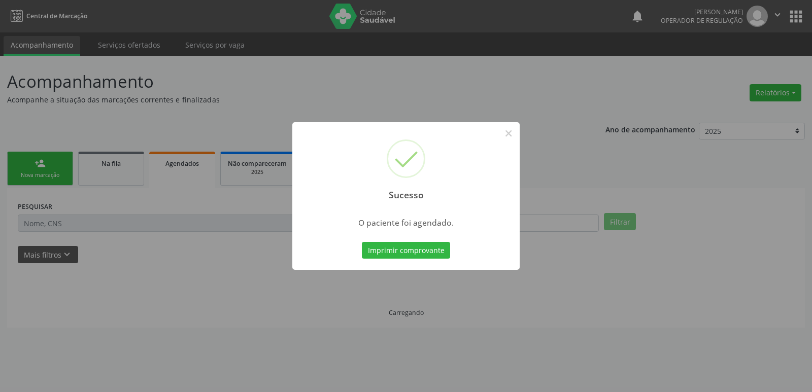
click at [362, 242] on button "Imprimir comprovante" at bounding box center [406, 250] width 88 height 17
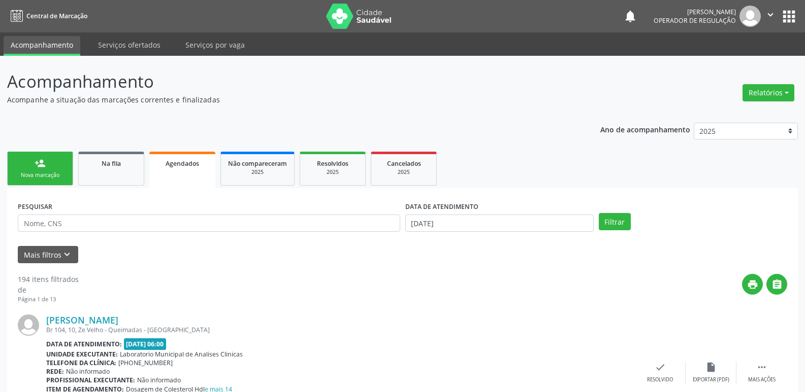
click at [38, 169] on link "person_add Nova marcação" at bounding box center [40, 169] width 66 height 34
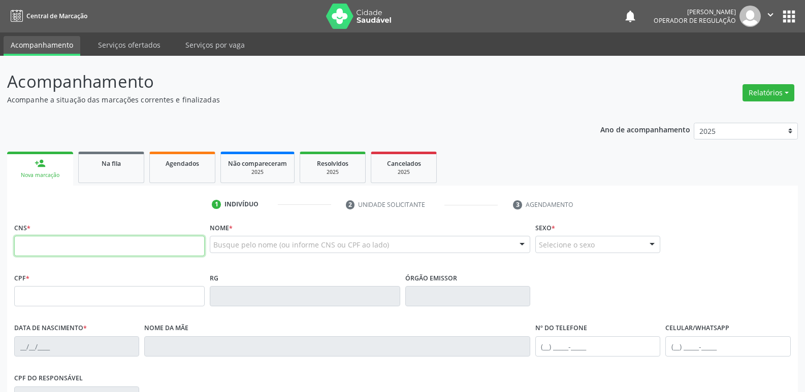
click at [77, 237] on input "text" at bounding box center [109, 246] width 190 height 20
type input "700 4024 0675 3442"
type input "527.013.954-53"
type input "08/06/1965"
type input "Maria José Mendes"
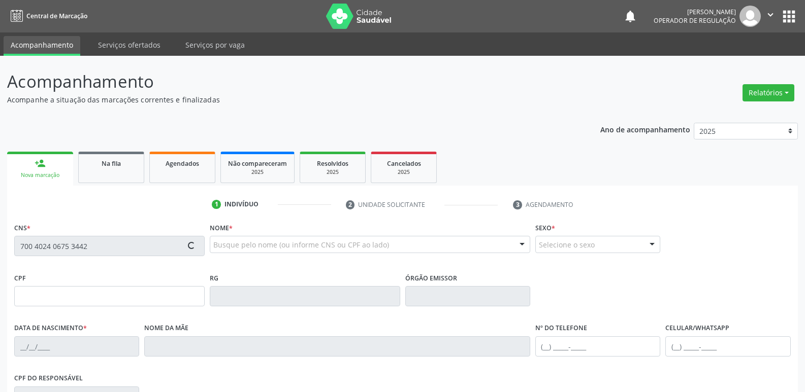
type input "(83) 99178-6982"
type input "1205"
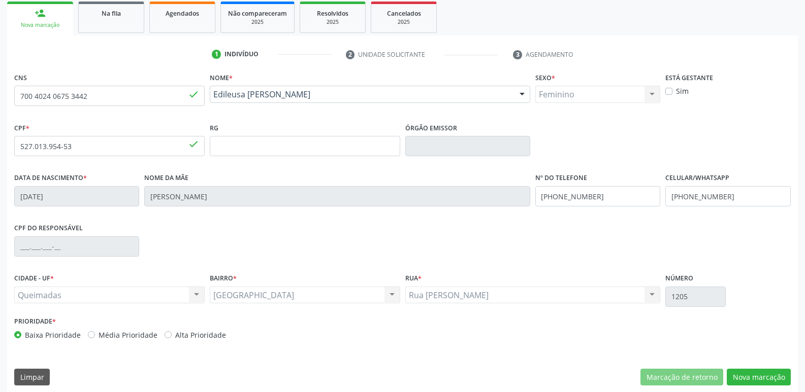
scroll to position [158, 0]
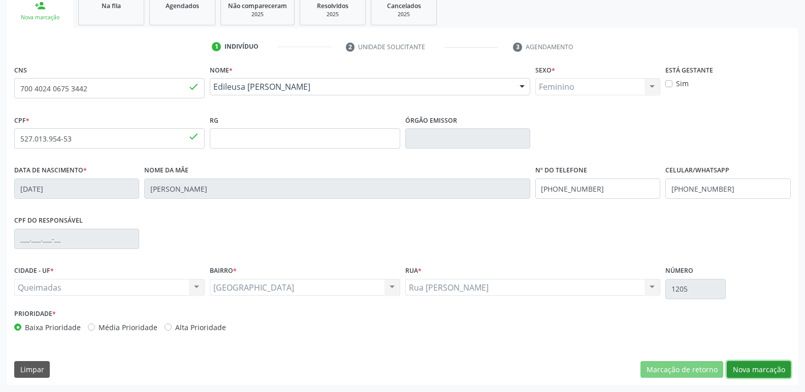
click at [743, 369] on button "Nova marcação" at bounding box center [759, 369] width 64 height 17
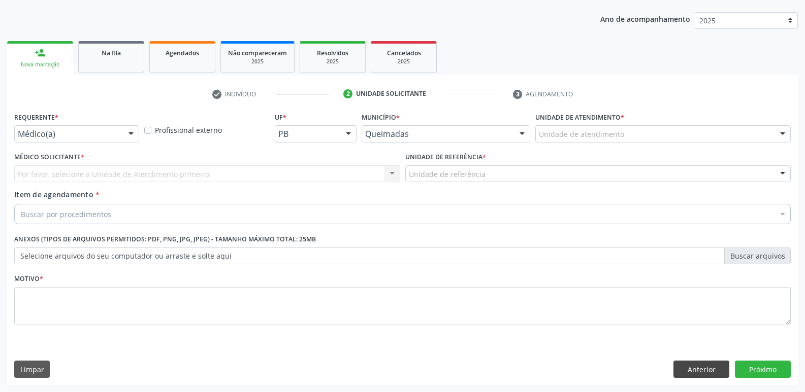
scroll to position [111, 0]
drag, startPoint x: 98, startPoint y: 137, endPoint x: 87, endPoint y: 154, distance: 20.6
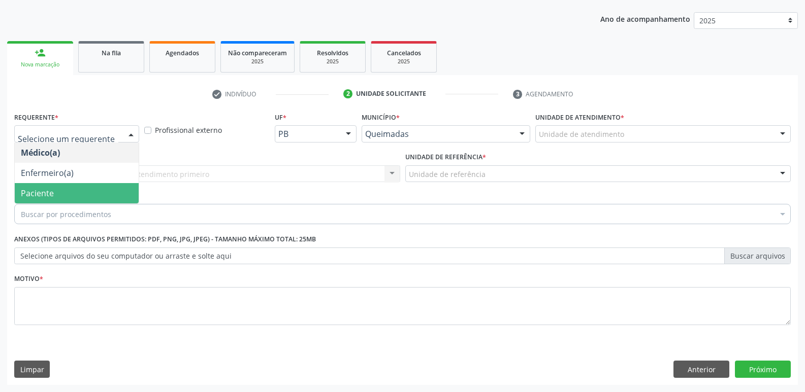
click at [77, 188] on span "Paciente" at bounding box center [77, 193] width 124 height 20
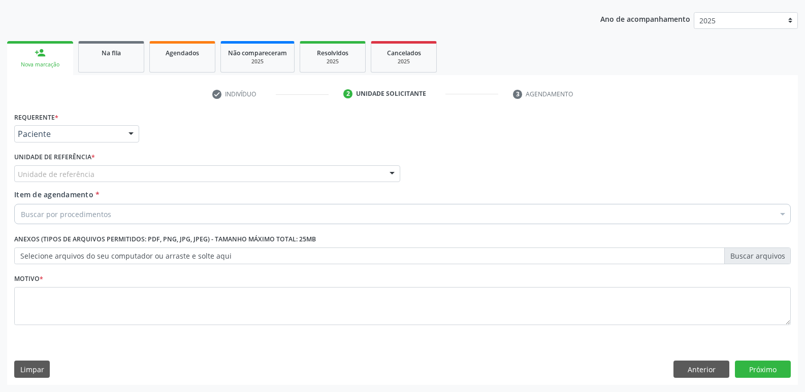
click at [98, 170] on div "Unidade de referência" at bounding box center [207, 174] width 386 height 17
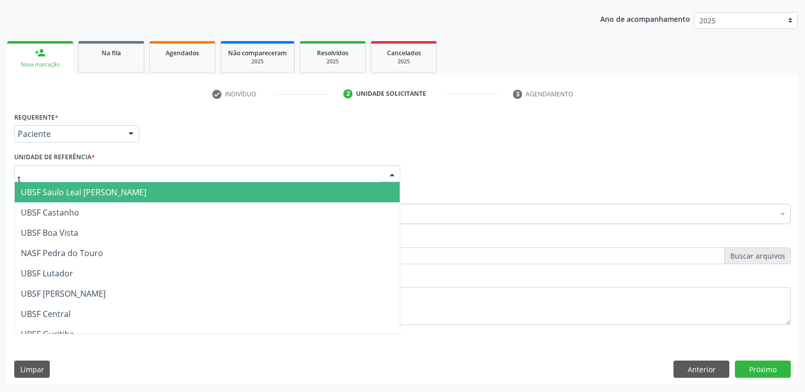
type input "ti"
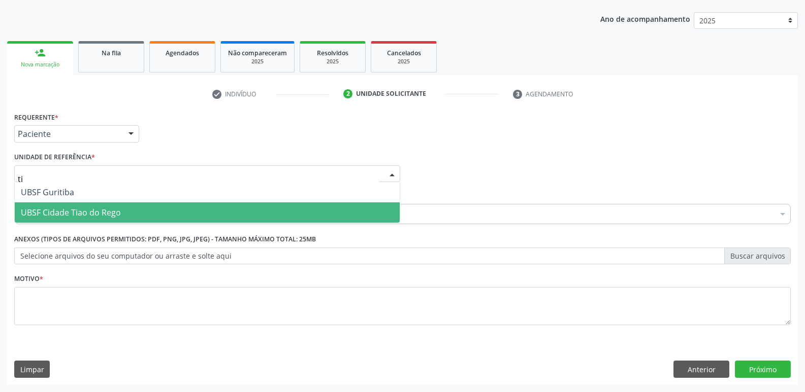
click at [88, 208] on span "UBSF Cidade Tiao do Rego" at bounding box center [71, 212] width 100 height 11
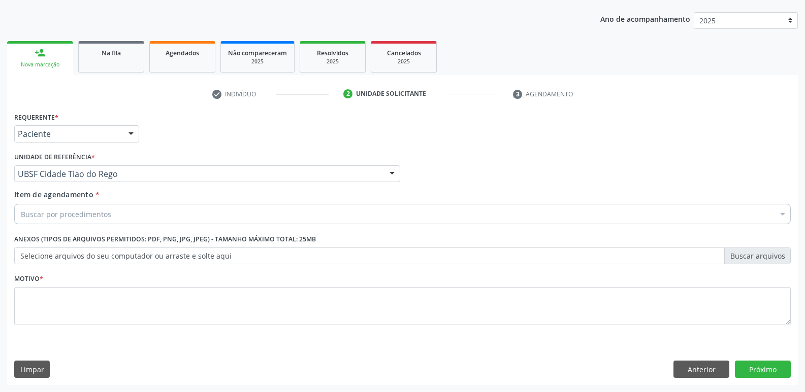
drag, startPoint x: 101, startPoint y: 218, endPoint x: 95, endPoint y: 202, distance: 16.9
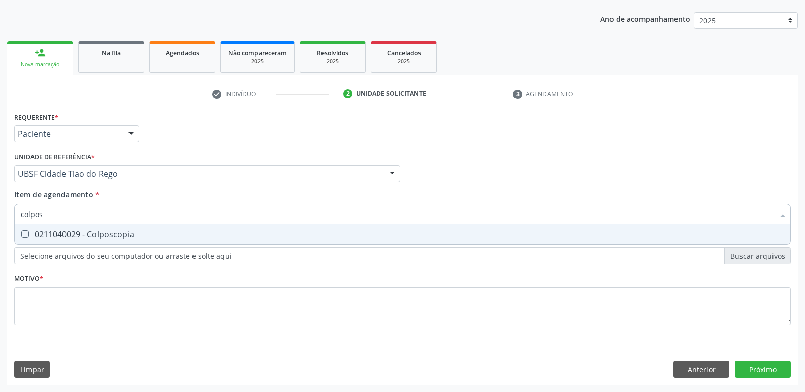
type input "colposc"
drag, startPoint x: 97, startPoint y: 232, endPoint x: 93, endPoint y: 296, distance: 65.1
click at [96, 233] on div "0211040029 - Colposcopia" at bounding box center [402, 234] width 763 height 8
checkbox Colposcopia "true"
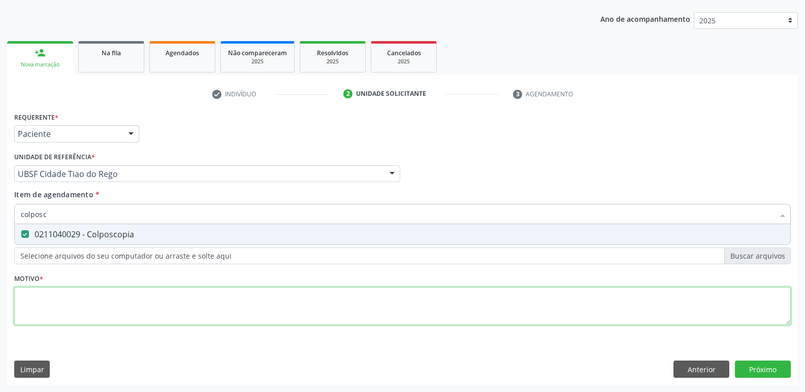
click at [94, 297] on div "Requerente * Paciente Médico(a) Enfermeiro(a) Paciente Nenhum resultado encontr…" at bounding box center [402, 225] width 776 height 230
paste textarea "avaliação"
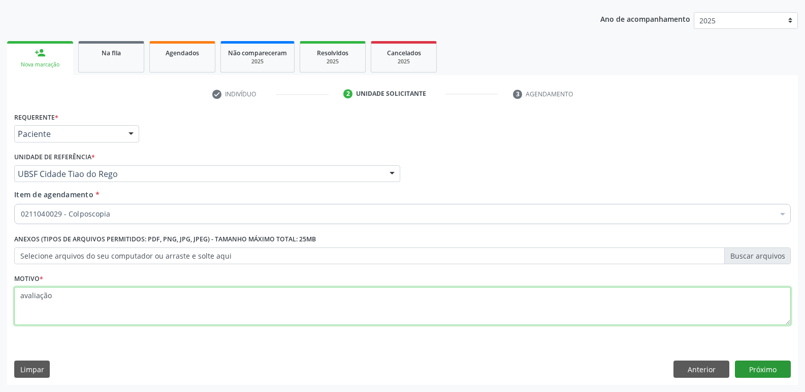
type textarea "avaliação"
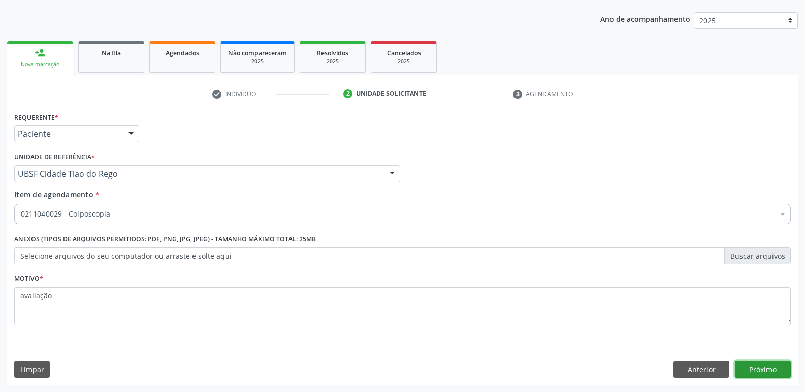
click at [782, 373] on button "Próximo" at bounding box center [763, 369] width 56 height 17
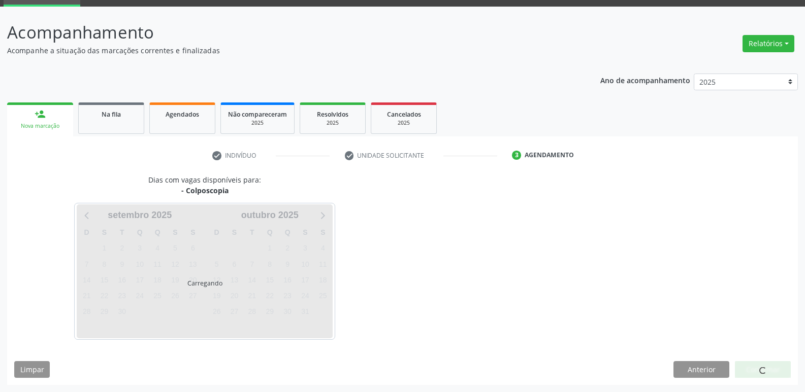
scroll to position [49, 0]
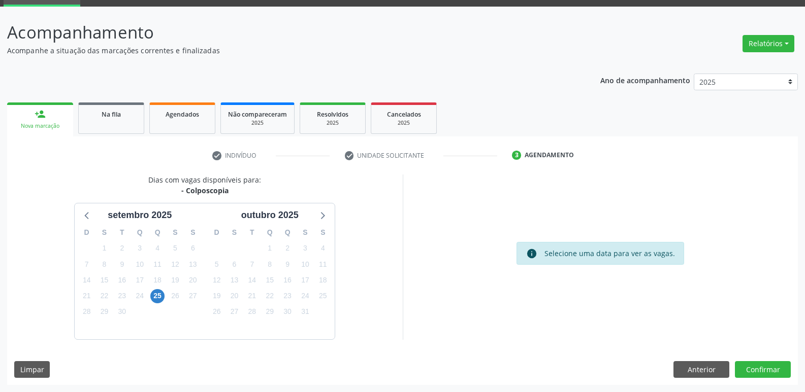
click at [154, 289] on div "25" at bounding box center [157, 296] width 14 height 16
click at [156, 290] on span "25" at bounding box center [157, 296] width 14 height 14
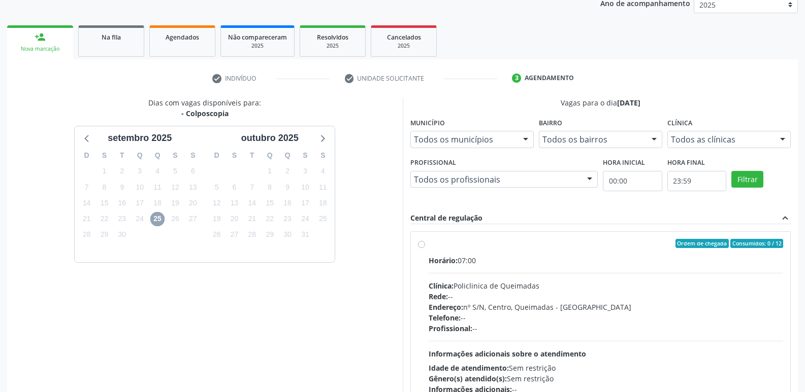
scroll to position [196, 0]
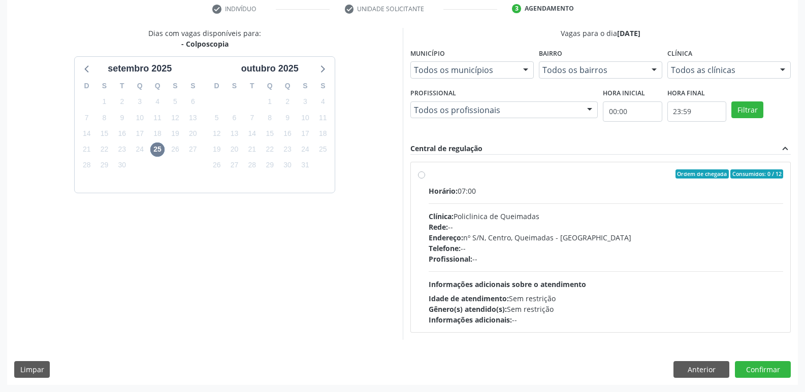
click at [545, 237] on div "Endereço: nº S/N, Centro, Queimadas - [GEOGRAPHIC_DATA]" at bounding box center [605, 238] width 355 height 11
click at [425, 179] on input "Ordem de chegada Consumidos: 0 / 12 Horário: 07:00 Clínica: Policlinica de Quei…" at bounding box center [421, 174] width 7 height 9
radio input "true"
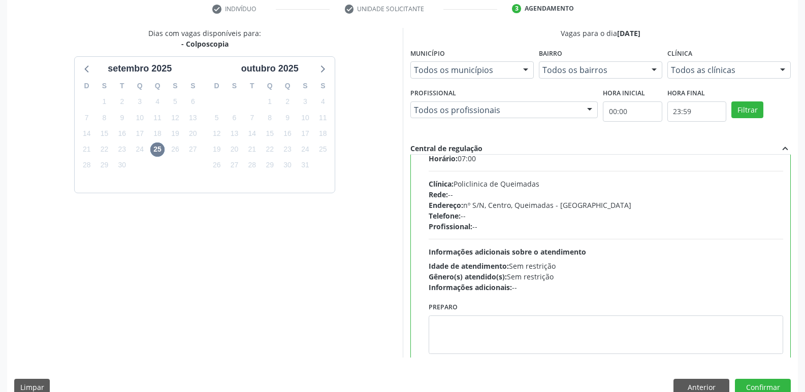
scroll to position [50, 0]
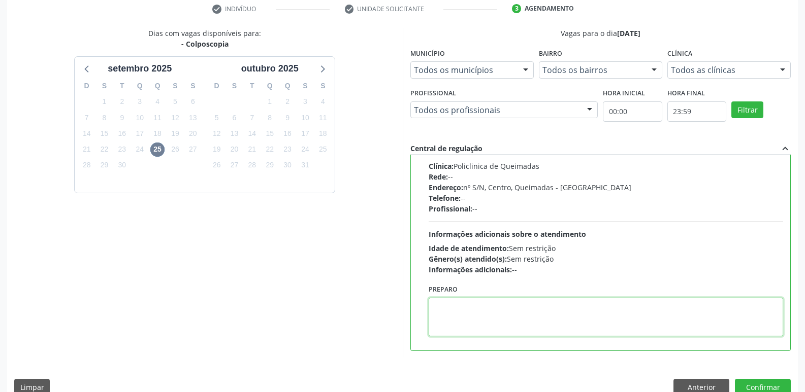
drag, startPoint x: 497, startPoint y: 311, endPoint x: 489, endPoint y: 286, distance: 25.9
click at [492, 312] on textarea at bounding box center [605, 317] width 355 height 39
type textarea "e"
type textarea "LEVAR CITOLÓGICO"
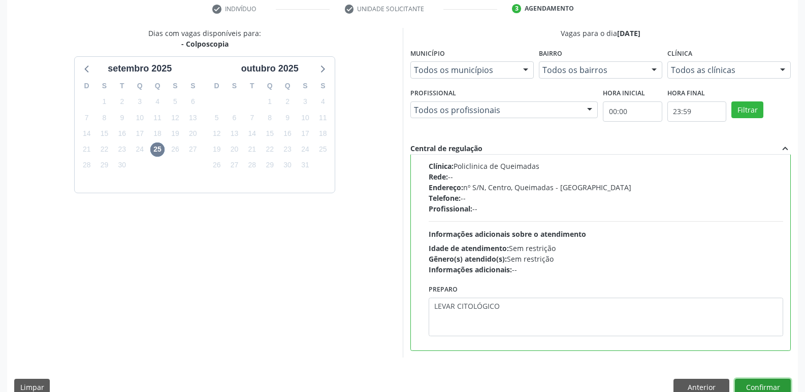
click at [749, 389] on button "Confirmar" at bounding box center [763, 387] width 56 height 17
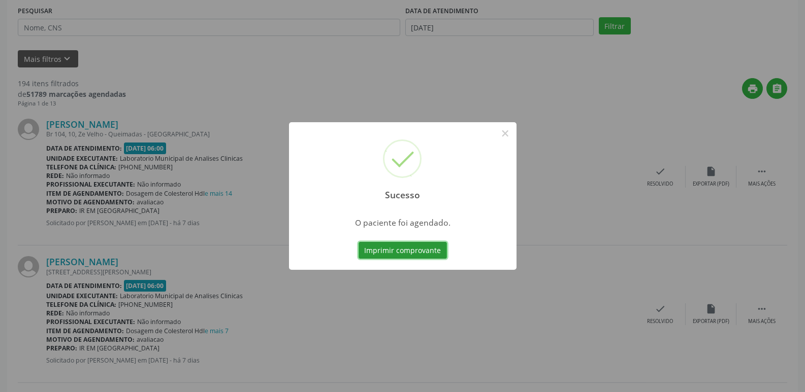
scroll to position [0, 0]
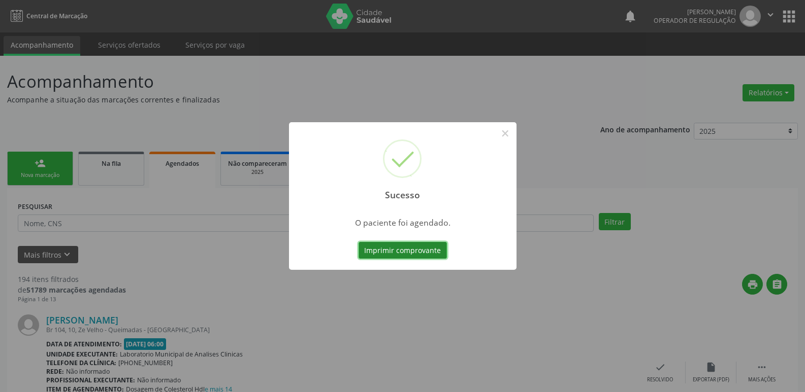
click at [420, 252] on button "Imprimir comprovante" at bounding box center [402, 250] width 88 height 17
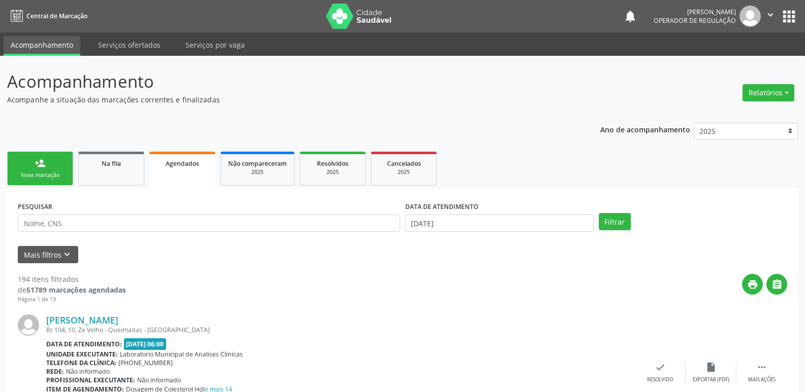
click at [44, 169] on div "person_add" at bounding box center [40, 163] width 11 height 11
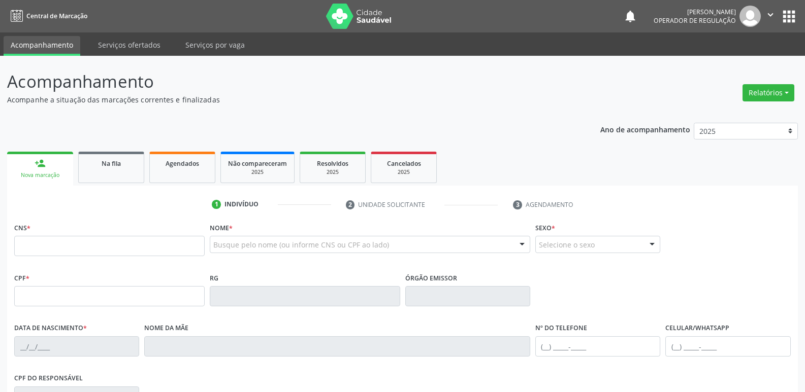
drag, startPoint x: 88, startPoint y: 231, endPoint x: 83, endPoint y: 248, distance: 18.0
click at [83, 248] on div "CNS *" at bounding box center [109, 238] width 190 height 36
click at [83, 248] on input "text" at bounding box center [109, 246] width 190 height 20
type input "700 0058 9386 2605"
type input "047.925.164-98"
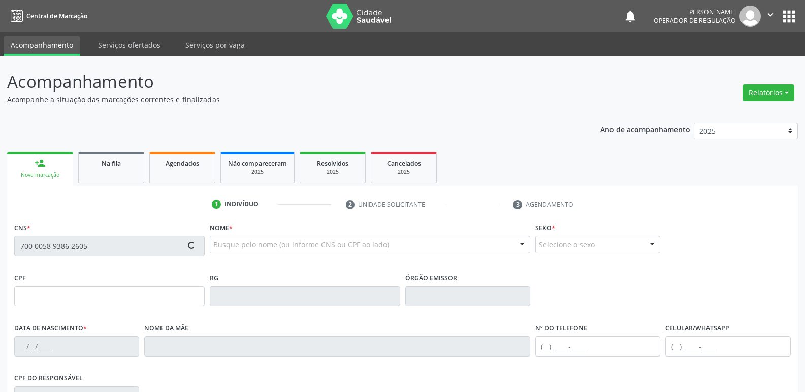
type input "11/03/1978"
type input "Maria Luiza Dias"
type input "(83) 99134-6293"
type input "S/N"
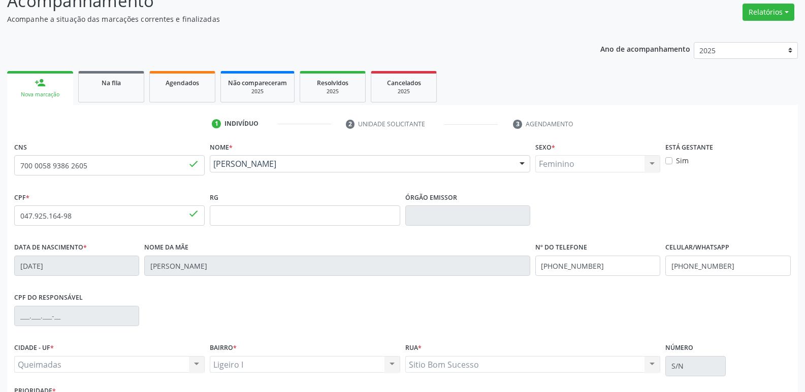
scroll to position [158, 0]
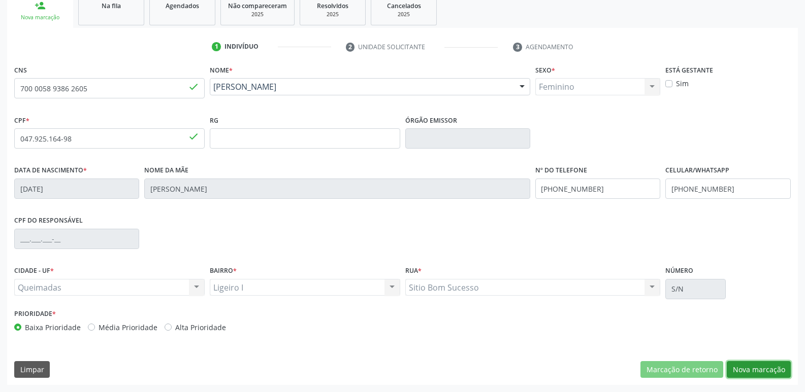
click at [746, 369] on button "Nova marcação" at bounding box center [759, 369] width 64 height 17
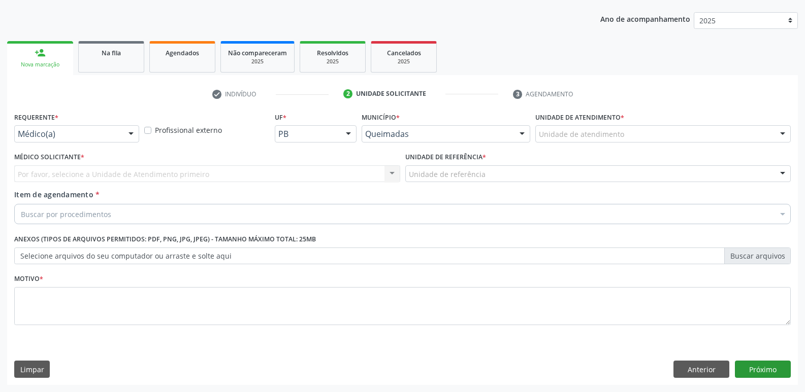
scroll to position [111, 0]
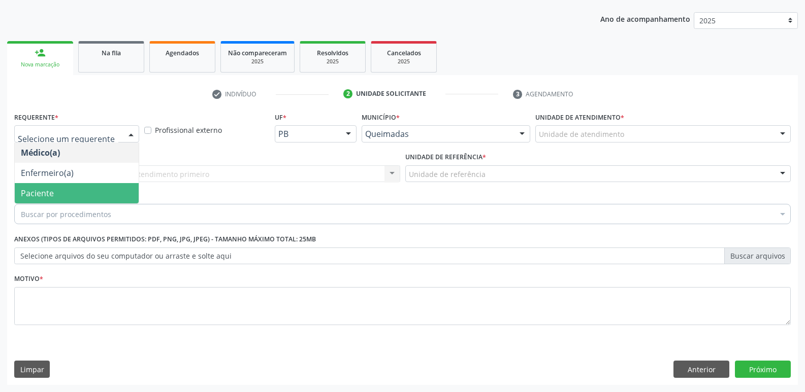
drag, startPoint x: 44, startPoint y: 196, endPoint x: 50, endPoint y: 190, distance: 9.0
click at [43, 196] on span "Paciente" at bounding box center [37, 193] width 33 height 11
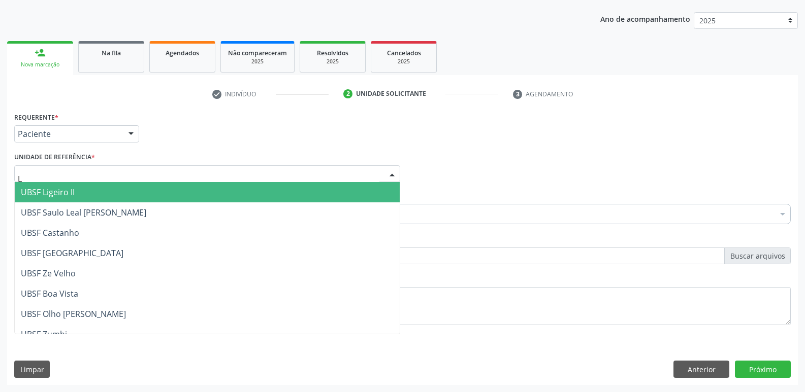
type input "LI"
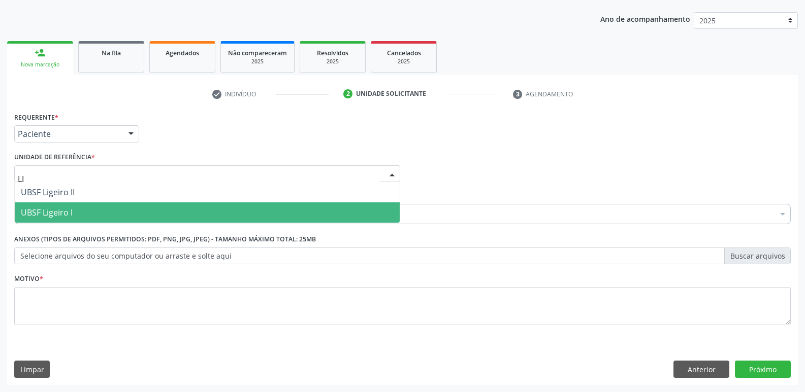
click at [55, 210] on span "UBSF Ligeiro I" at bounding box center [47, 212] width 52 height 11
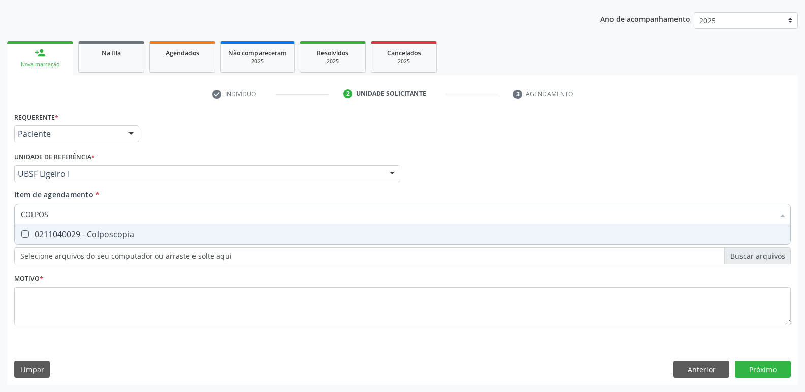
type input "COLPOSC"
click at [92, 227] on span "0211040029 - Colposcopia" at bounding box center [402, 234] width 775 height 20
checkbox Colposcopia "true"
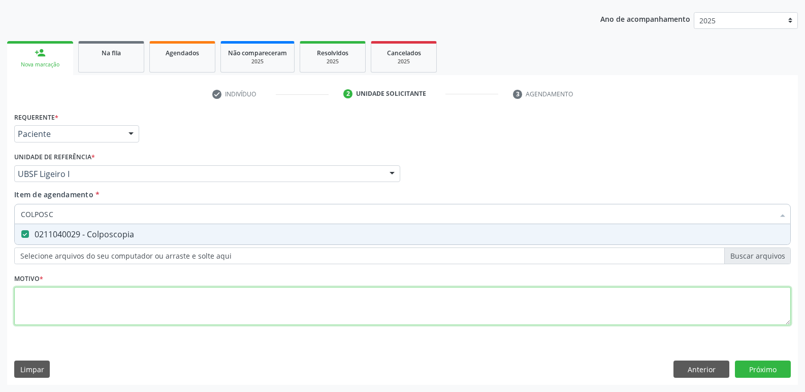
click at [50, 308] on div "Requerente * Paciente Médico(a) Enfermeiro(a) Paciente Nenhum resultado encontr…" at bounding box center [402, 225] width 776 height 230
paste textarea "avaliação"
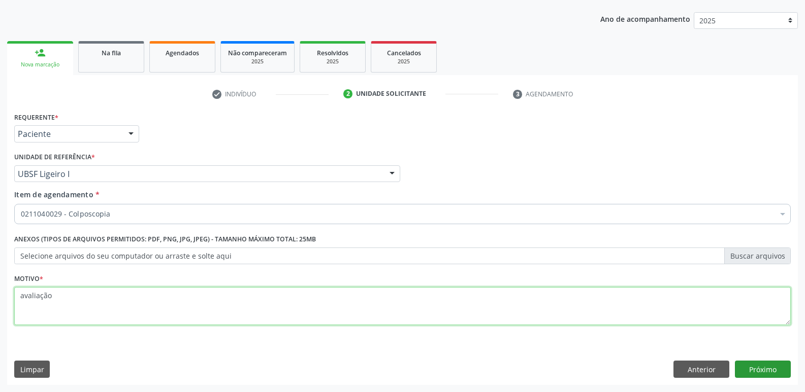
type textarea "avaliação"
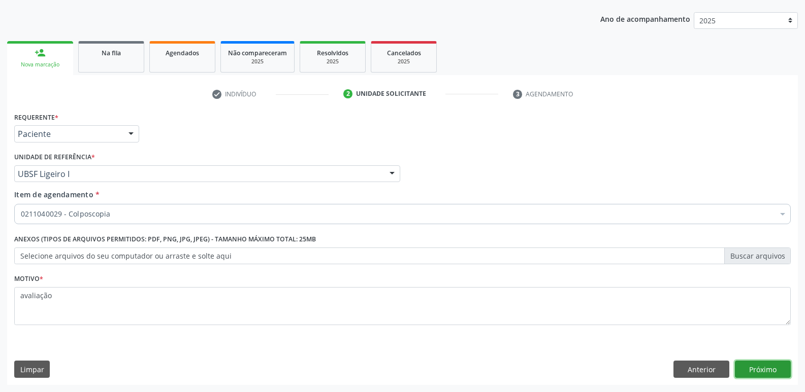
click at [767, 368] on button "Próximo" at bounding box center [763, 369] width 56 height 17
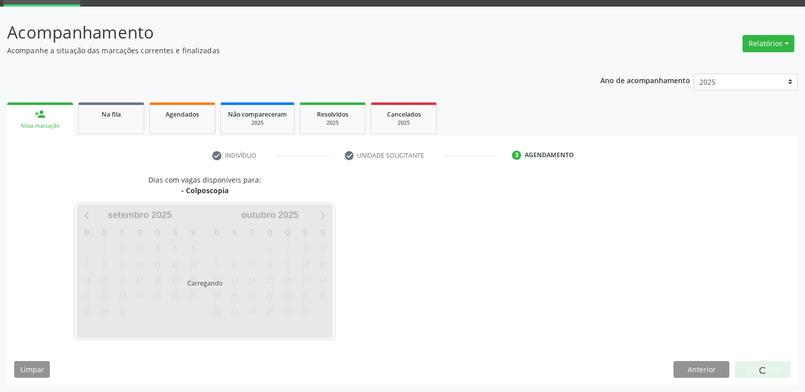
scroll to position [49, 0]
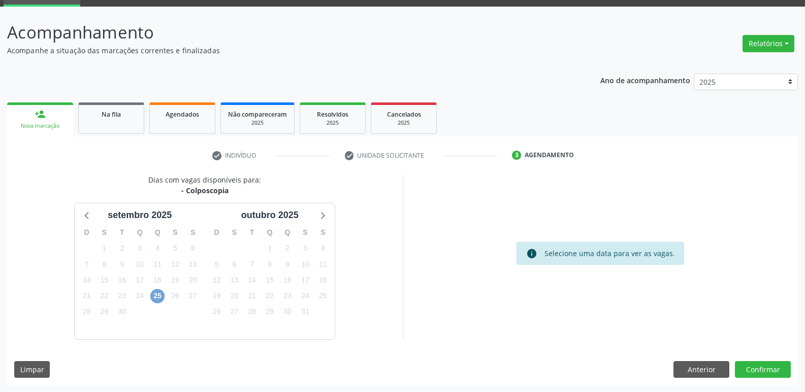
click at [156, 294] on span "25" at bounding box center [157, 296] width 14 height 14
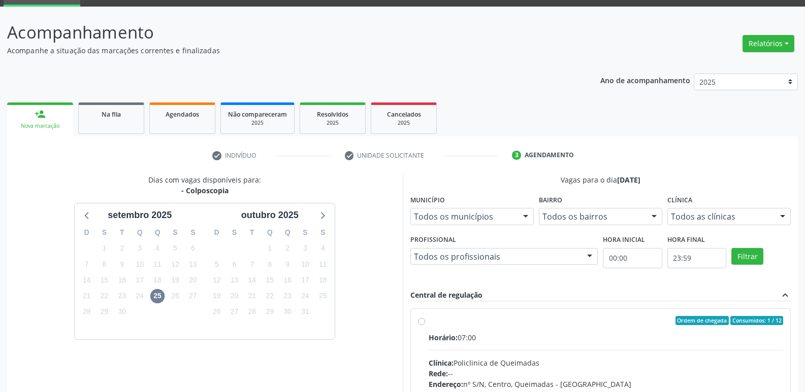
drag, startPoint x: 536, startPoint y: 334, endPoint x: 672, endPoint y: 270, distance: 150.3
radio input "true"
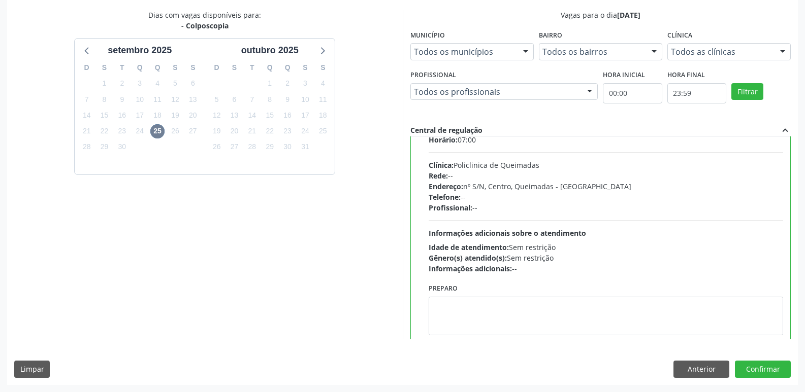
scroll to position [50, 0]
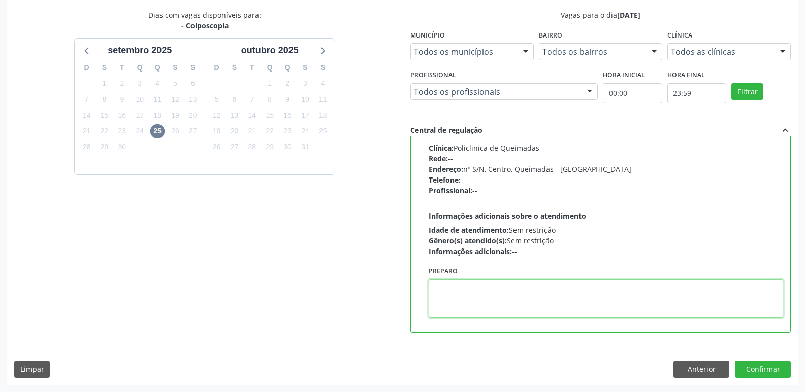
click at [505, 303] on textarea at bounding box center [605, 299] width 355 height 39
type textarea "LEVAR CITOLÓGICO"
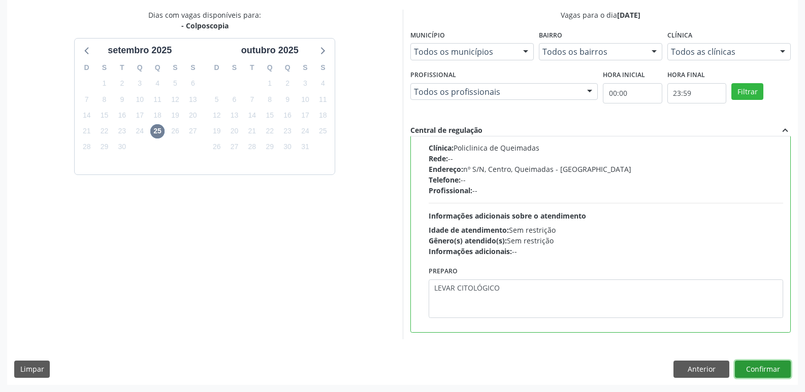
click at [747, 375] on button "Confirmar" at bounding box center [763, 369] width 56 height 17
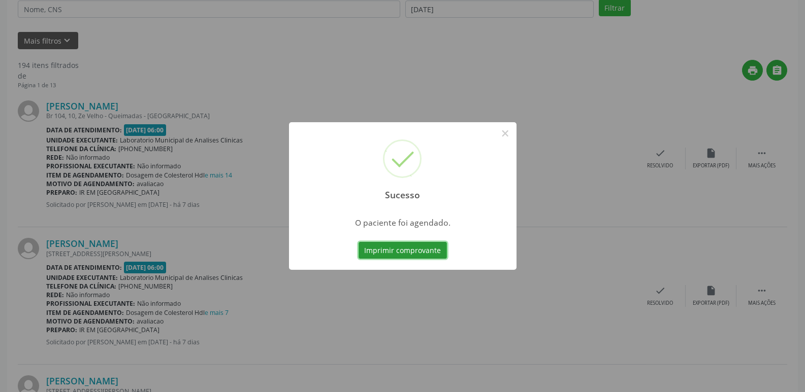
scroll to position [0, 0]
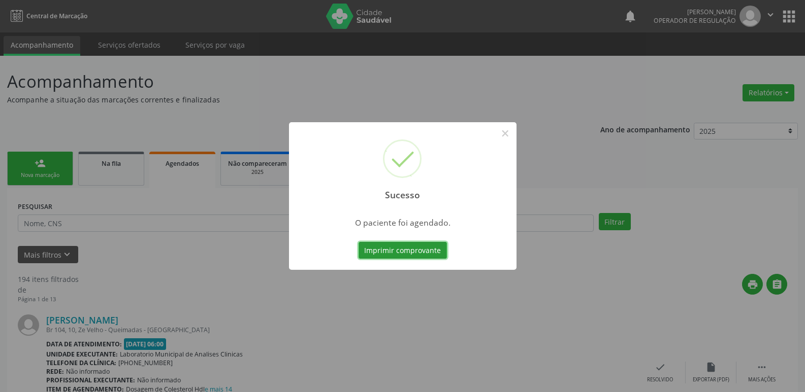
click at [358, 242] on button "Imprimir comprovante" at bounding box center [402, 250] width 88 height 17
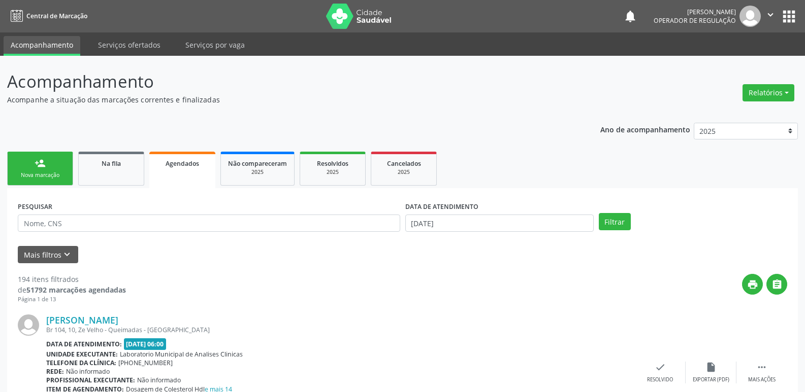
click at [27, 161] on link "person_add Nova marcação" at bounding box center [40, 169] width 66 height 34
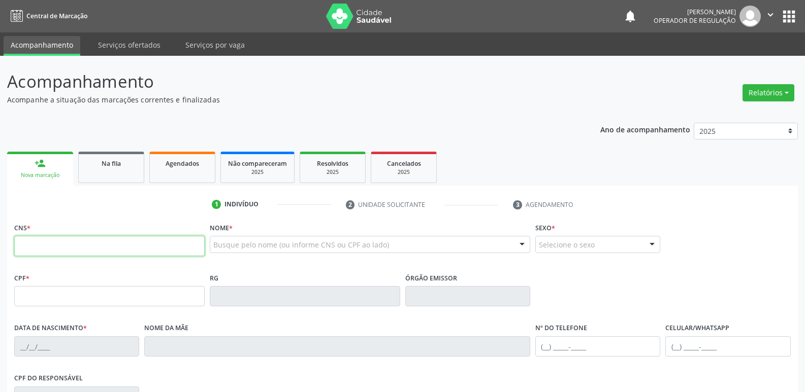
click at [73, 248] on input "text" at bounding box center [109, 246] width 190 height 20
click at [199, 242] on input "text" at bounding box center [109, 246] width 190 height 20
click at [785, 15] on button "apps" at bounding box center [789, 17] width 18 height 18
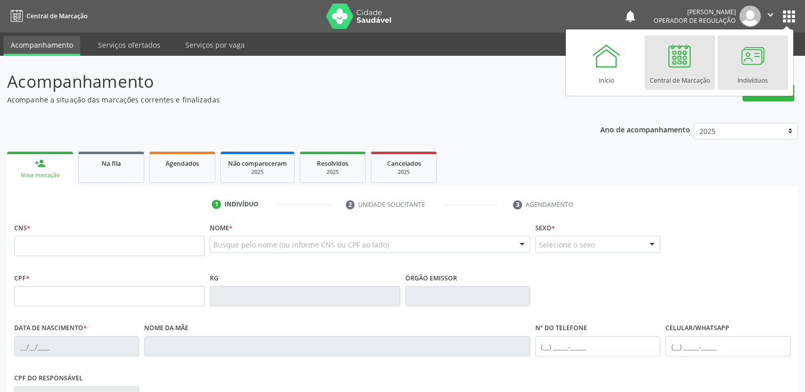
click at [769, 62] on link "Indivíduos" at bounding box center [752, 63] width 71 height 54
